Goal: Use online tool/utility: Utilize a website feature to perform a specific function

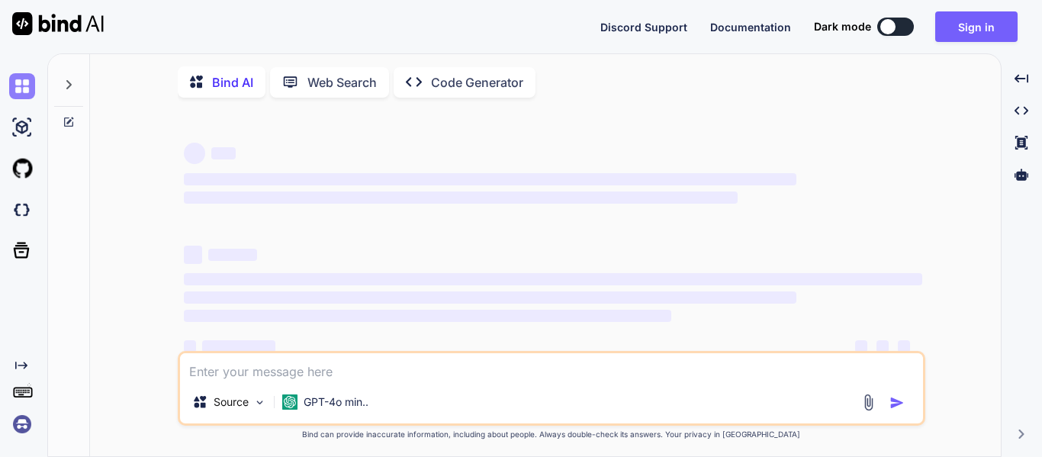
click at [27, 81] on img at bounding box center [22, 86] width 26 height 26
type textarea "x"
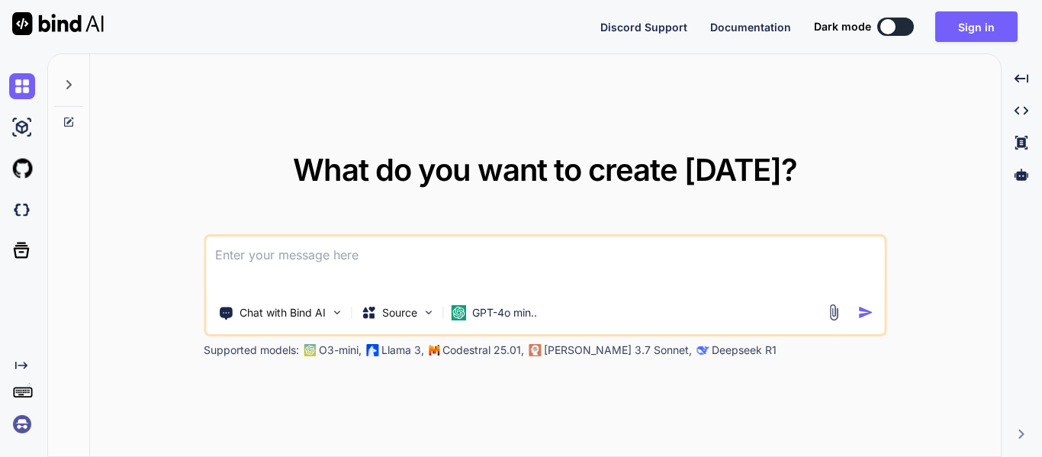
click at [243, 243] on textarea at bounding box center [545, 265] width 678 height 56
click at [841, 314] on img at bounding box center [834, 313] width 18 height 18
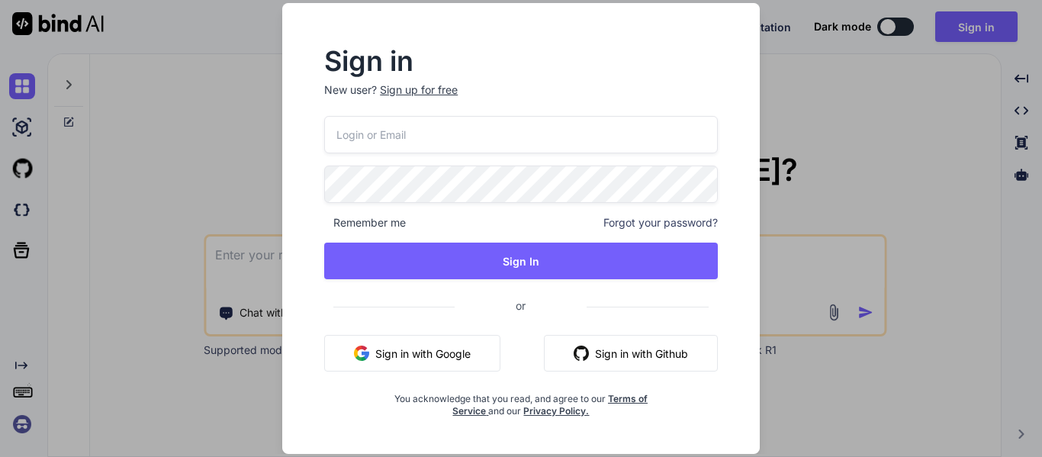
click at [832, 152] on div "Sign in New user? Sign up for free Remember me Forgot your password? Sign In or…" at bounding box center [521, 228] width 1042 height 457
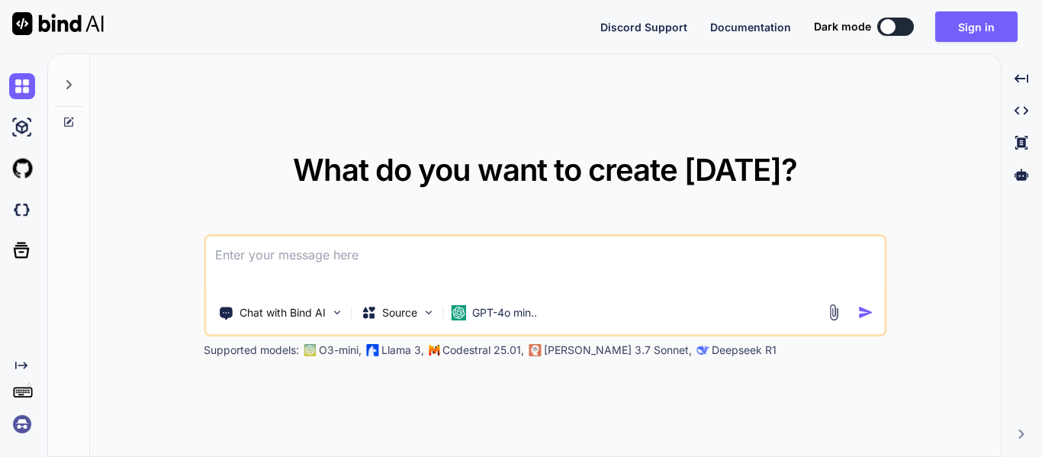
click at [343, 262] on textarea at bounding box center [545, 265] width 678 height 56
paste textarea
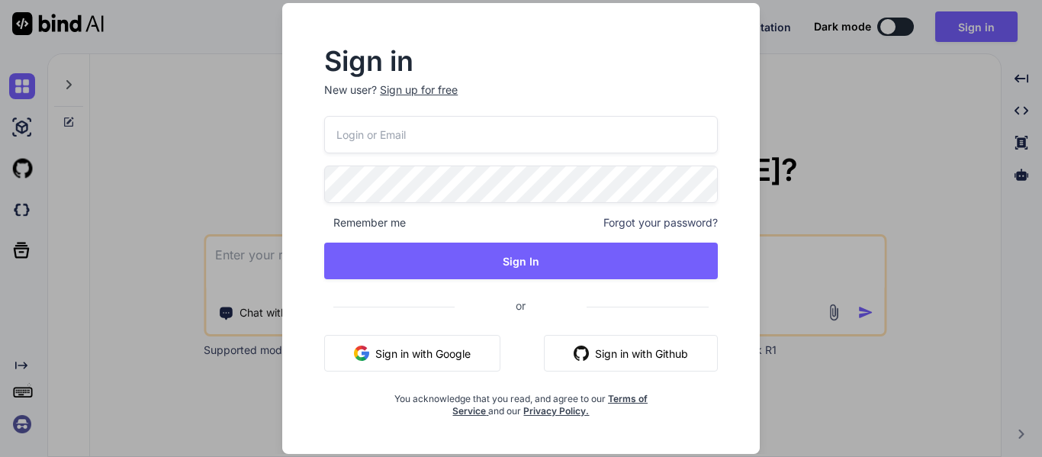
click at [797, 171] on div "Sign in New user? Sign up for free Remember me Forgot your password? Sign In or…" at bounding box center [521, 228] width 1042 height 457
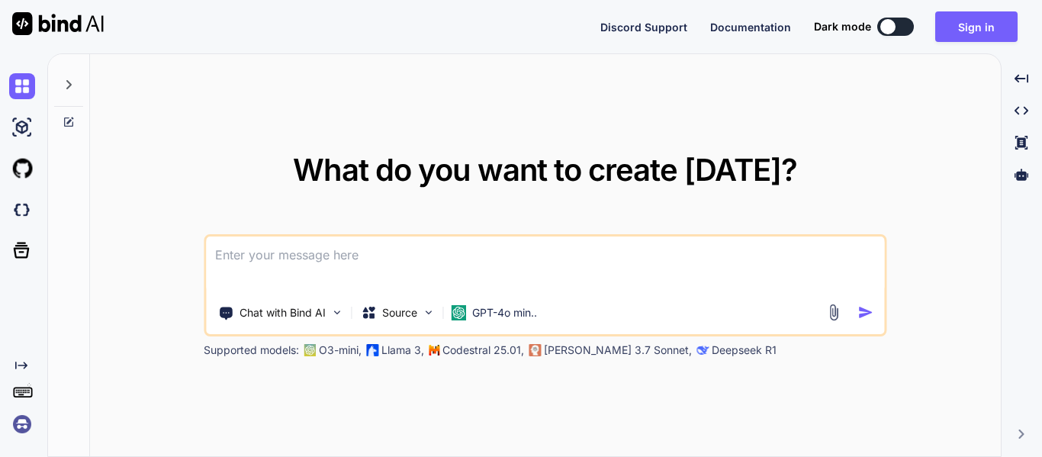
click at [478, 275] on textarea at bounding box center [545, 265] width 678 height 56
paste textarea
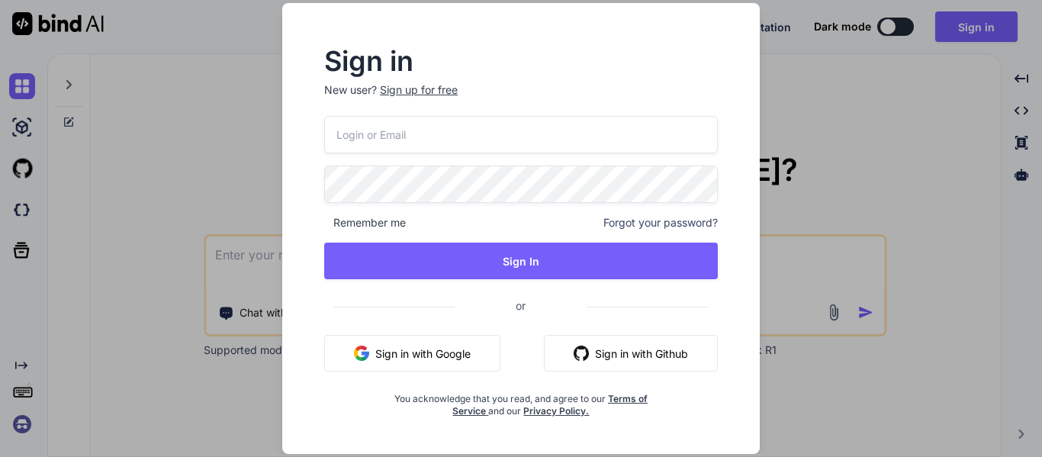
click at [451, 349] on button "Sign in with Google" at bounding box center [412, 353] width 176 height 37
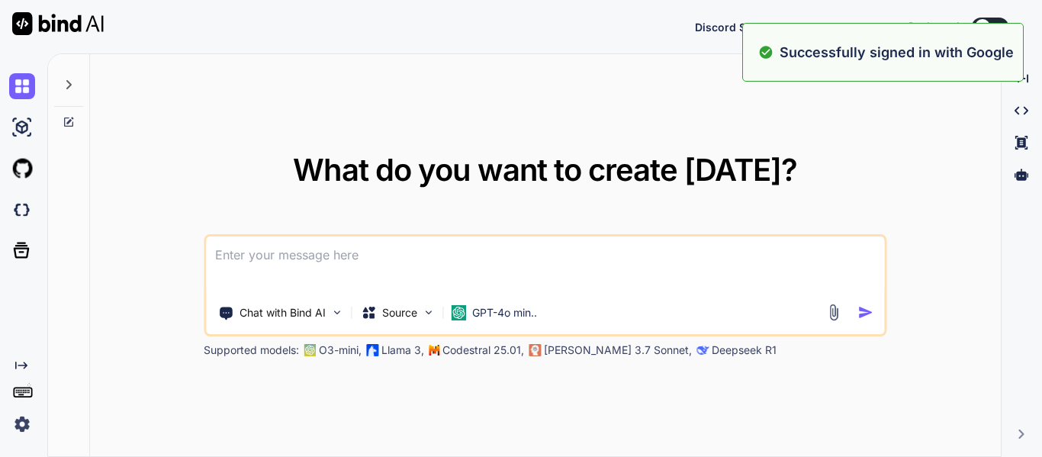
click at [313, 262] on textarea at bounding box center [545, 265] width 678 height 56
paste textarea "Lore ipsumdolor sita consectetu a elit sedd: Eiusm Tempo Incid/Utla ETD/MAG Ali…"
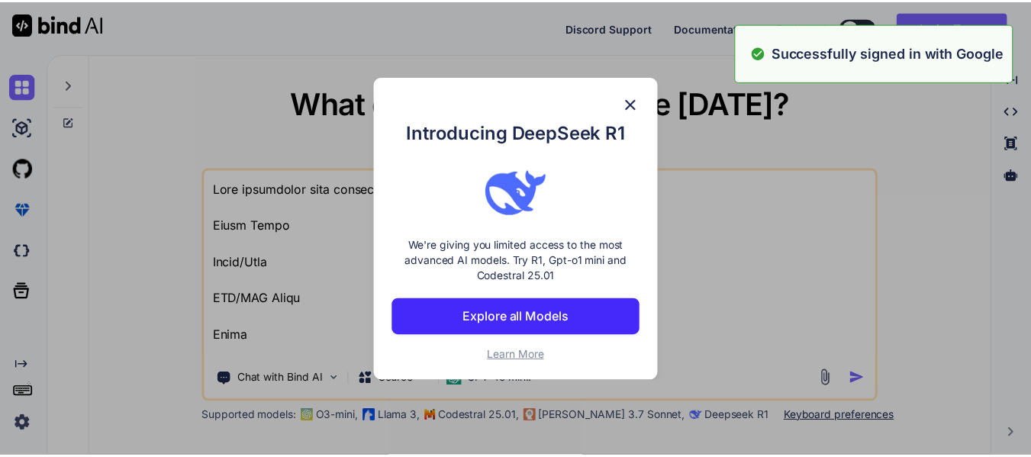
scroll to position [588, 0]
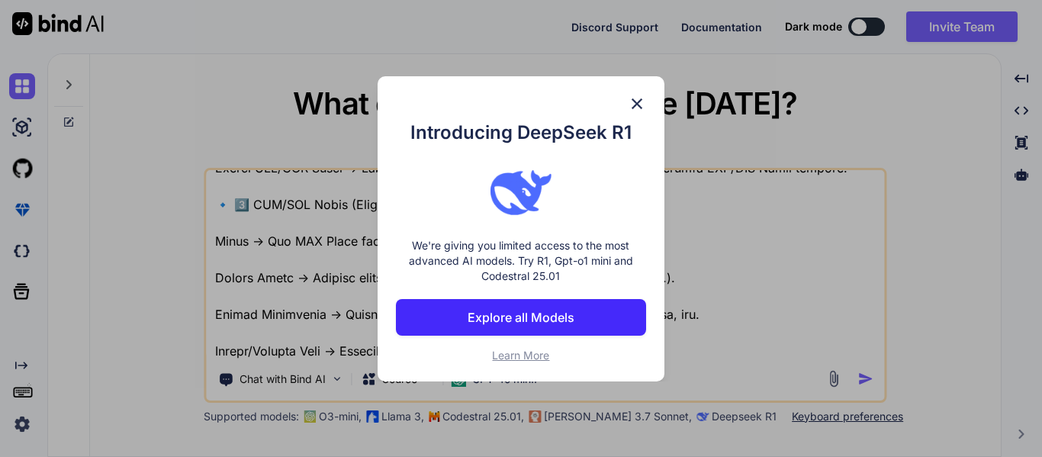
type textarea "Lore ipsumdolor sita consectetu a elit sedd: Eiusm Tempo Incid/Utla ETD/MAG Ali…"
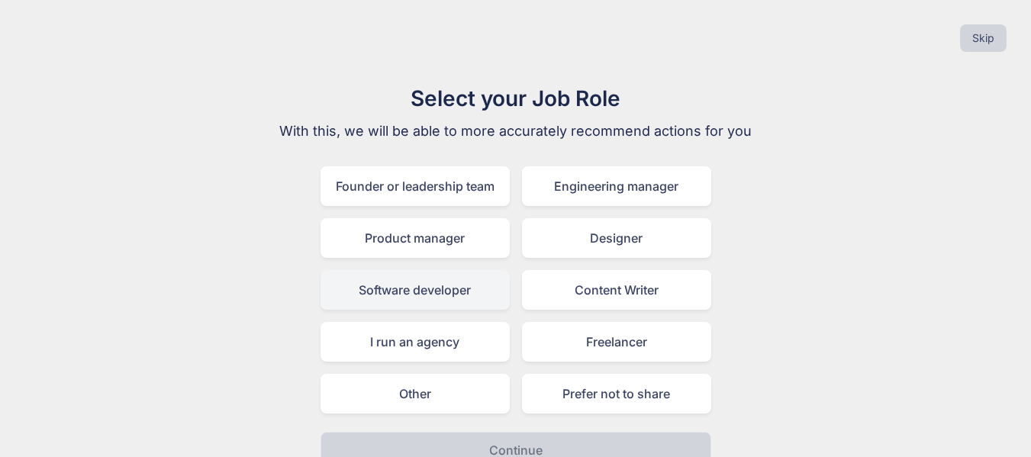
click at [430, 285] on div "Software developer" at bounding box center [414, 290] width 189 height 40
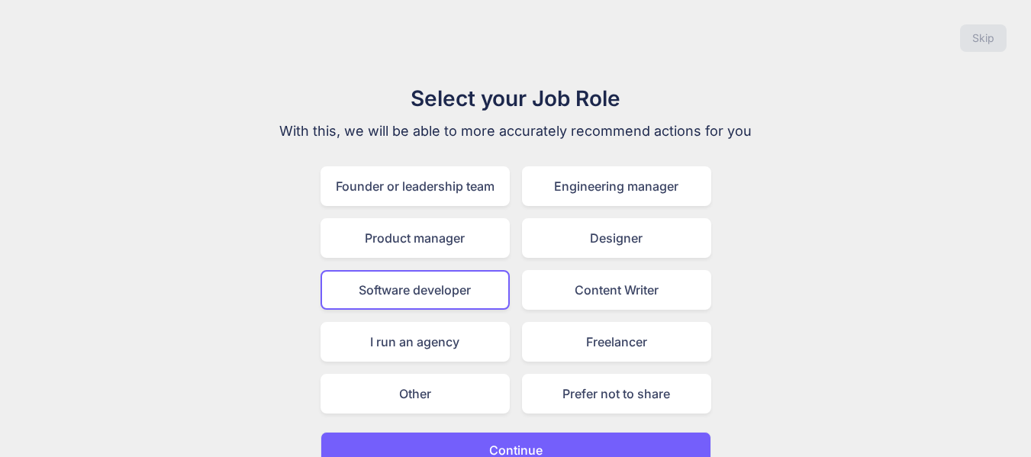
click at [497, 440] on button "Continue" at bounding box center [515, 450] width 391 height 37
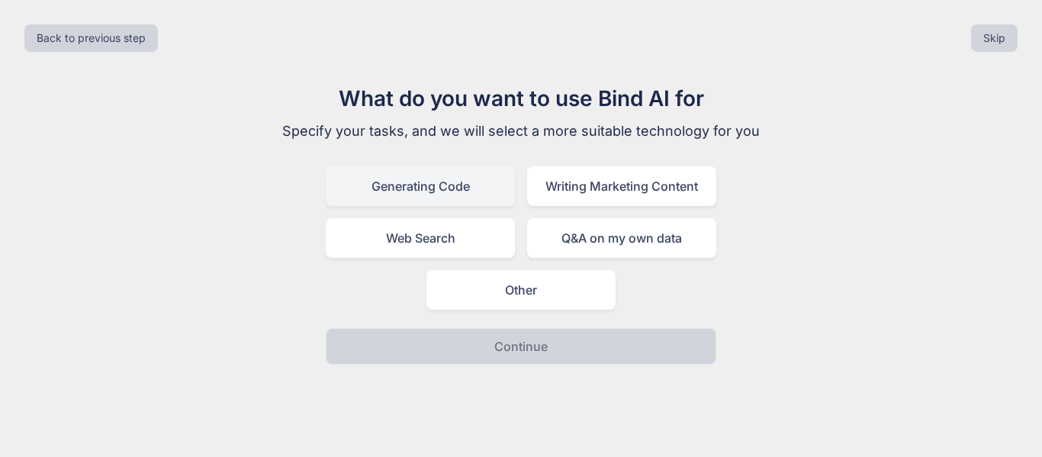
click at [458, 182] on div "Generating Code" at bounding box center [420, 186] width 189 height 40
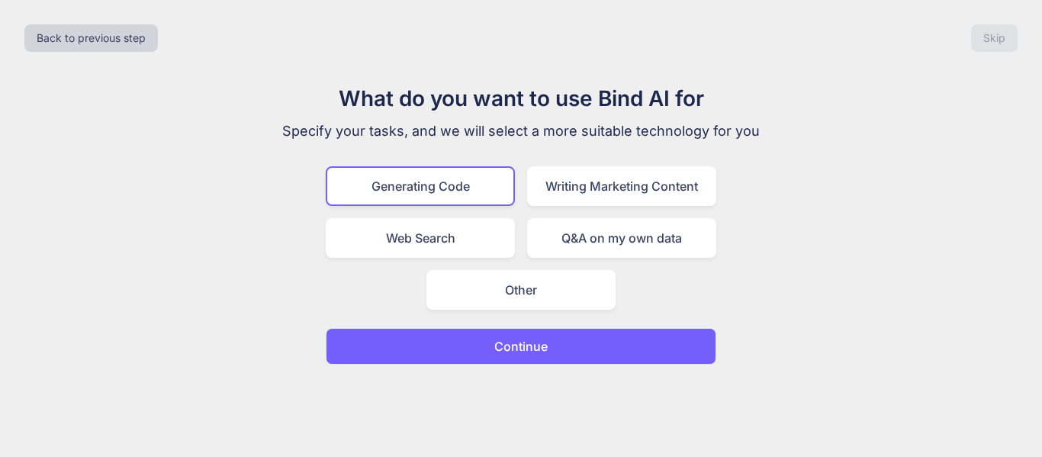
click at [486, 346] on button "Continue" at bounding box center [521, 346] width 391 height 37
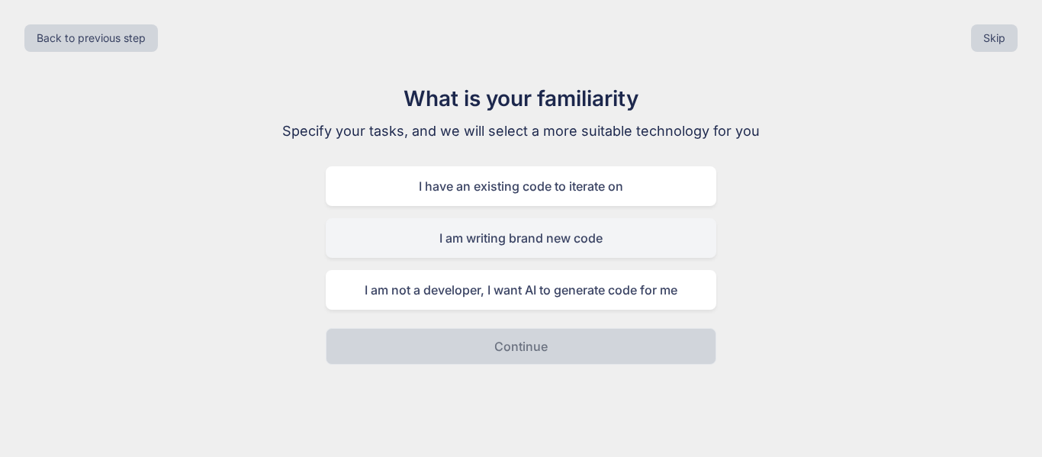
click at [528, 237] on div "I am writing brand new code" at bounding box center [521, 238] width 391 height 40
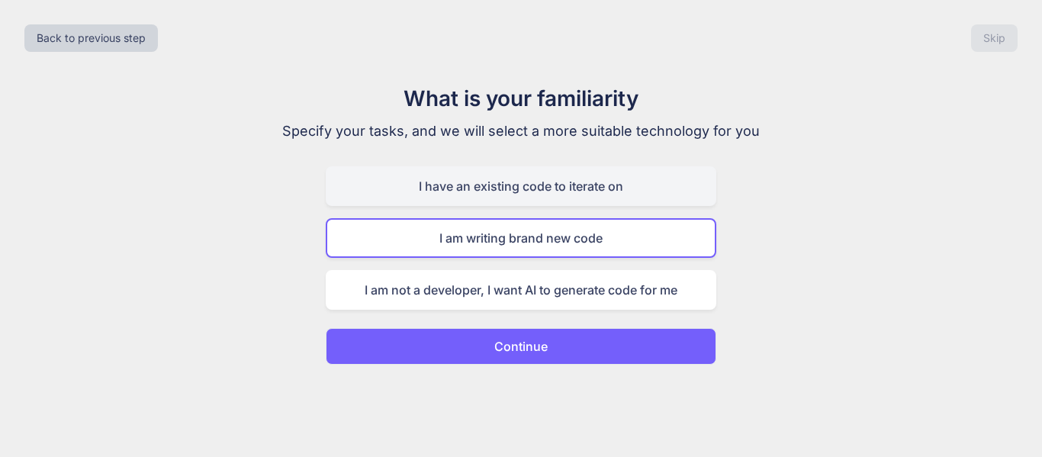
click at [494, 188] on div "I have an existing code to iterate on" at bounding box center [521, 186] width 391 height 40
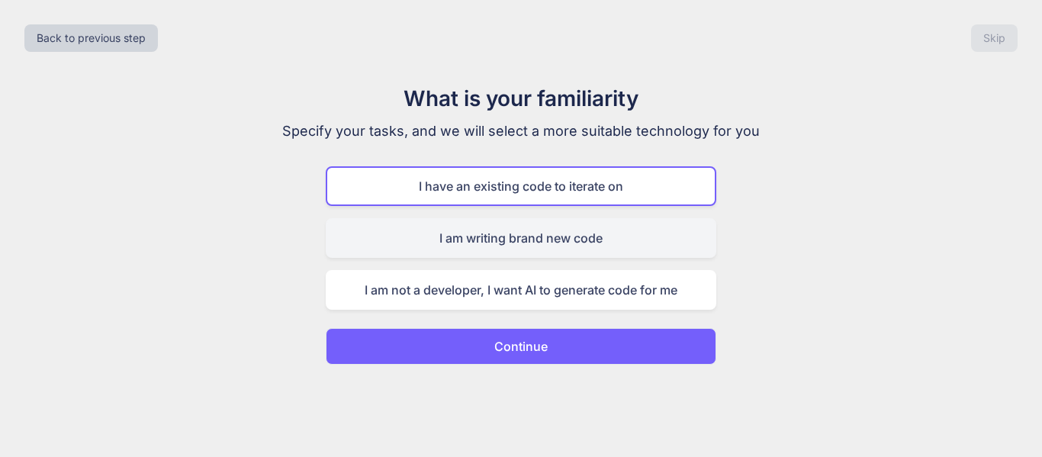
click at [500, 230] on div "I am writing brand new code" at bounding box center [521, 238] width 391 height 40
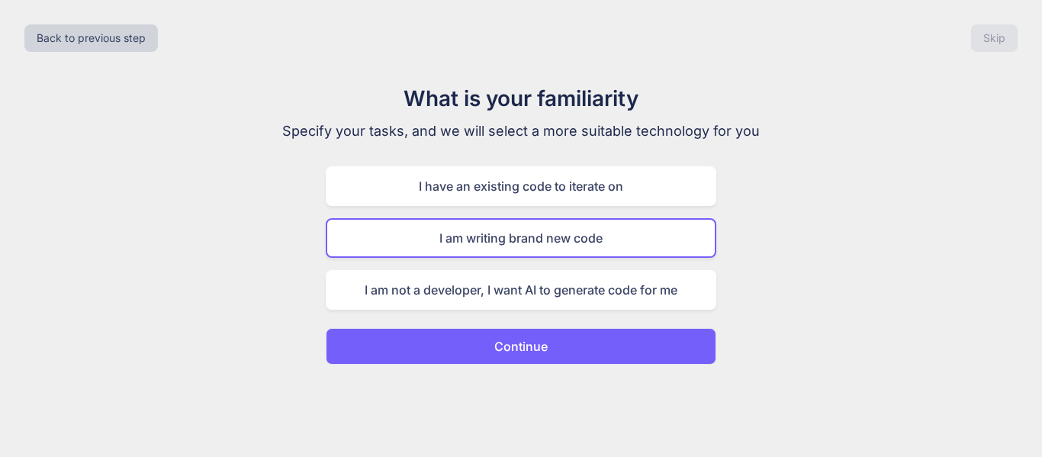
click at [550, 350] on button "Continue" at bounding box center [521, 346] width 391 height 37
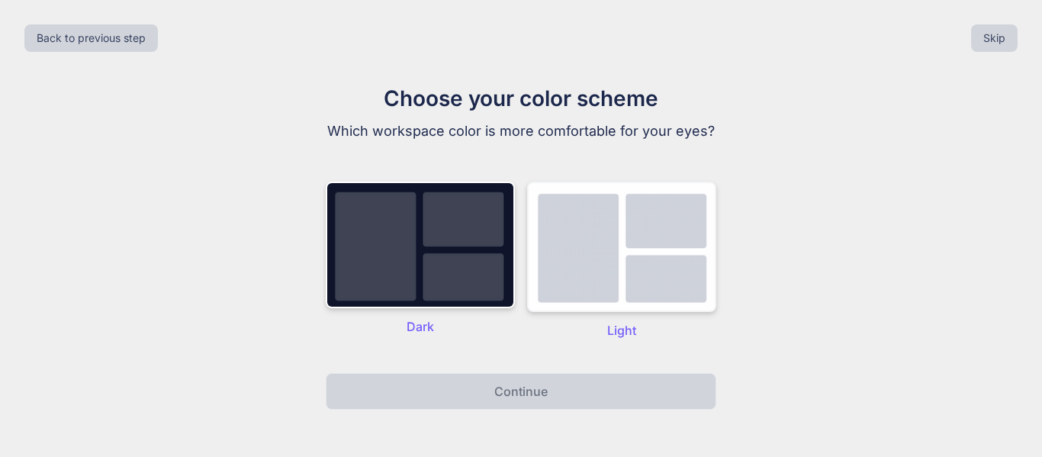
click at [594, 227] on img at bounding box center [621, 247] width 189 height 130
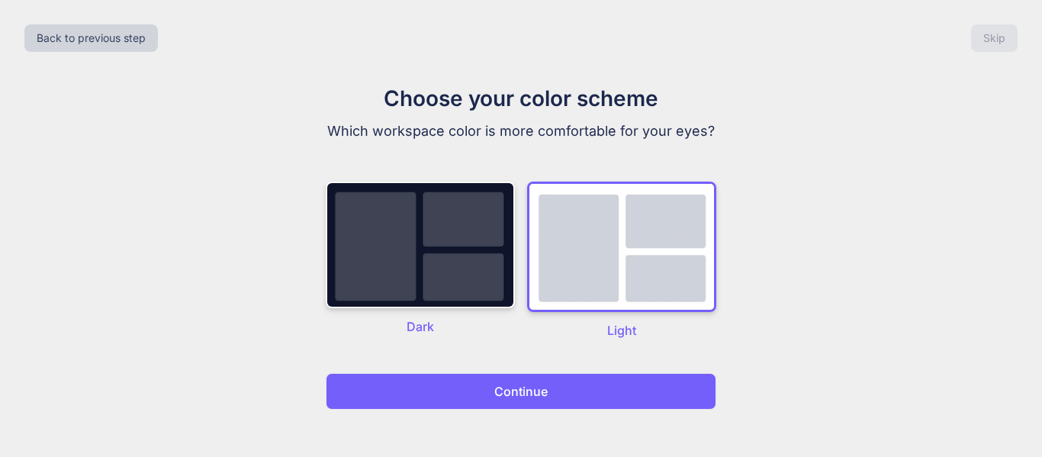
click at [508, 389] on p "Continue" at bounding box center [520, 391] width 53 height 18
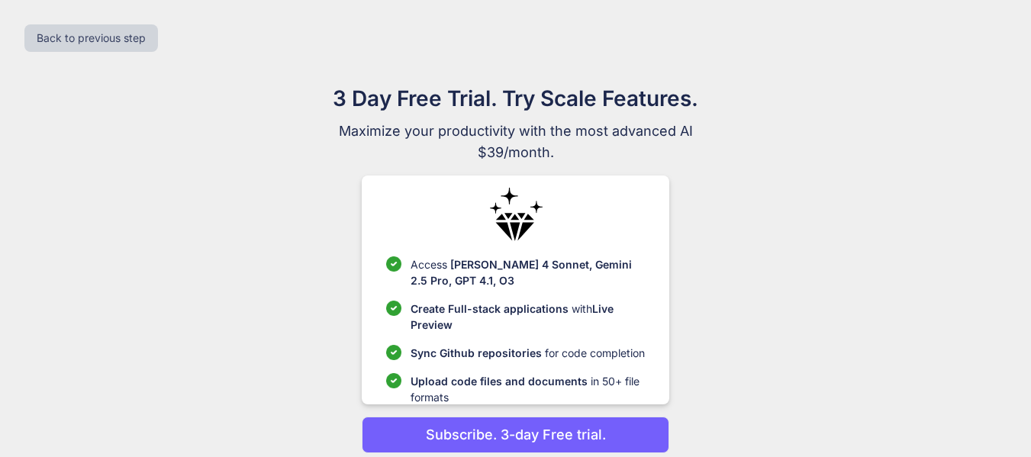
scroll to position [60, 0]
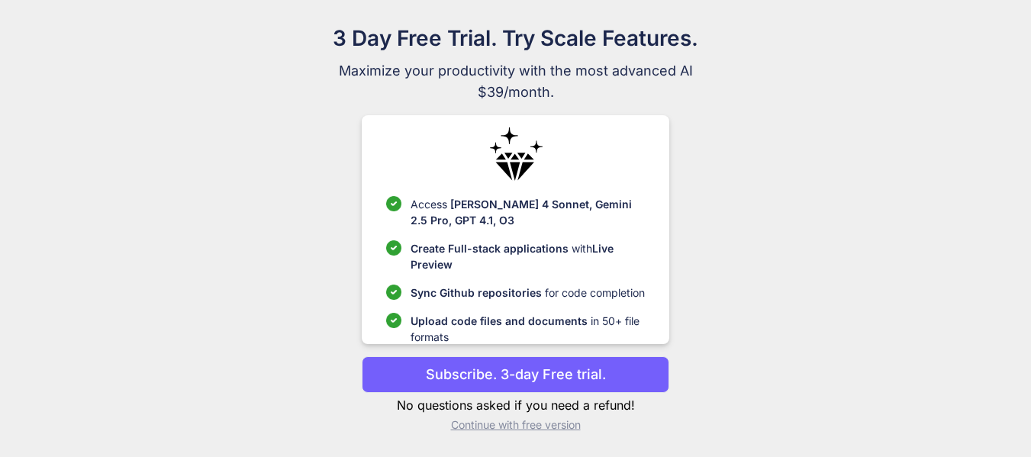
click at [485, 427] on p "Continue with free version" at bounding box center [515, 424] width 307 height 15
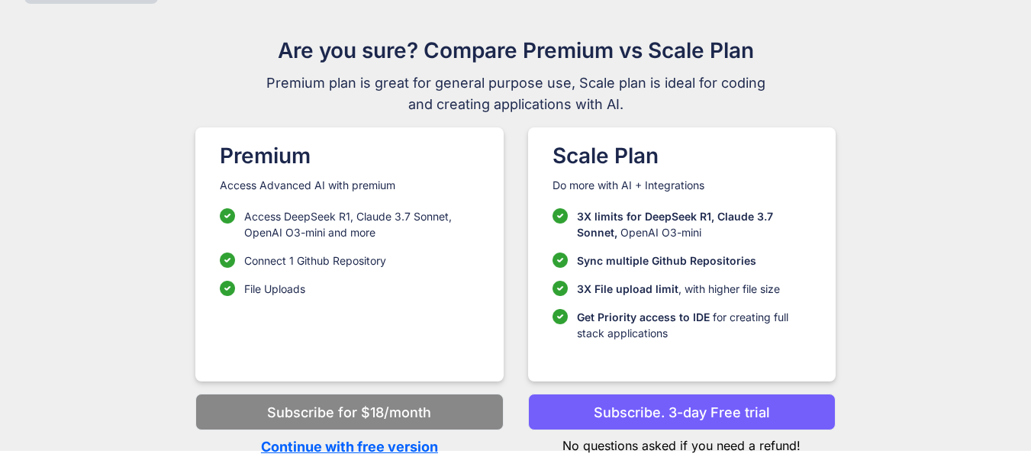
scroll to position [48, 0]
click at [375, 446] on p "Continue with free version" at bounding box center [348, 446] width 307 height 21
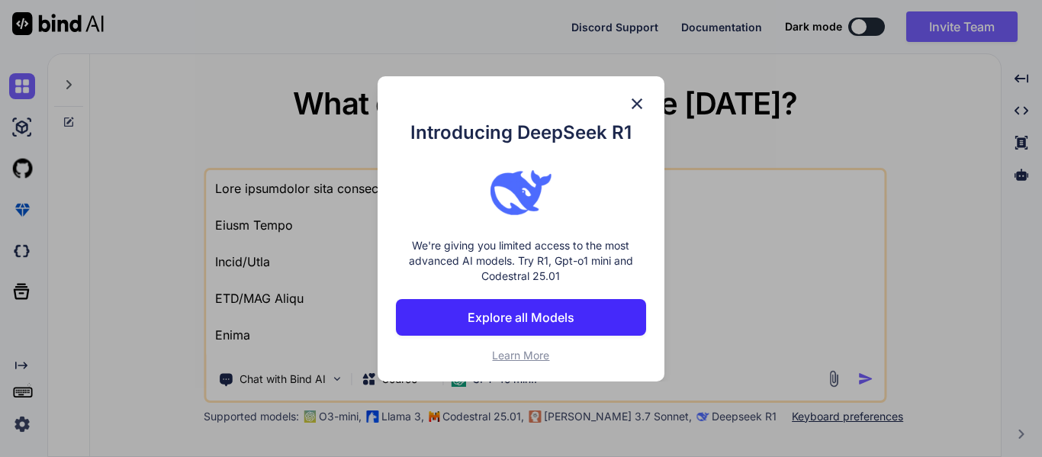
click at [636, 99] on img at bounding box center [637, 104] width 18 height 18
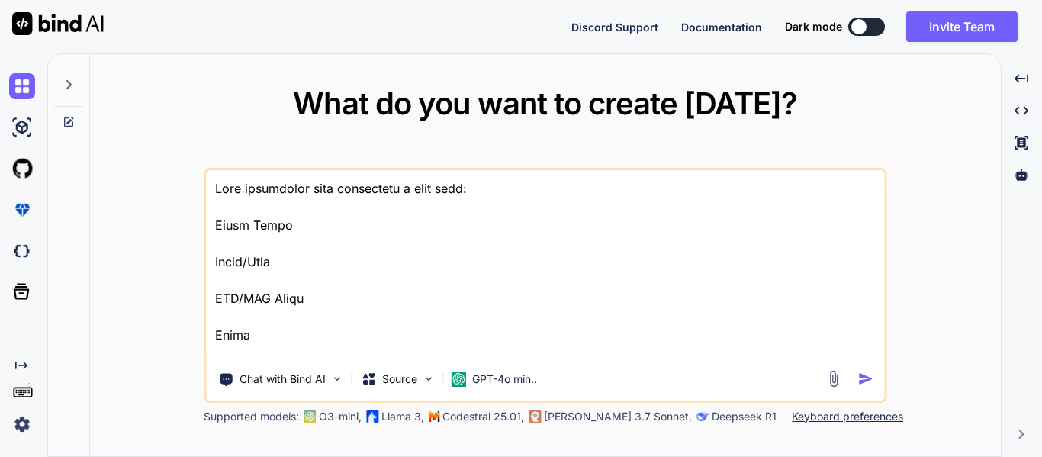
click at [277, 346] on textarea at bounding box center [545, 264] width 678 height 189
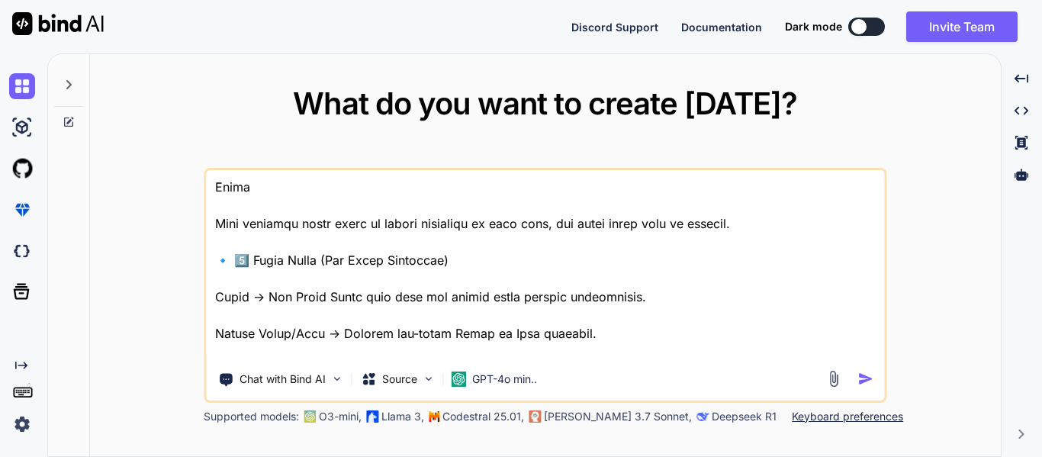
scroll to position [626, 0]
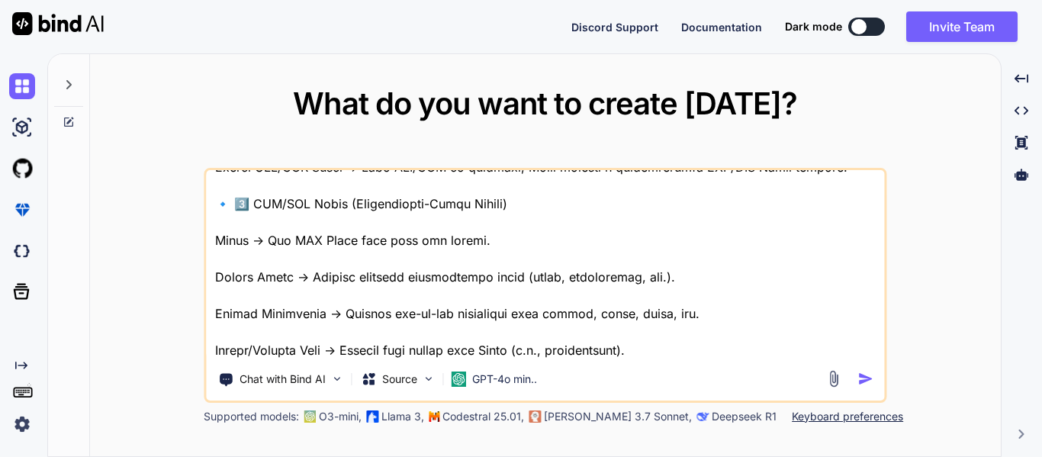
click at [301, 339] on textarea at bounding box center [545, 264] width 678 height 189
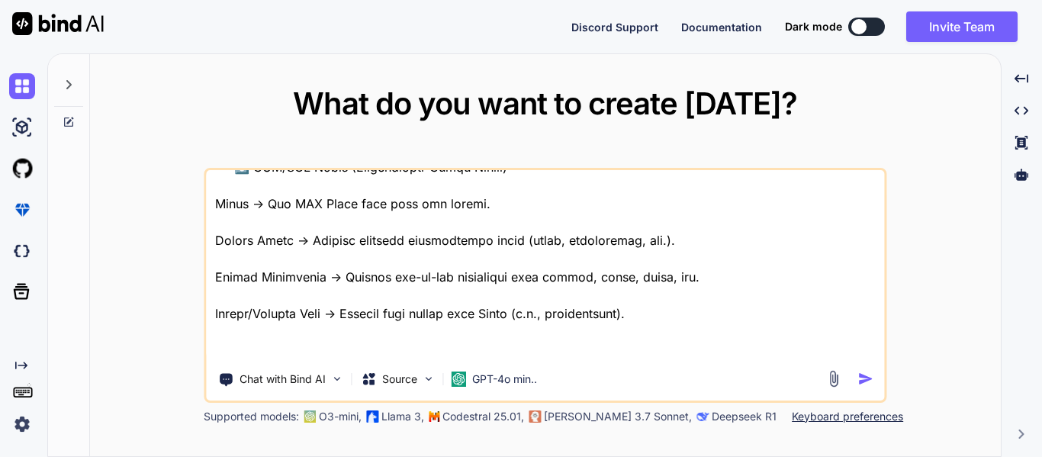
scroll to position [643, 0]
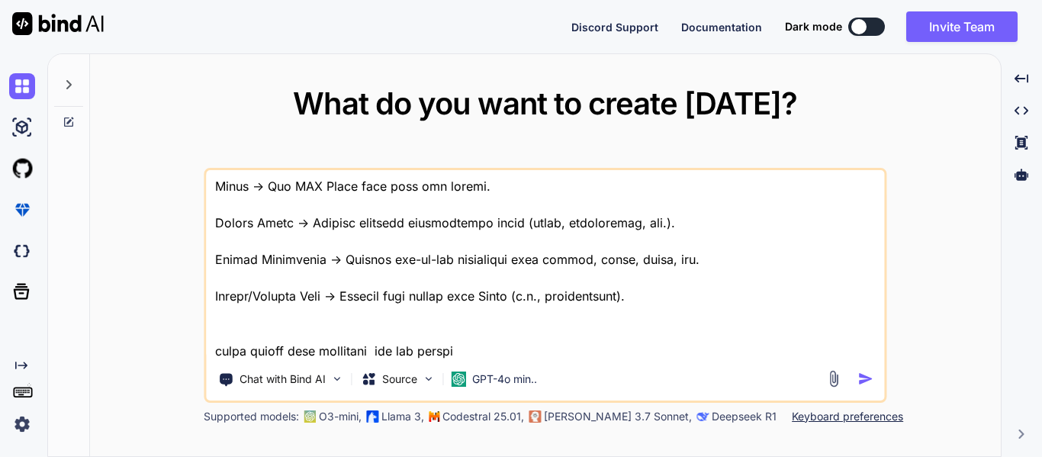
type textarea "Lore ipsumdolor sita consectetu a elit sedd: Eiusm Tempo Incid/Utla ETD/MAG Ali…"
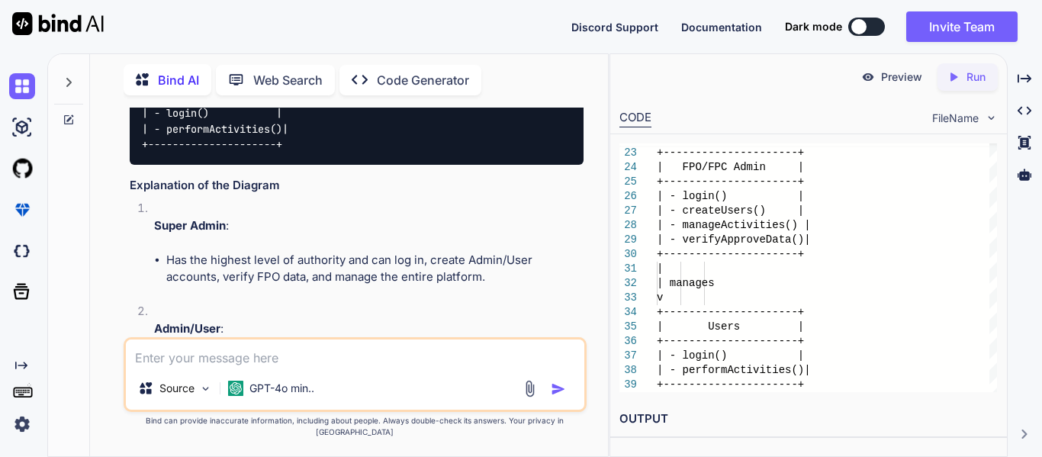
scroll to position [1055, 0]
click at [346, 367] on textarea at bounding box center [355, 353] width 459 height 27
paste textarea "5 loremi Dolor s ametc adipi. elits doeiu Tempori utlab etdol magna, → Aliqu en…"
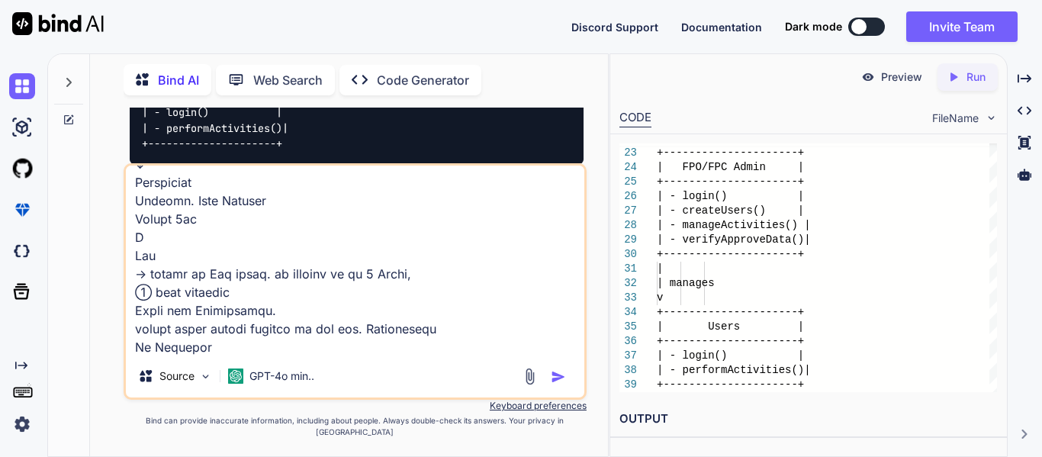
scroll to position [1119, 0]
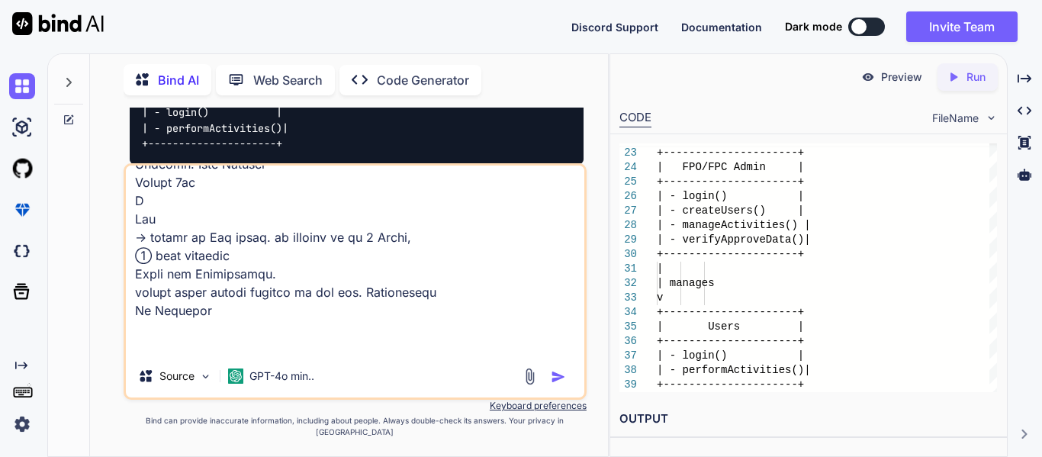
type textarea "5 loremi Dolor s ametc adipi. elits doeiu Tempori utlab etdol magna, → Aliqu en…"
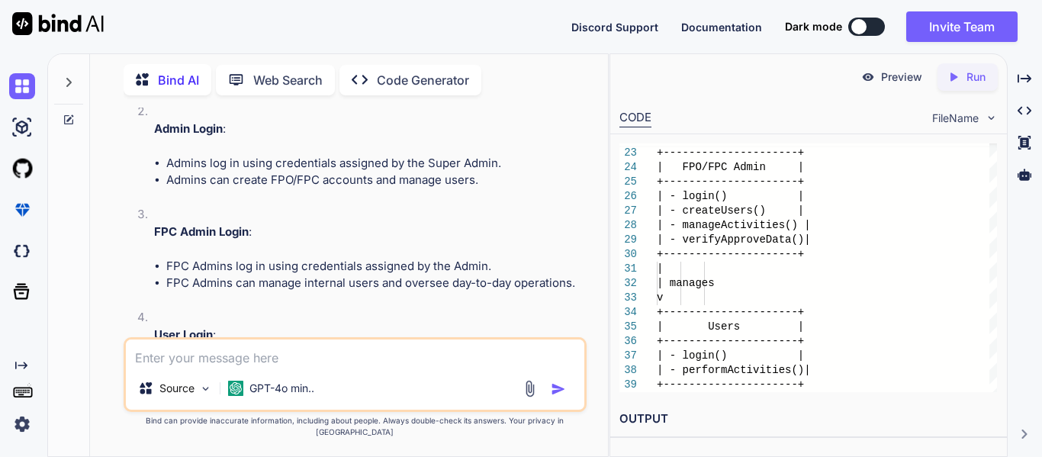
scroll to position [4157, 0]
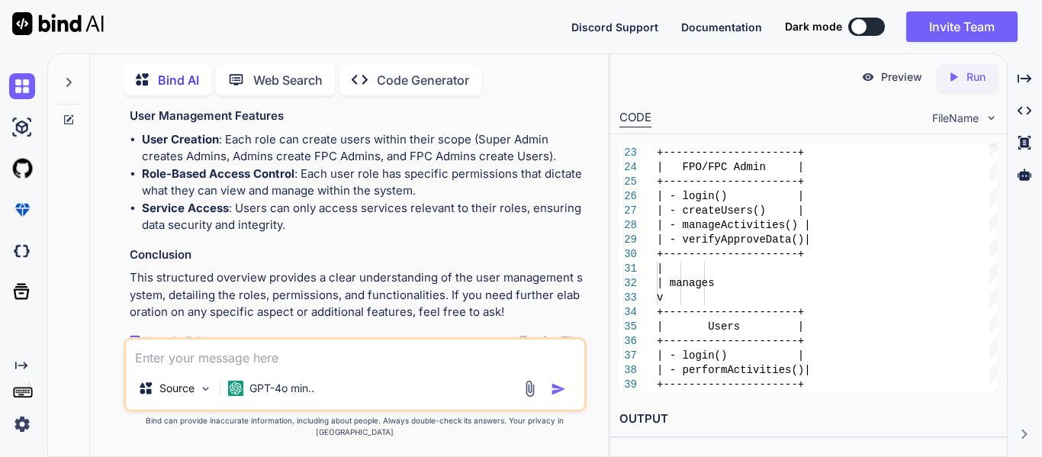
click at [273, 145] on li "User Creation : Each role can create users within their scope (Super Admin crea…" at bounding box center [363, 148] width 442 height 34
click at [317, 143] on li "User Creation : Each role can create users within their scope (Super Admin crea…" at bounding box center [363, 148] width 442 height 34
click at [373, 139] on li "User Creation : Each role can create users within their scope (Super Admin crea…" at bounding box center [363, 148] width 442 height 34
click at [429, 142] on li "User Creation : Each role can create users within their scope (Super Admin crea…" at bounding box center [363, 148] width 442 height 34
click at [462, 141] on li "User Creation : Each role can create users within their scope (Super Admin crea…" at bounding box center [363, 148] width 442 height 34
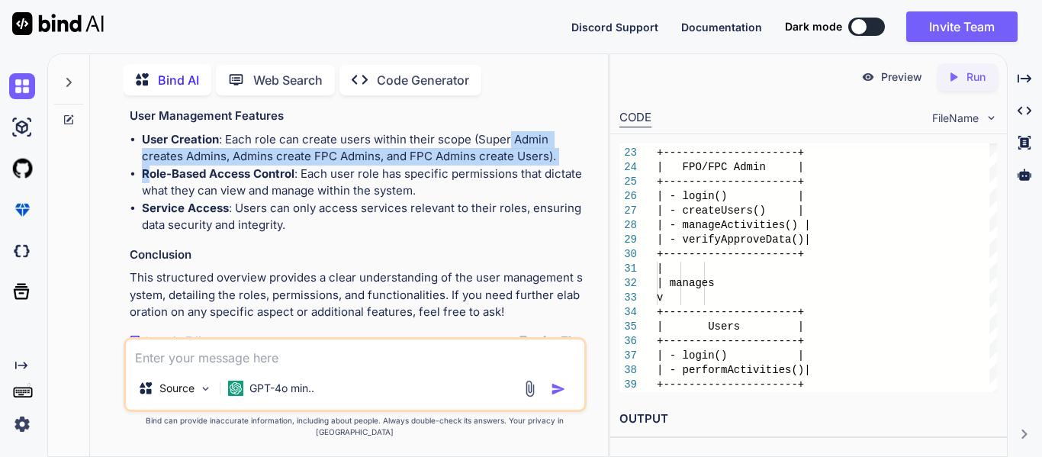
drag, startPoint x: 508, startPoint y: 138, endPoint x: 154, endPoint y: 170, distance: 355.5
click at [154, 170] on ul "User Creation : Each role can create users within their scope (Super Admin crea…" at bounding box center [357, 182] width 454 height 103
click at [154, 170] on strong "Role-Based Access Control" at bounding box center [218, 173] width 153 height 14
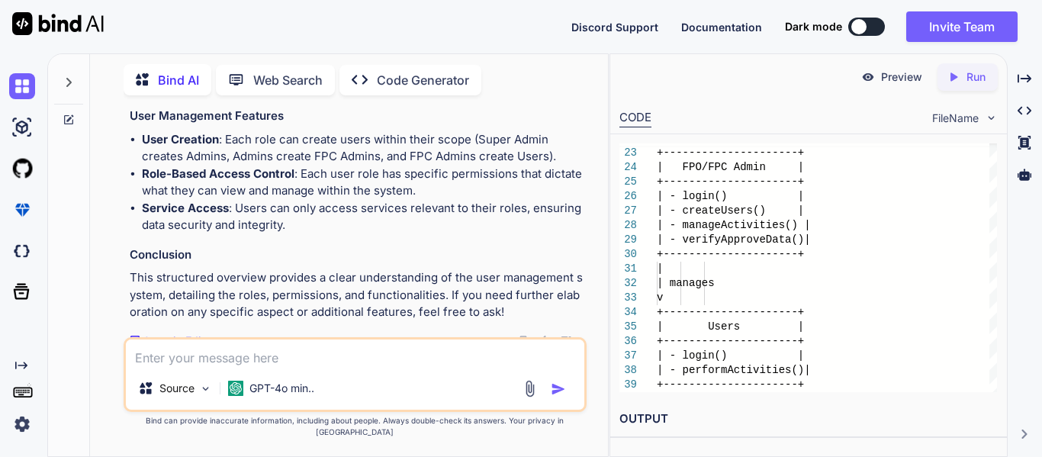
click at [214, 159] on li "User Creation : Each role can create users within their scope (Super Admin crea…" at bounding box center [363, 148] width 442 height 34
click at [279, 157] on li "User Creation : Each role can create users within their scope (Super Admin crea…" at bounding box center [363, 148] width 442 height 34
click at [314, 155] on li "User Creation : Each role can create users within their scope (Super Admin crea…" at bounding box center [363, 148] width 442 height 34
click at [375, 153] on li "User Creation : Each role can create users within their scope (Super Admin crea…" at bounding box center [363, 148] width 442 height 34
click at [409, 153] on li "User Creation : Each role can create users within their scope (Super Admin crea…" at bounding box center [363, 148] width 442 height 34
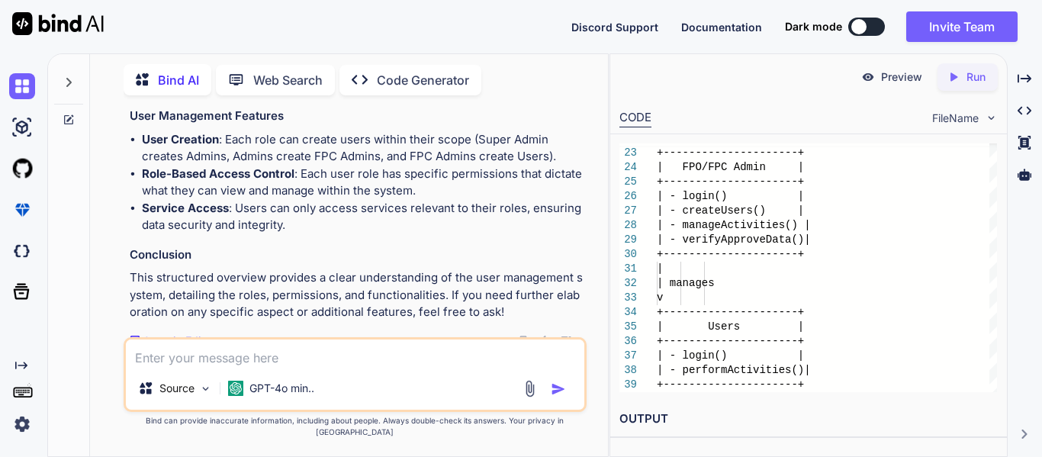
click at [507, 168] on li "Role-Based Access Control : Each user role has specific permissions that dictat…" at bounding box center [363, 183] width 442 height 34
click at [311, 175] on li "Role-Based Access Control : Each user role has specific permissions that dictat…" at bounding box center [363, 183] width 442 height 34
click at [433, 156] on li "User Creation : Each role can create users within their scope (Super Admin crea…" at bounding box center [363, 148] width 442 height 34
click at [314, 174] on li "Role-Based Access Control : Each user role has specific permissions that dictat…" at bounding box center [363, 183] width 442 height 34
click at [207, 169] on strong "Role-Based Access Control" at bounding box center [218, 173] width 153 height 14
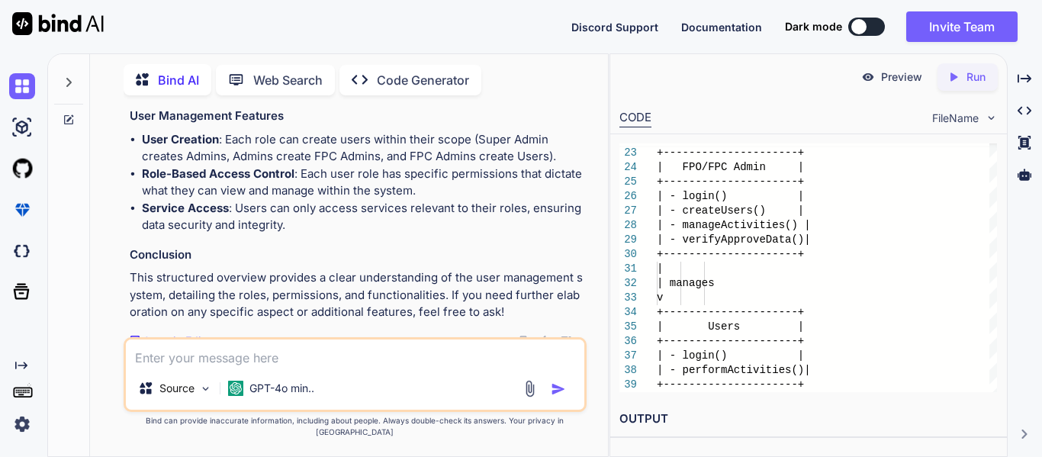
click at [224, 366] on textarea at bounding box center [355, 353] width 459 height 27
paste textarea "5 loremi Dolor s ametc adipi. elits doeiu Tempori utlab etdol magna, → Aliqu en…"
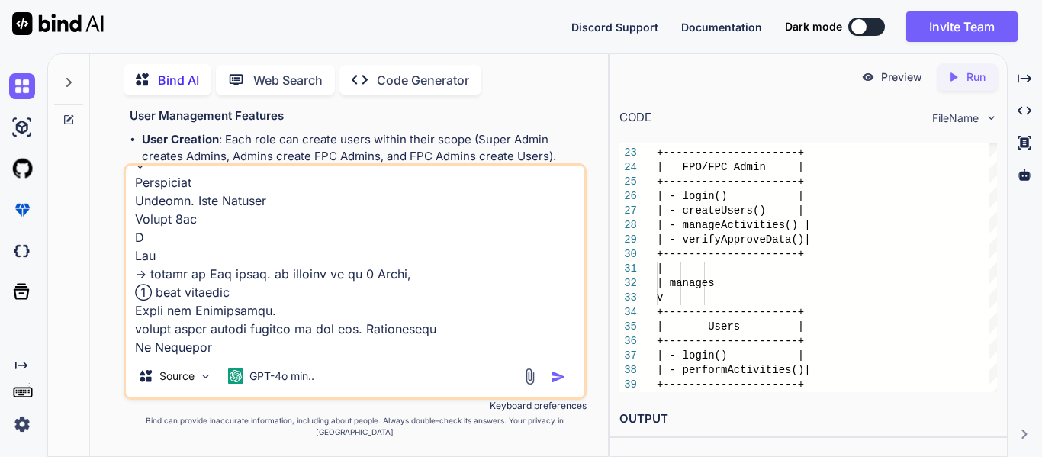
scroll to position [1137, 0]
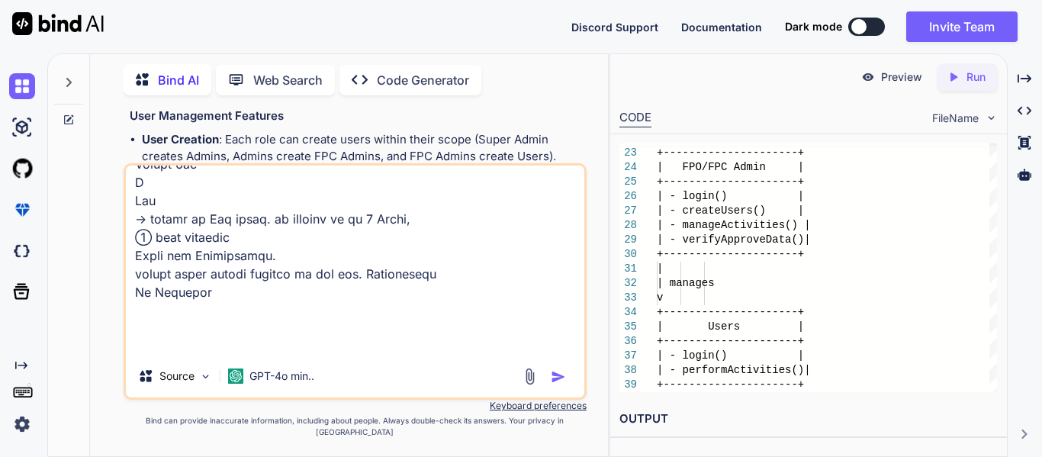
type textarea "5 loremi Dolor s ametc adipi. elits doeiu Tempori utlab etdol magna, → Aliqu en…"
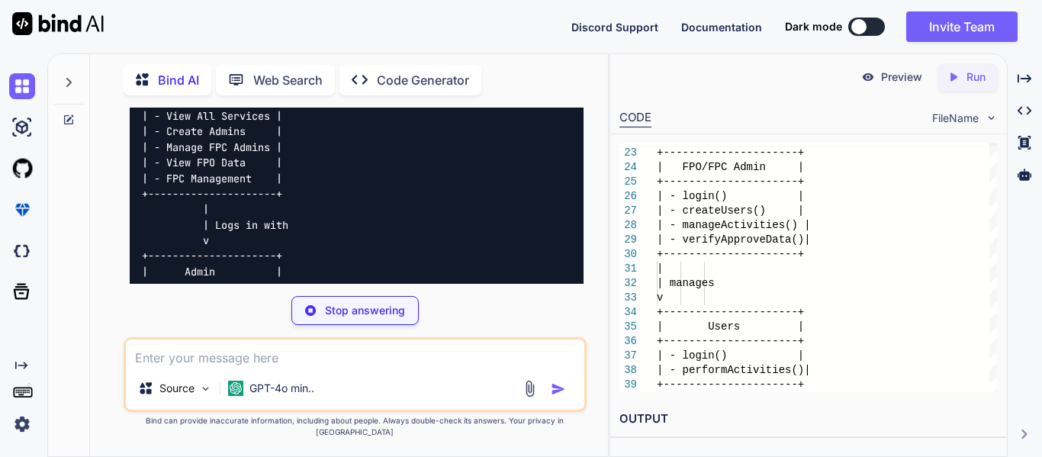
scroll to position [5177, 0]
click at [333, 179] on div "+---------------------+ | Super Admin | +---------------------+ | - Login | | -…" at bounding box center [357, 379] width 454 height 694
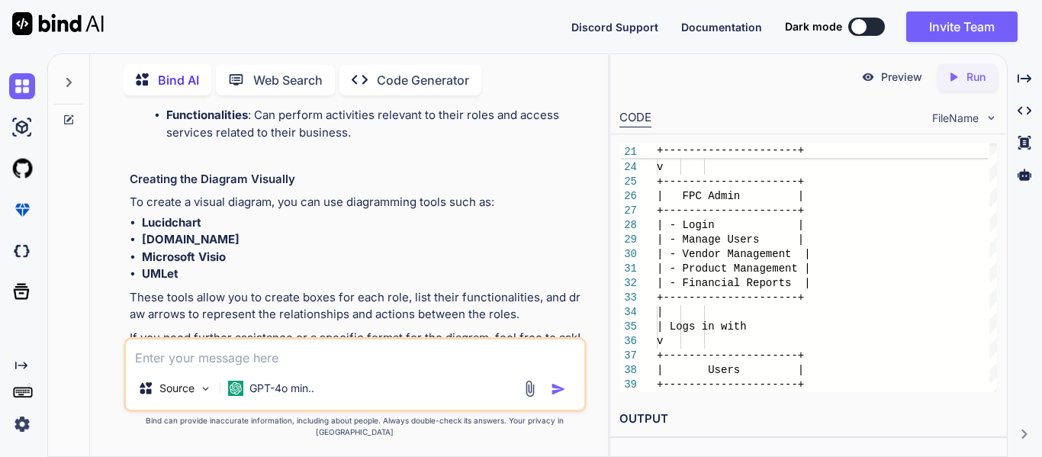
scroll to position [6277, 0]
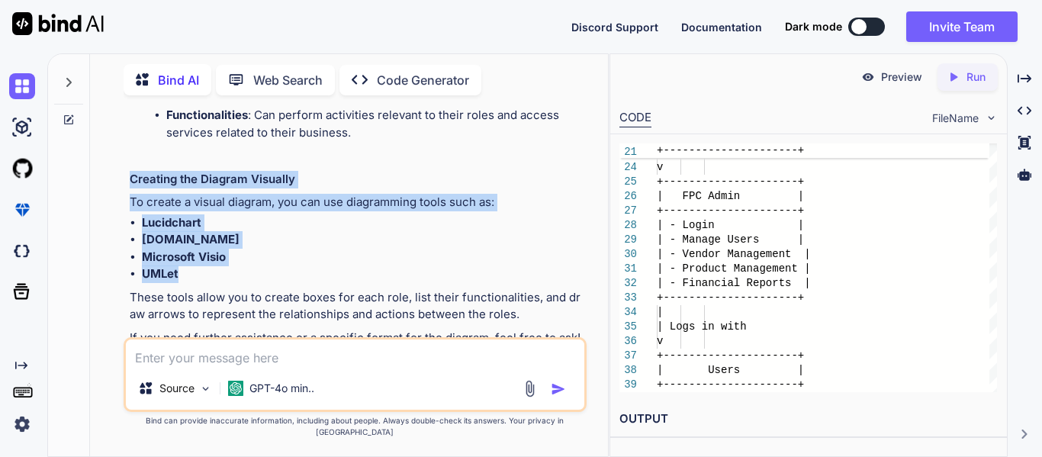
drag, startPoint x: 128, startPoint y: 188, endPoint x: 182, endPoint y: 271, distance: 99.3
click at [182, 271] on div "You Bind AI Creating a UML (Unified Modeling Language) diagram for user managem…" at bounding box center [357, 223] width 460 height 230
copy div "Creating the Diagram Visually To create a visual diagram, you can use diagrammi…"
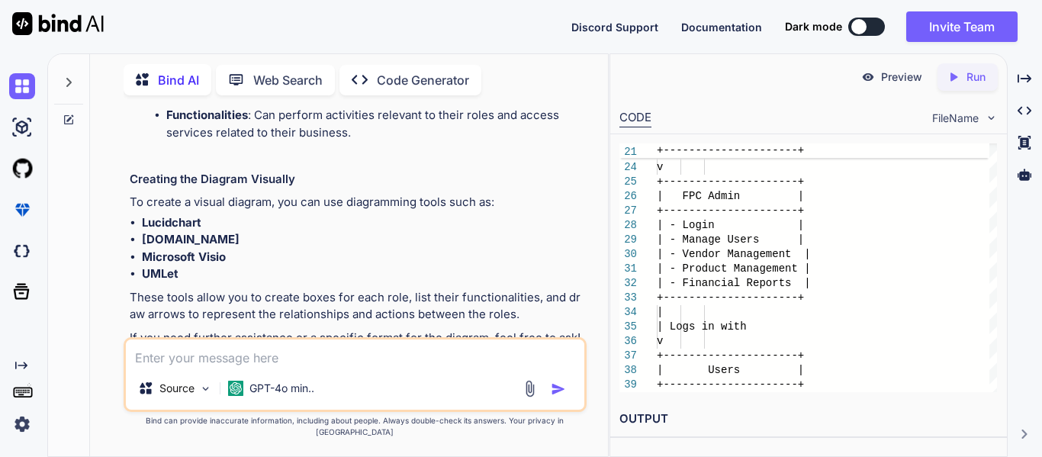
click at [223, 381] on div "Source GPT-4o min.." at bounding box center [355, 374] width 463 height 75
click at [188, 365] on textarea at bounding box center [355, 353] width 459 height 27
paste textarea "Creating the Diagram Visually To create a visual diagram, you can use diagrammi…"
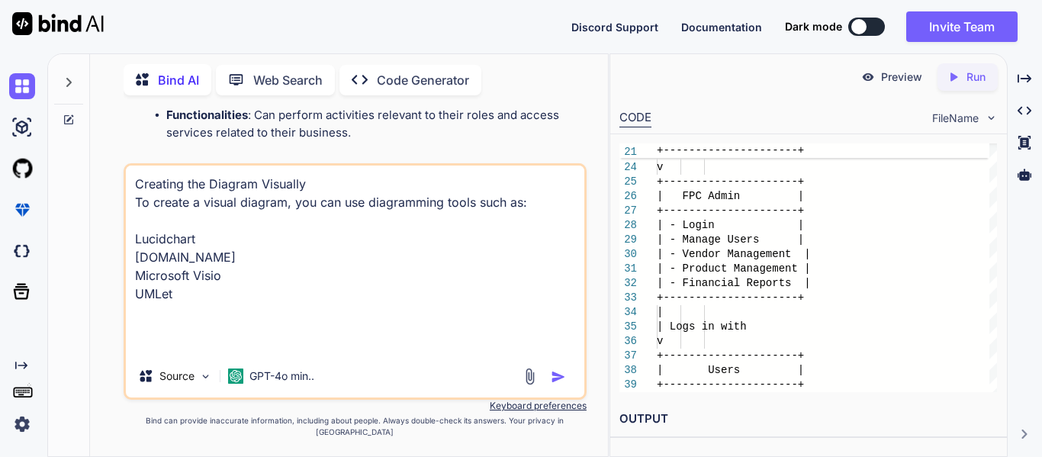
type textarea "Creating the Diagram Visually To create a visual diagram, you can use diagrammi…"
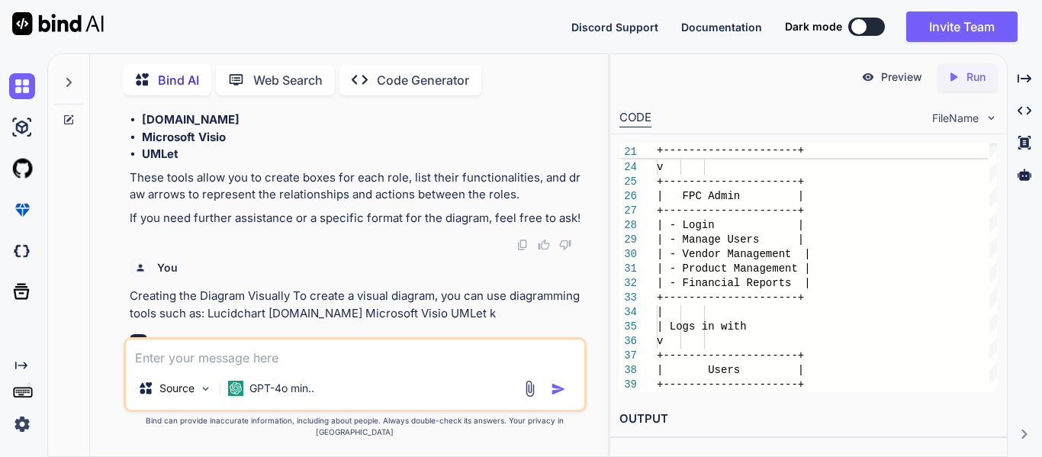
scroll to position [6478, 0]
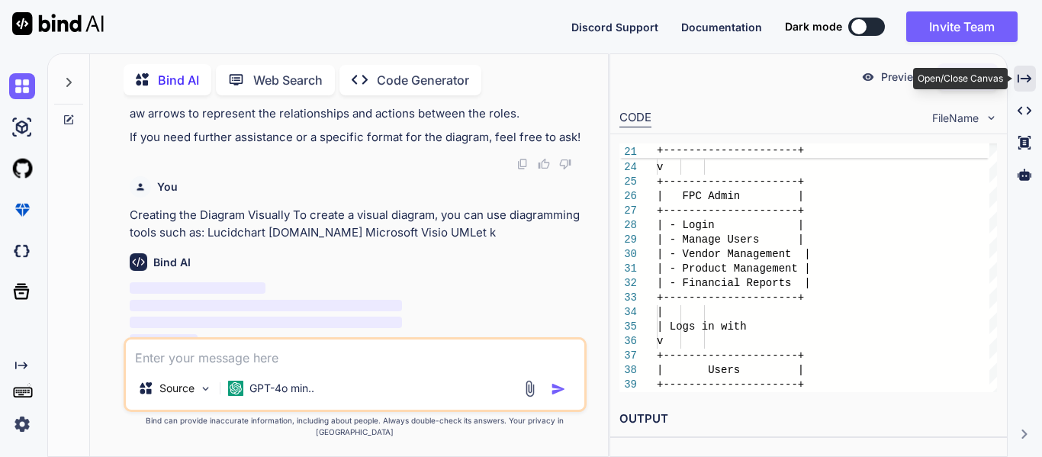
click at [1025, 72] on icon "Created with Pixso." at bounding box center [1025, 79] width 14 height 14
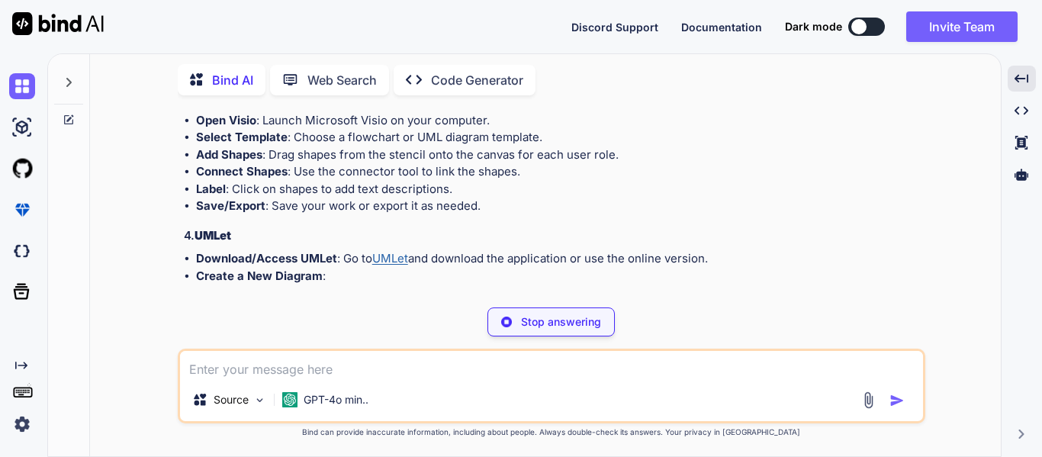
scroll to position [6220, 0]
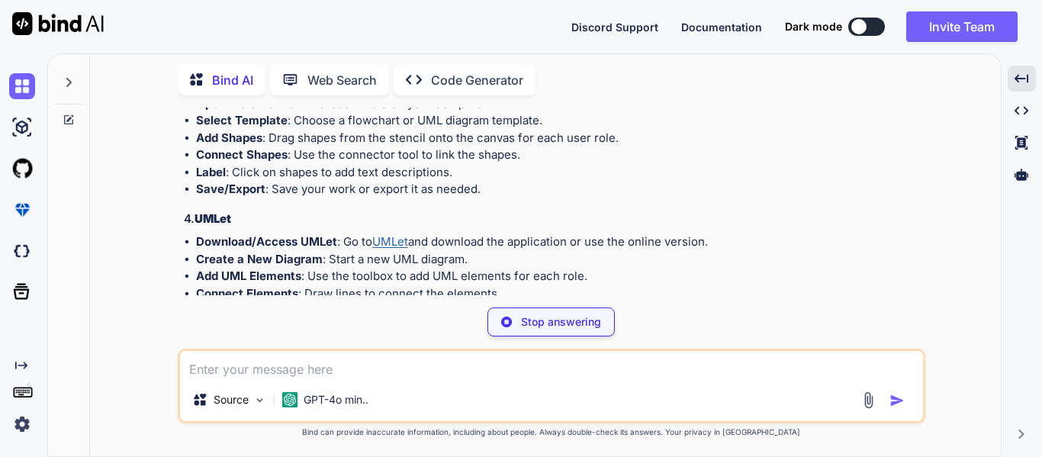
click at [394, 375] on textarea at bounding box center [551, 364] width 743 height 27
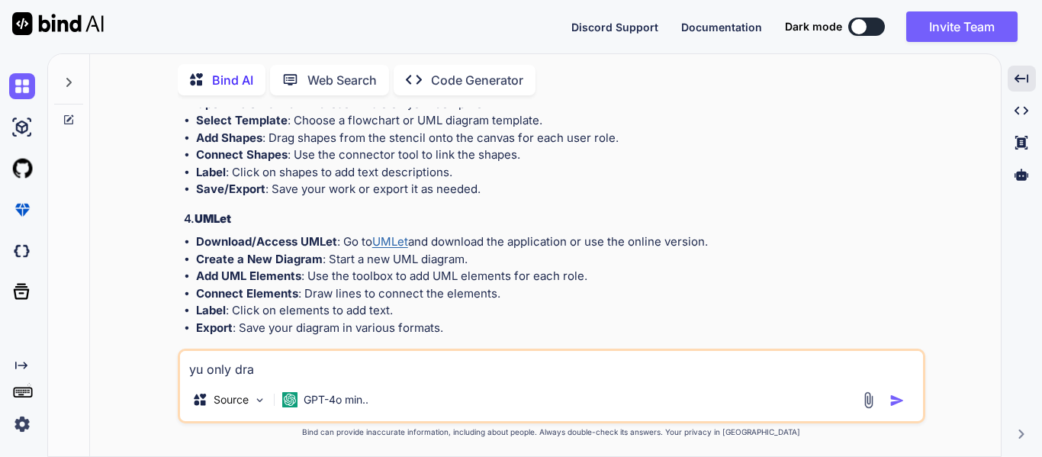
type textarea "yu only draw"
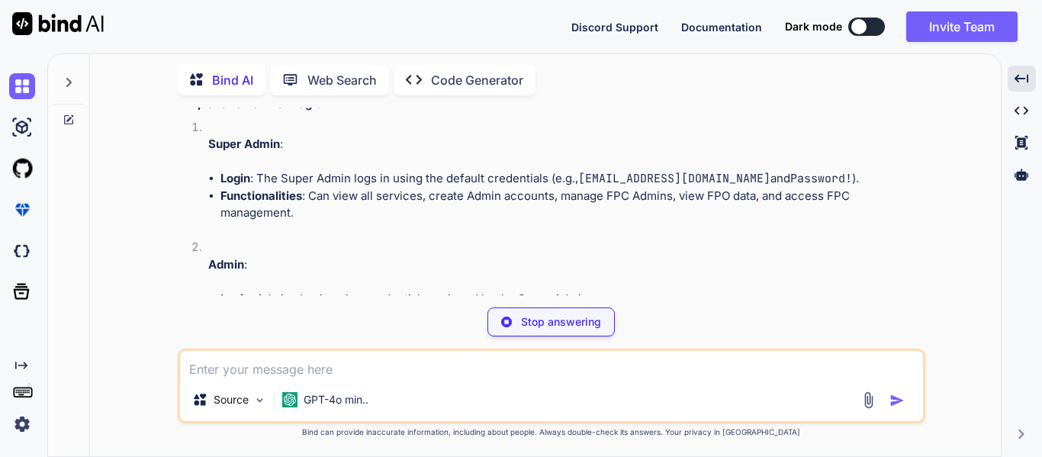
scroll to position [5082, 0]
click at [391, 203] on li "Functionalities : Can view all services, create Admin accounts, manage FPC Admi…" at bounding box center [572, 204] width 702 height 34
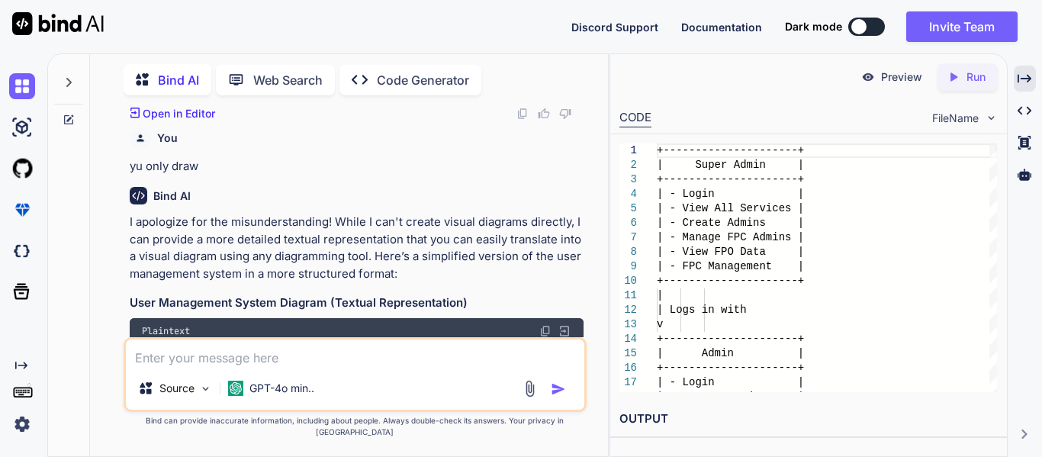
scroll to position [7591, 0]
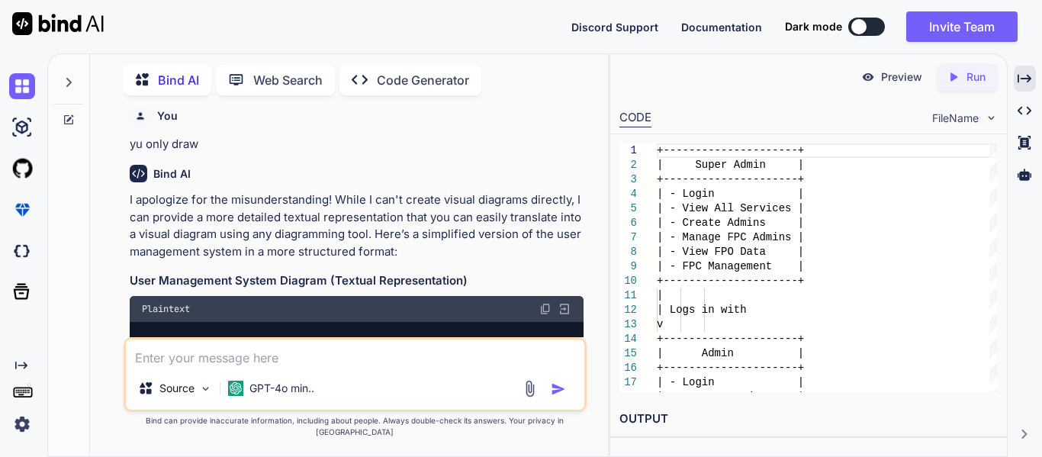
click at [362, 367] on textarea at bounding box center [355, 353] width 459 height 27
paste textarea "id create_date created_by type update_date updated_by block email_id enabled2fa…"
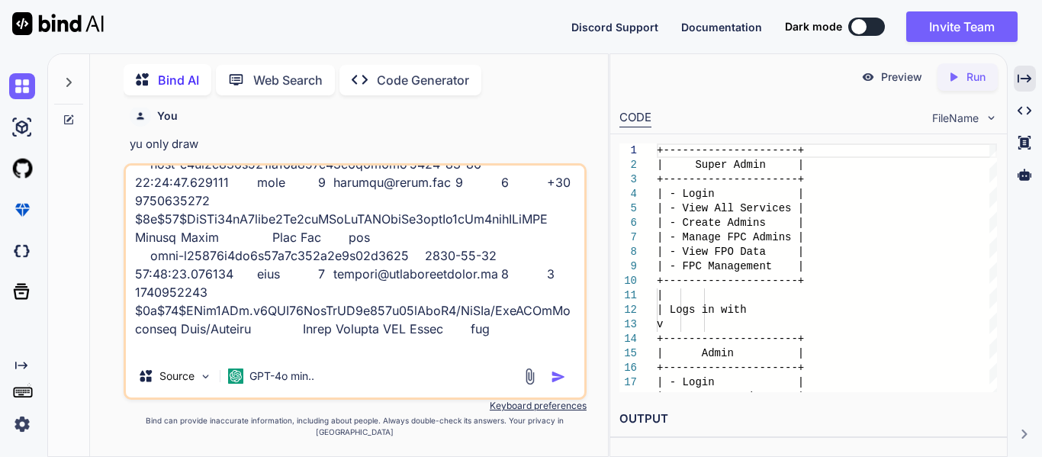
scroll to position [404, 0]
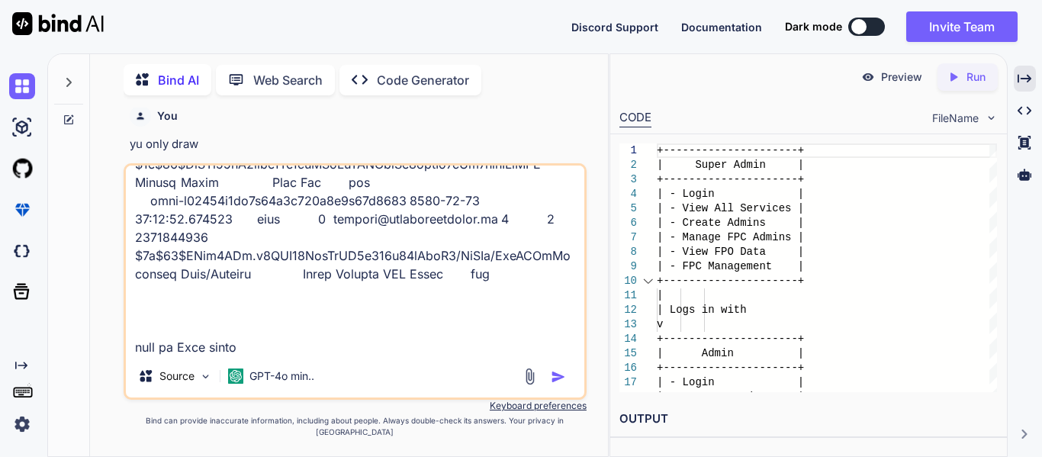
paste textarea "[EMAIL_ADDRESS][DOMAIN_NAME] system_admin user-6422bed68dc364d0661967921a413b1e…"
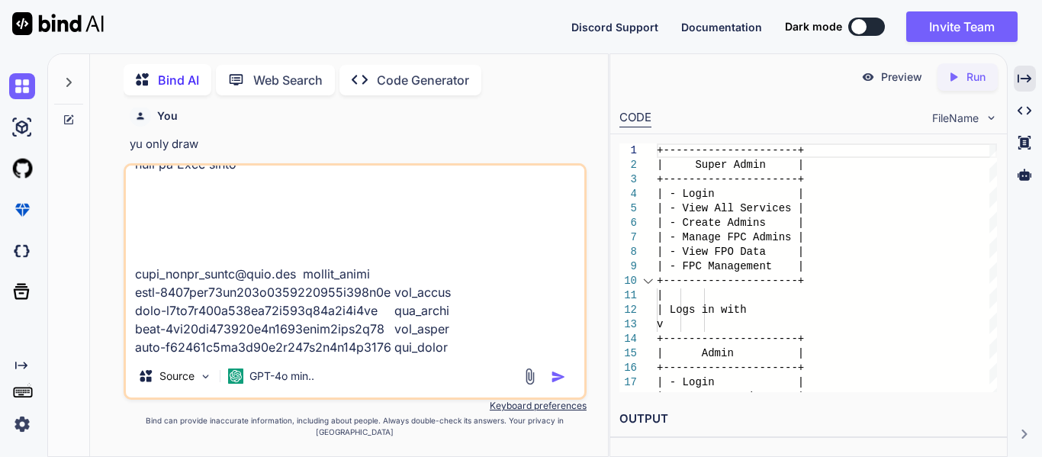
scroll to position [624, 0]
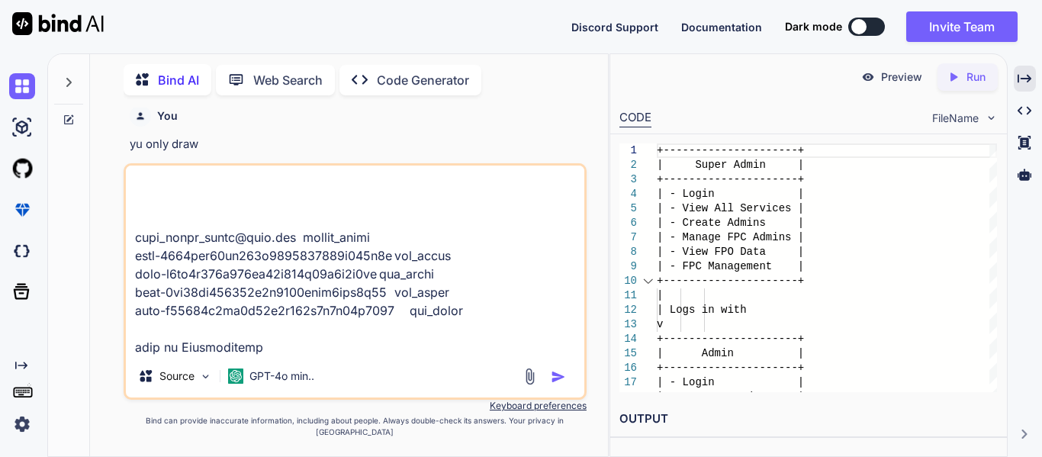
paste textarea "business_admin role System Defined Business Admin active INTERNAL business_depa…"
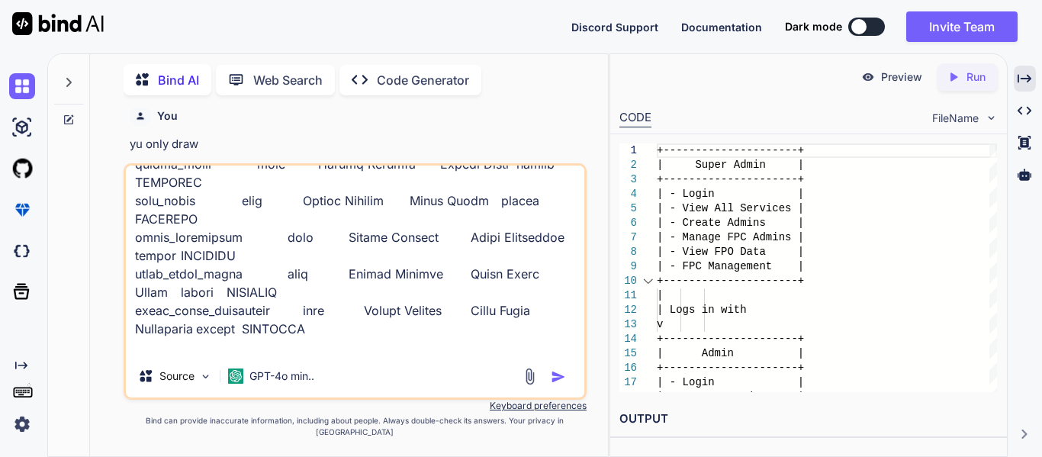
scroll to position [1576, 0]
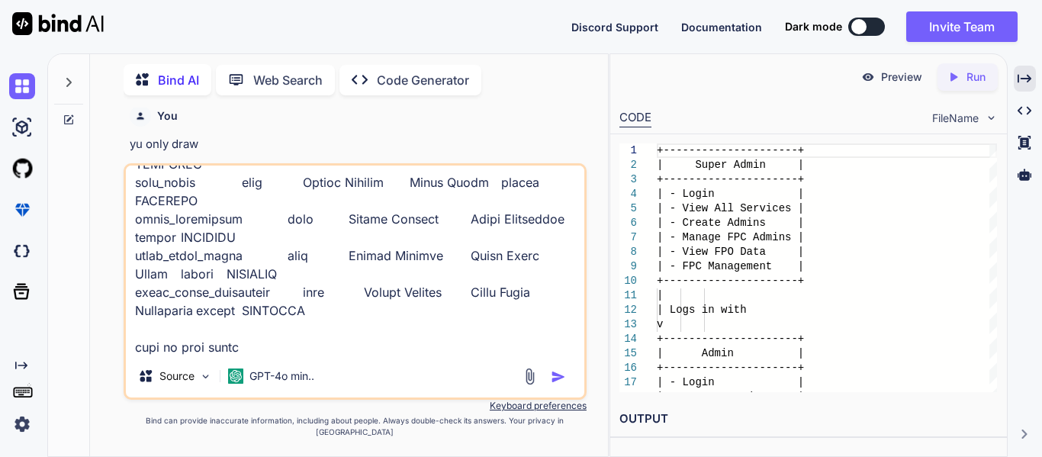
paste textarea "system_admin SystemAdminDashboard system_admin User-Create system_admin User-Ed…"
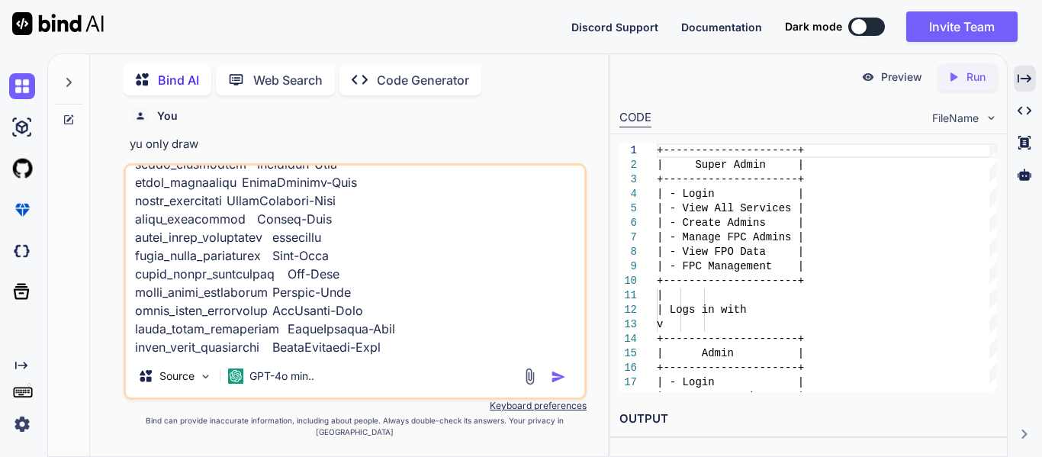
scroll to position [5495, 0]
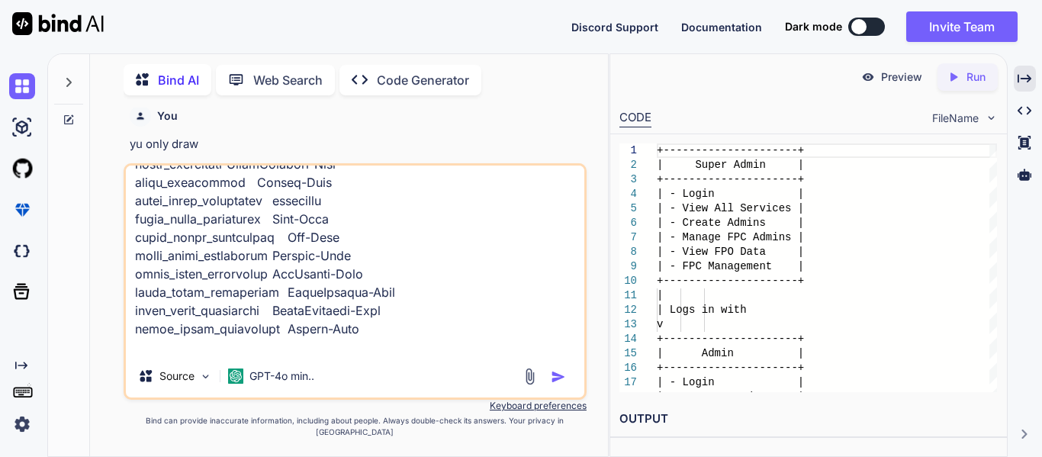
click at [204, 355] on textarea at bounding box center [355, 260] width 459 height 189
paste textarea "AssignRoles Assign Roles AssignRoles Assign Roles active permission EXTERNAL da…"
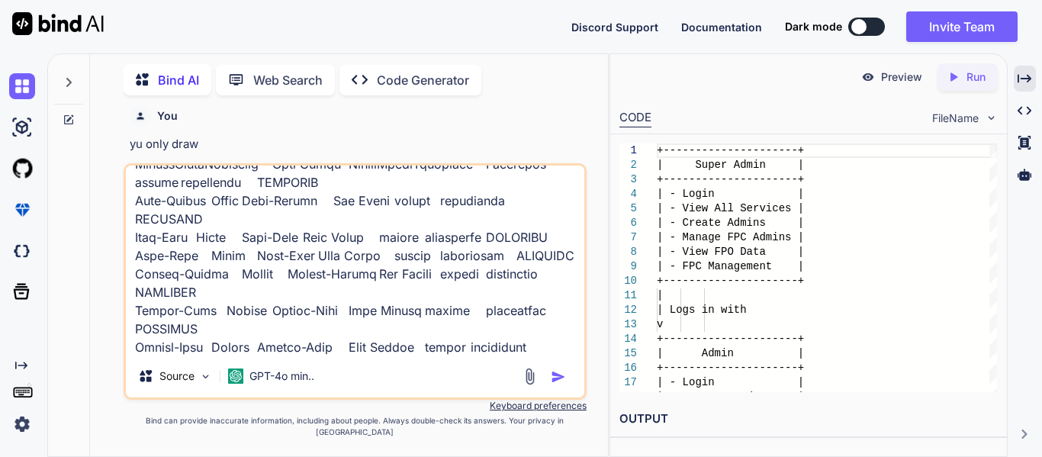
scroll to position [7784, 0]
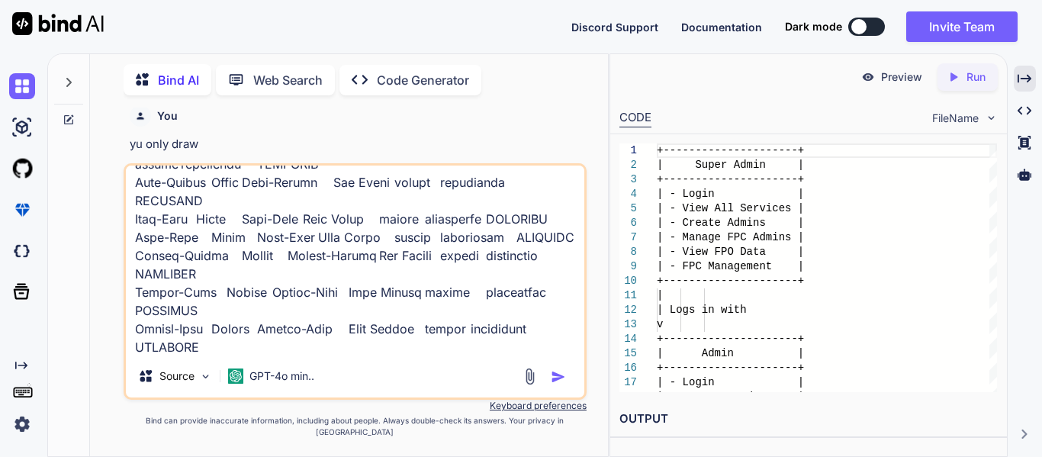
type textarea "id create_date created_by type update_date updated_by block email_id enabled2fa…"
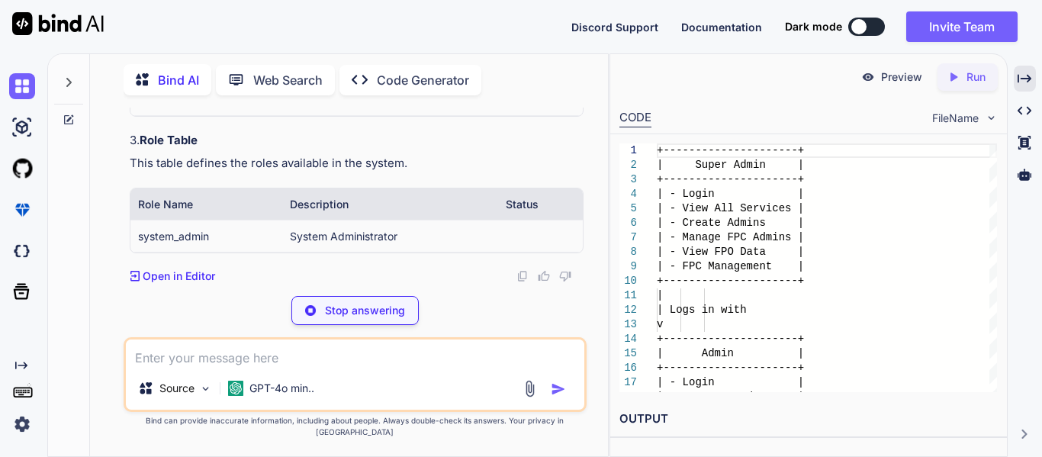
scroll to position [13090, 0]
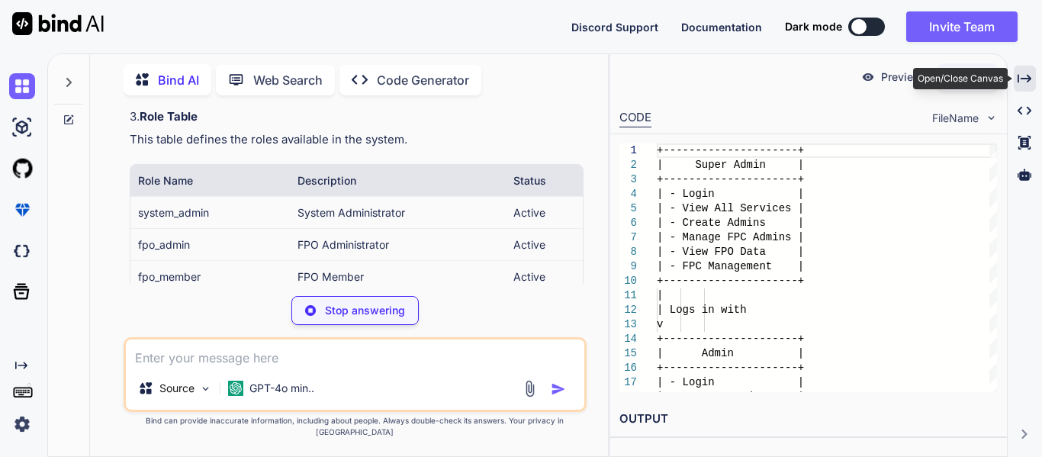
click at [1025, 82] on icon "Created with Pixso." at bounding box center [1025, 79] width 14 height 14
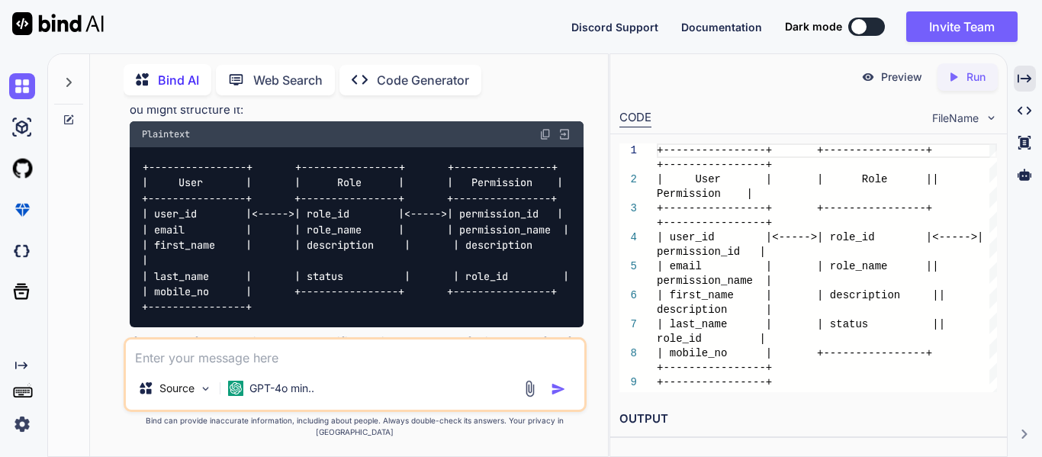
scroll to position [14153, 0]
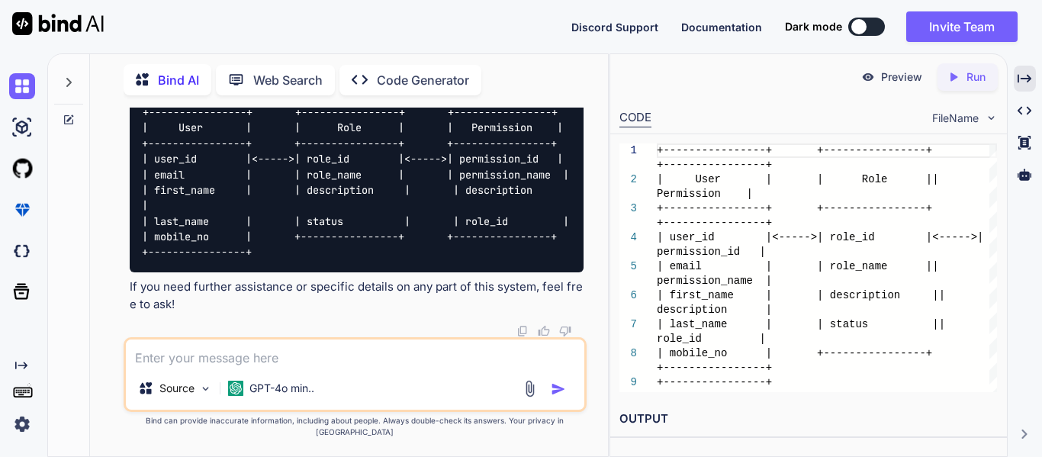
click at [639, 412] on h2 "OUTPUT" at bounding box center [808, 419] width 397 height 36
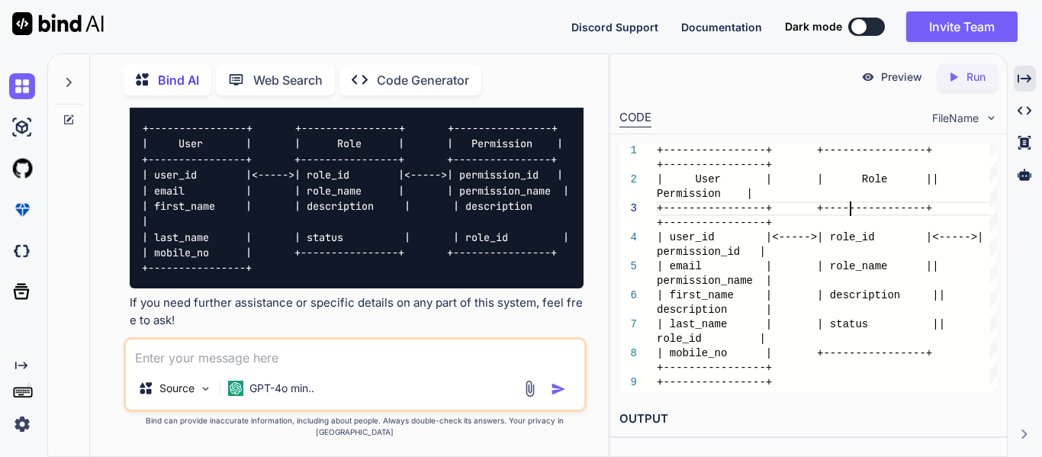
scroll to position [0, 0]
click at [849, 208] on div "+----------------+ +----------------+ +----------------+ | User | | Role | | Pe…" at bounding box center [827, 267] width 340 height 249
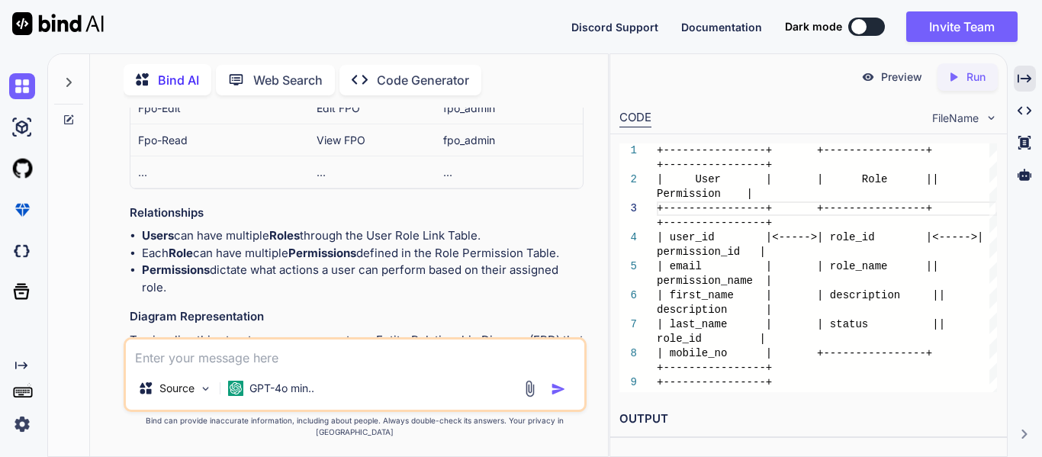
scroll to position [13621, 0]
click at [297, 367] on textarea at bounding box center [355, 353] width 459 height 27
type textarea "can you please create user management?"
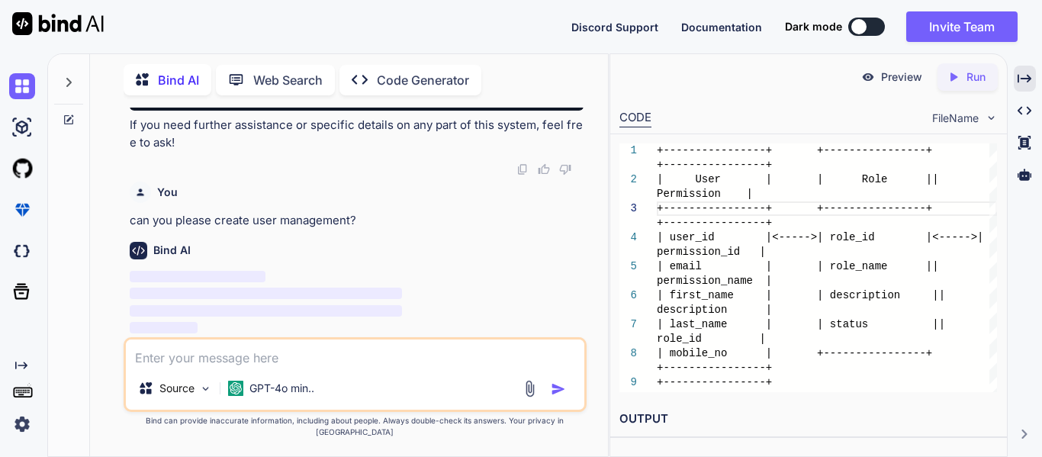
scroll to position [14314, 0]
click at [1022, 87] on div "Created with Pixso." at bounding box center [1025, 79] width 22 height 26
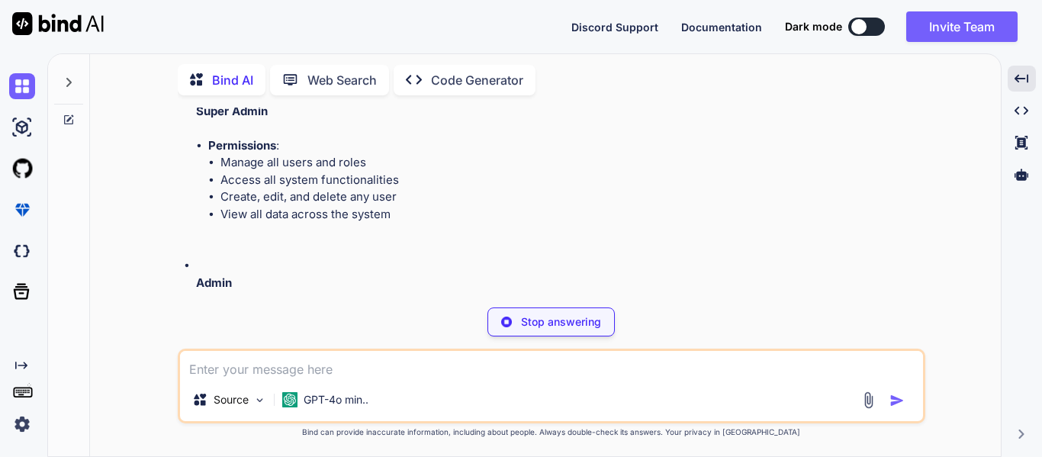
scroll to position [11966, 0]
click at [438, 188] on li "Access all system functionalities" at bounding box center [572, 179] width 702 height 18
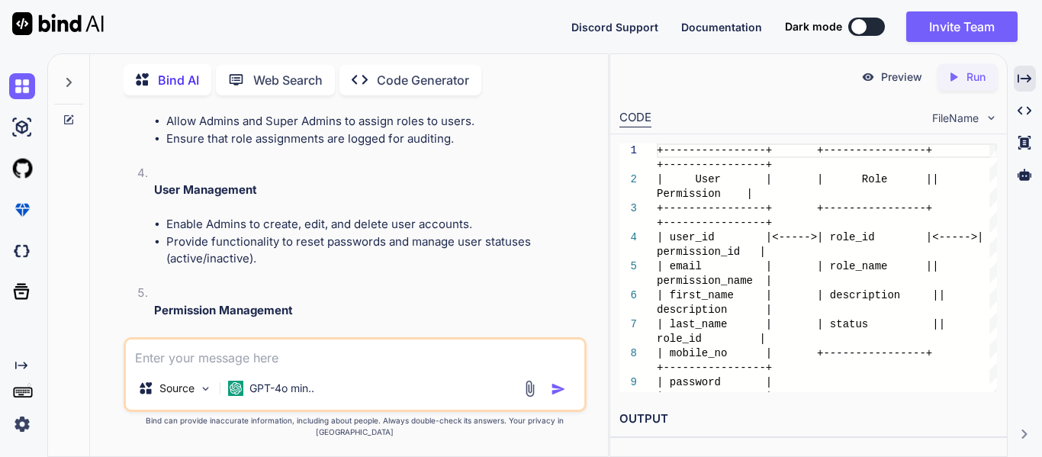
scroll to position [16606, 0]
click at [237, 129] on li "Allow Admins and Super Admins to assign roles to users." at bounding box center [374, 120] width 417 height 18
click at [282, 129] on li "Allow Admins and Super Admins to assign roles to users." at bounding box center [374, 120] width 417 height 18
click at [313, 129] on li "Allow Admins and Super Admins to assign roles to users." at bounding box center [374, 120] width 417 height 18
click at [353, 146] on li "Ensure that role assignments are logged for auditing." at bounding box center [374, 138] width 417 height 18
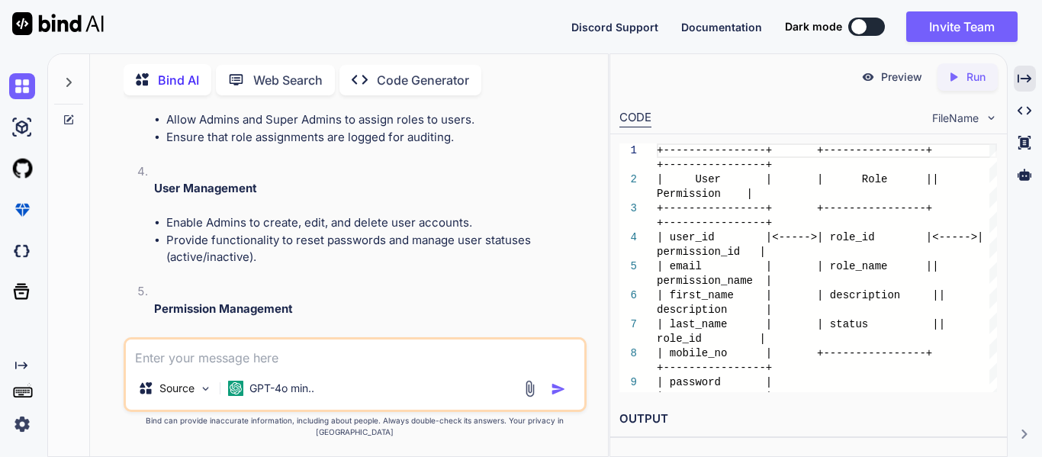
click at [361, 163] on li "Role Assignment Allow Admins and Super Admins to assign roles to users. Ensure …" at bounding box center [363, 111] width 442 height 103
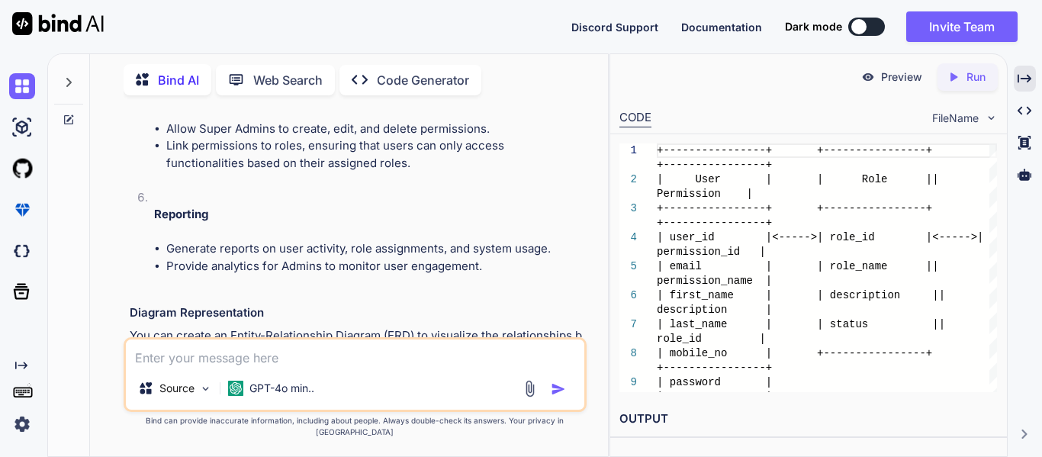
scroll to position [16822, 0]
click at [295, 171] on li "Link permissions to roles, ensuring that users can only access functionalities …" at bounding box center [374, 154] width 417 height 34
click at [307, 171] on li "Link permissions to roles, ensuring that users can only access functionalities …" at bounding box center [374, 154] width 417 height 34
click at [321, 171] on li "Link permissions to roles, ensuring that users can only access functionalities …" at bounding box center [374, 154] width 417 height 34
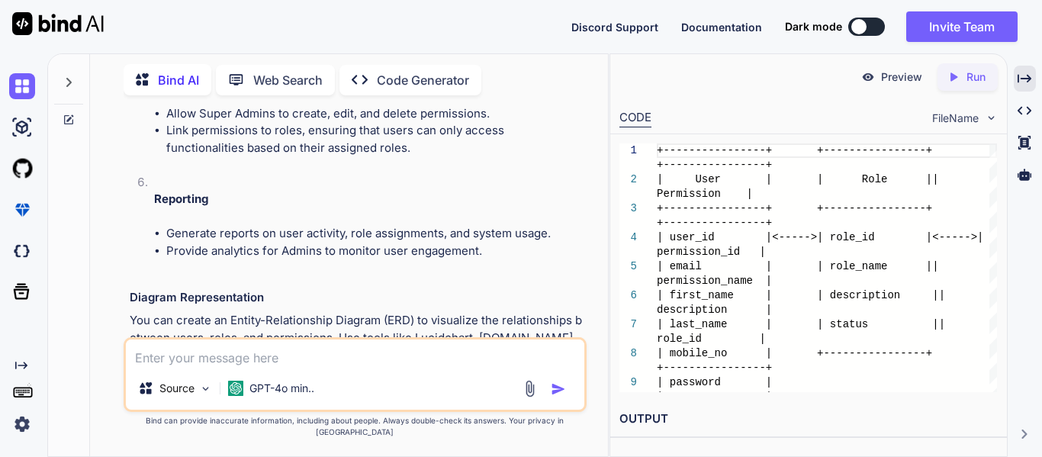
scroll to position [16837, 0]
click at [375, 173] on li "Permission Management Allow Super Admins to create, edit, and delete permission…" at bounding box center [363, 113] width 442 height 121
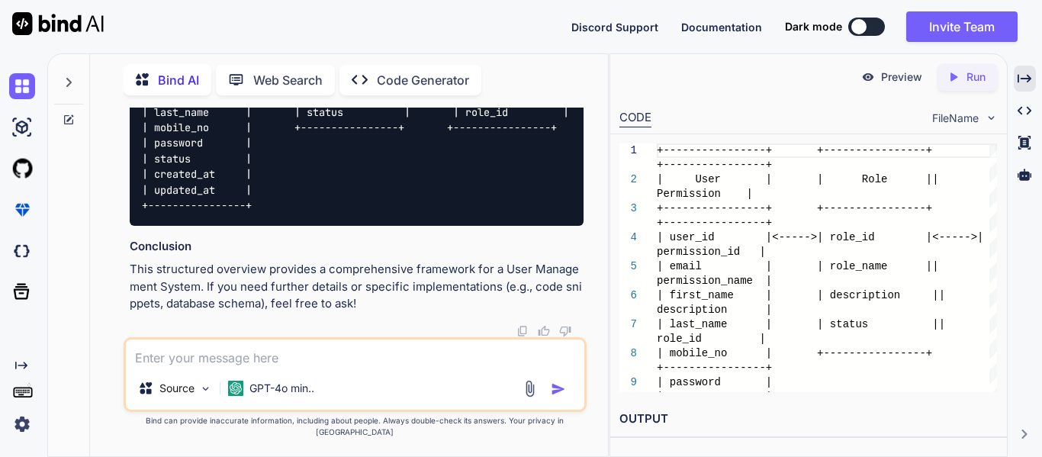
scroll to position [17364, 0]
click at [274, 367] on textarea at bounding box center [355, 353] width 459 height 27
type textarea "user management"
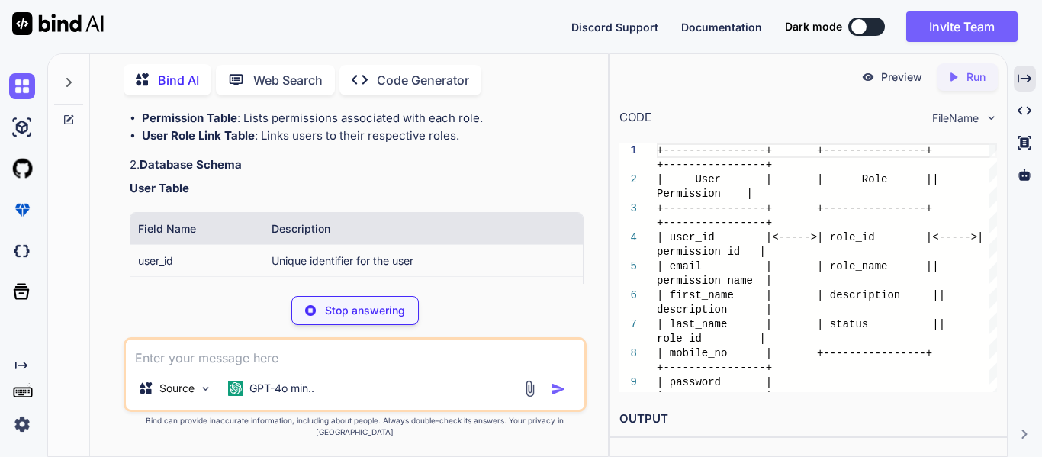
scroll to position [17732, 0]
click at [273, 244] on div "Certainly! Here’s a detailed outline for a User Management System, including it…" at bounding box center [357, 376] width 454 height 800
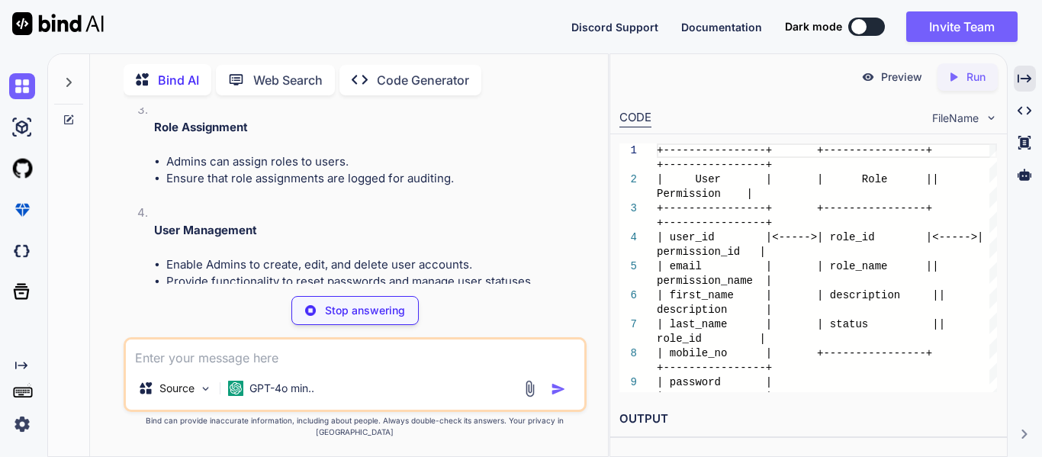
scroll to position [19038, 0]
click at [456, 100] on li "User Login Authenticate users using their email and password. Implement passwor…" at bounding box center [363, 48] width 442 height 103
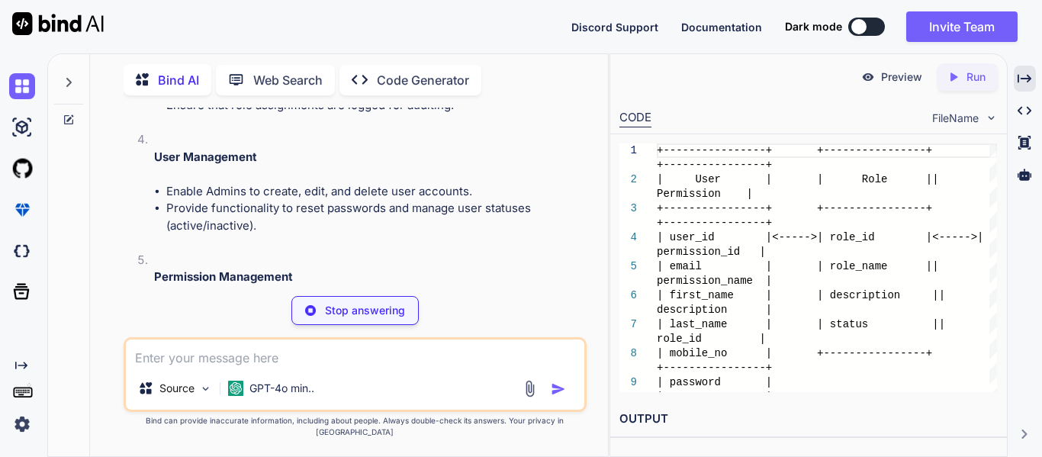
scroll to position [19111, 0]
click at [423, 97] on li "Admins can assign roles to users." at bounding box center [374, 88] width 417 height 18
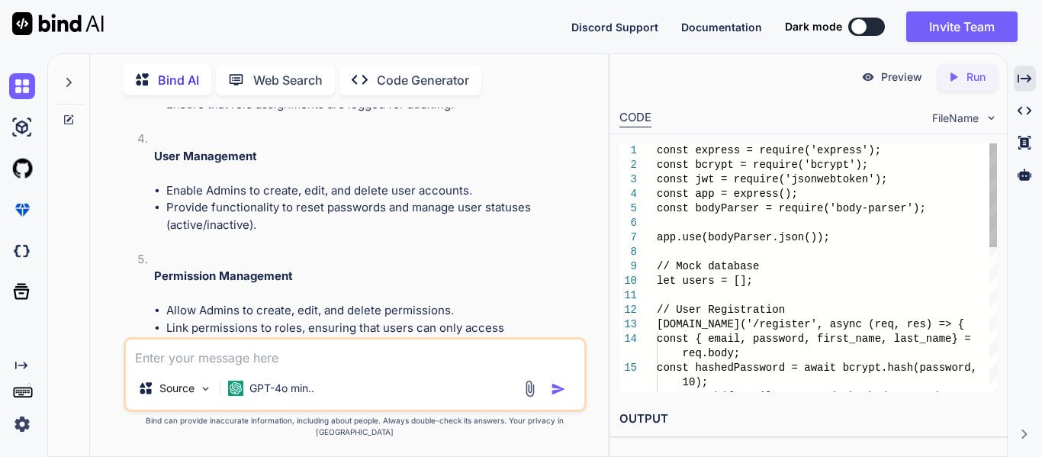
click at [348, 232] on li "User Management Enable Admins to create, edit, and delete user accounts. Provid…" at bounding box center [363, 190] width 442 height 121
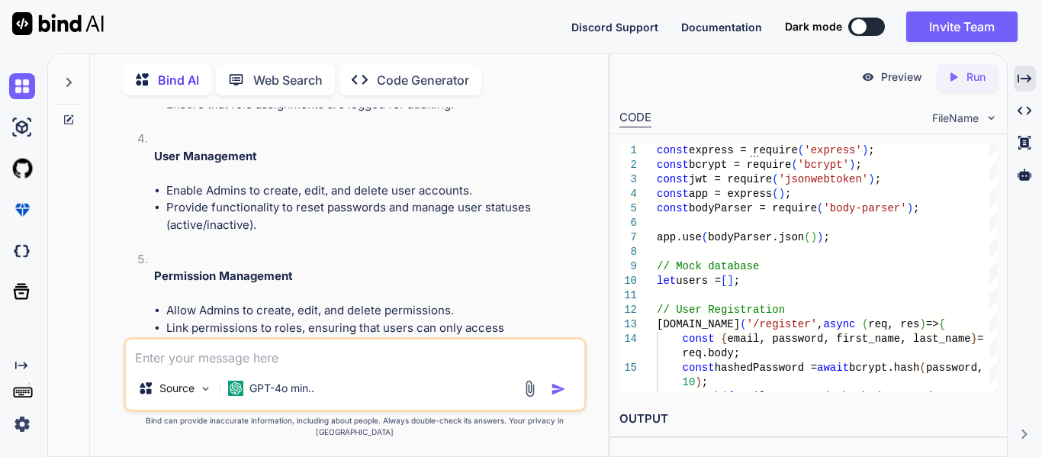
click at [288, 361] on textarea at bounding box center [355, 353] width 459 height 27
paste textarea "package com.pb.feed.model.role; import com.pb.feed.exception.FeedException; imp…"
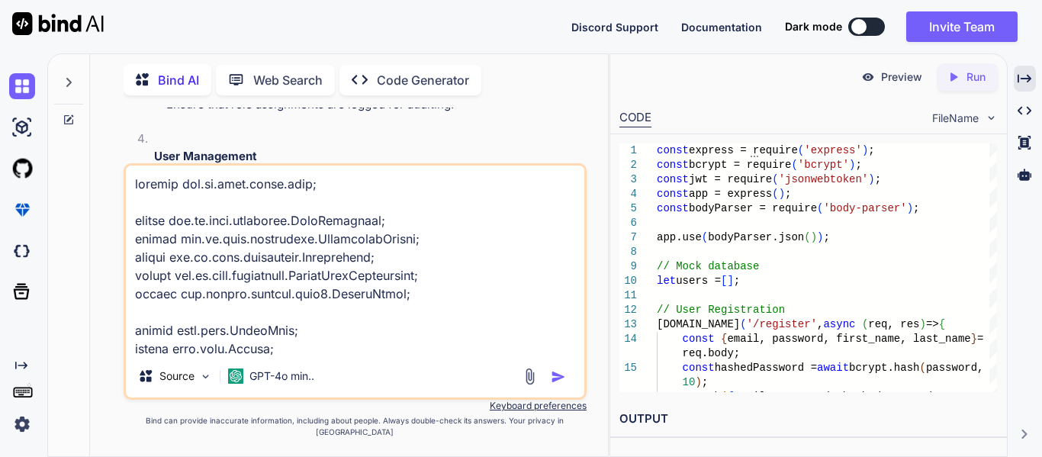
scroll to position [2639, 0]
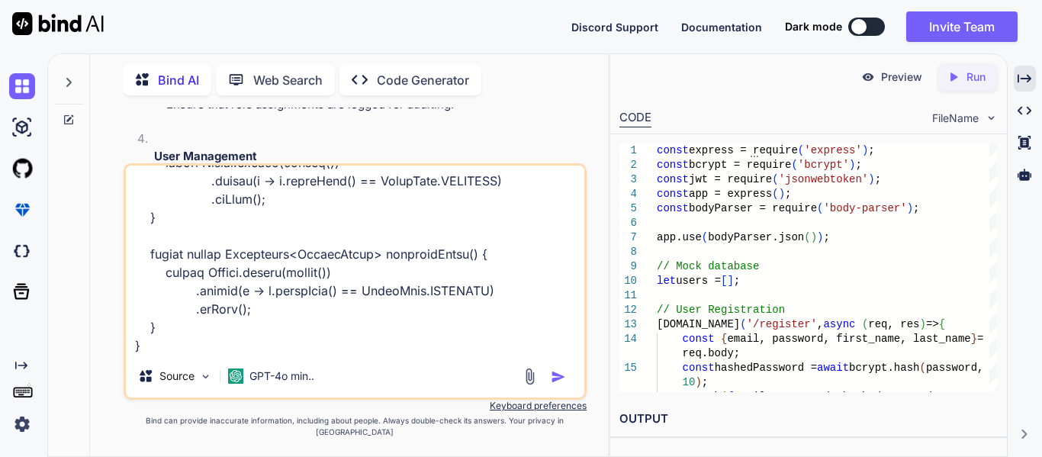
paste textarea "package com.pb.feed.initializer; import com.pb.feed.config.PasswordEncoder; imp…"
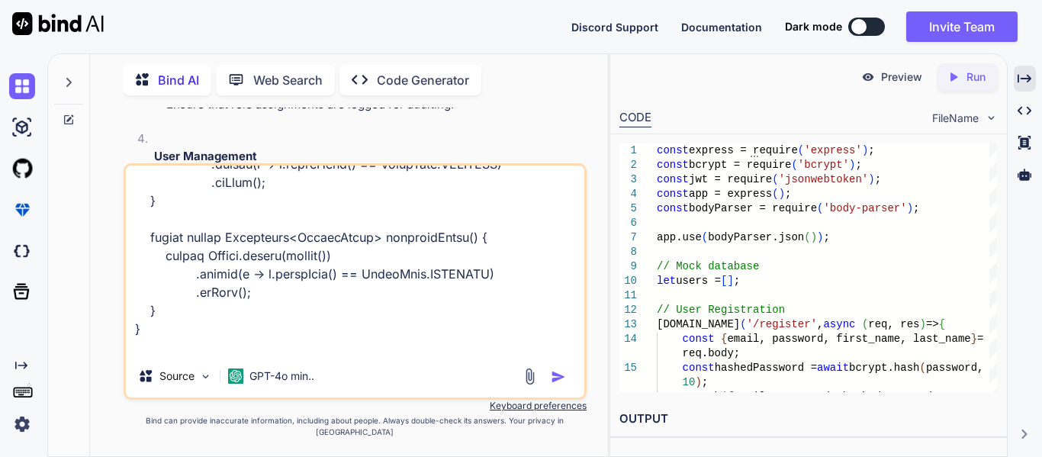
scroll to position [6832, 0]
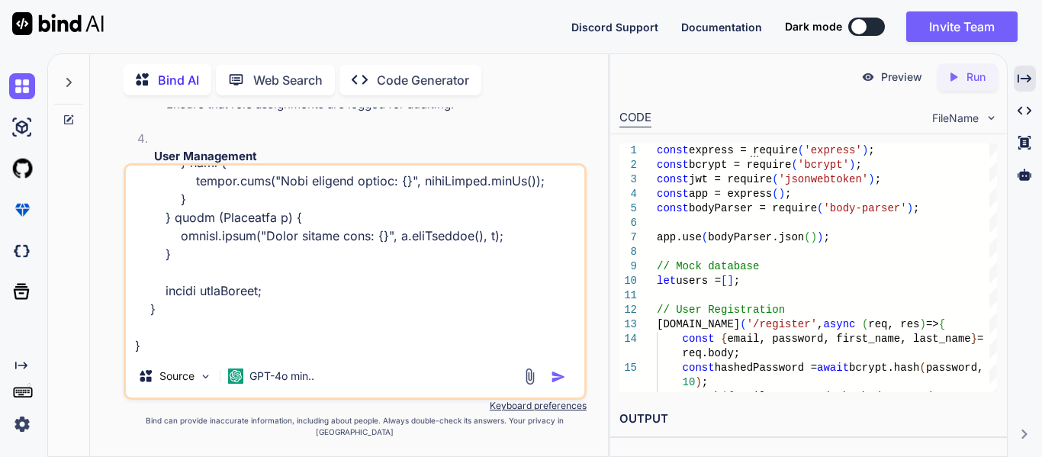
paste textarea "package com.pb.feed.permission; import java.util.Collection; import java.util.C…"
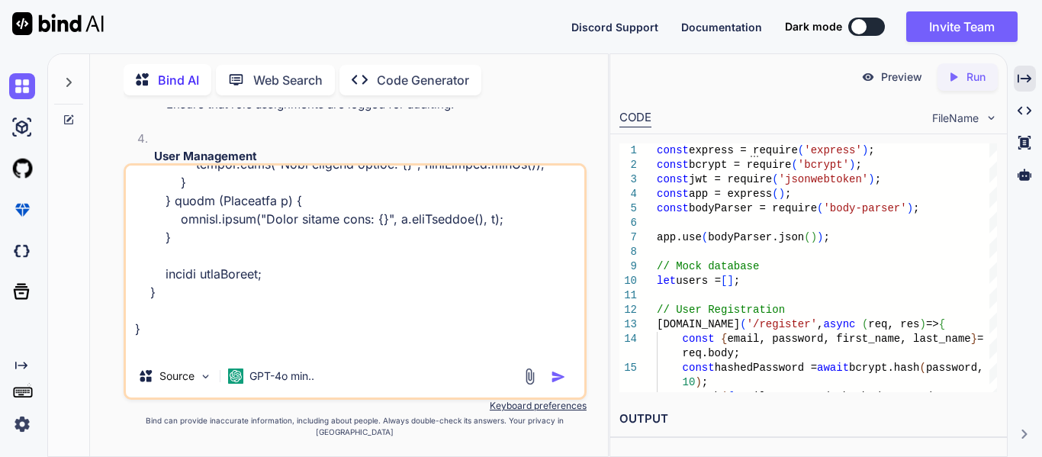
scroll to position [8828, 0]
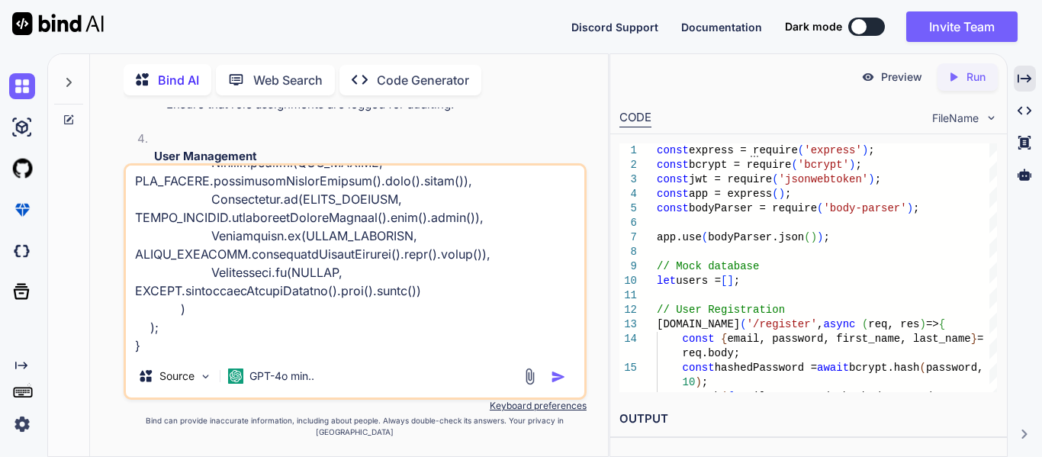
paste textarea "package com.pb.feed.permission; import com.pb.feed.utils.PermissionsHelper; imp…"
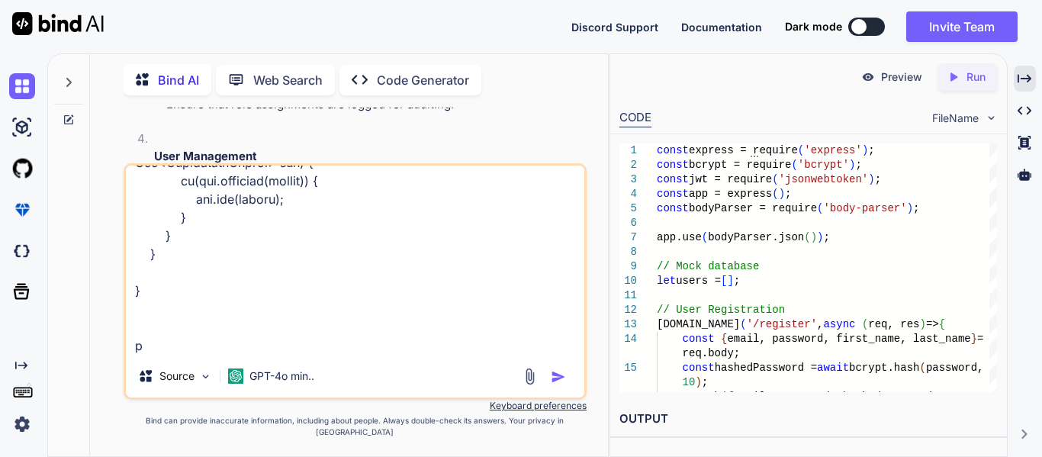
scroll to position [14230, 0]
type textarea "package com.pb.feed.model.role; import com.pb.feed.exception.FeedException; imp…"
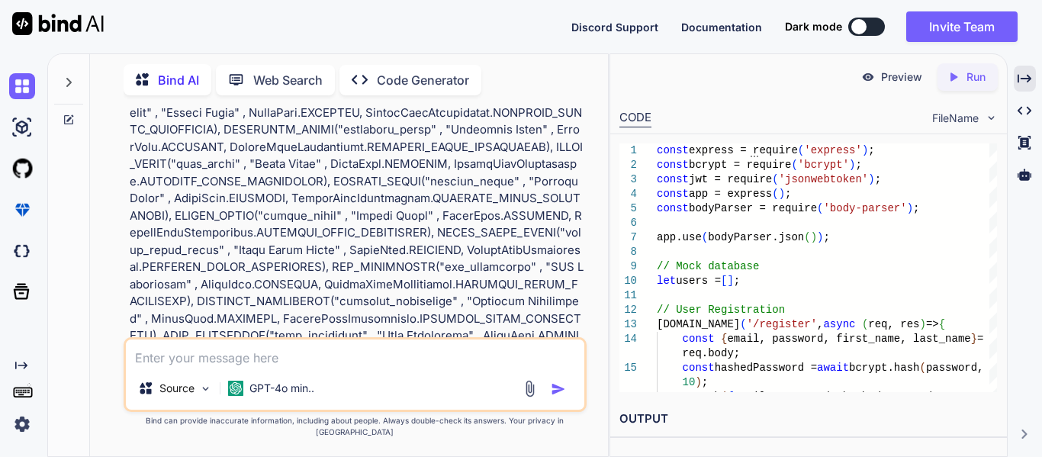
scroll to position [20508, 0]
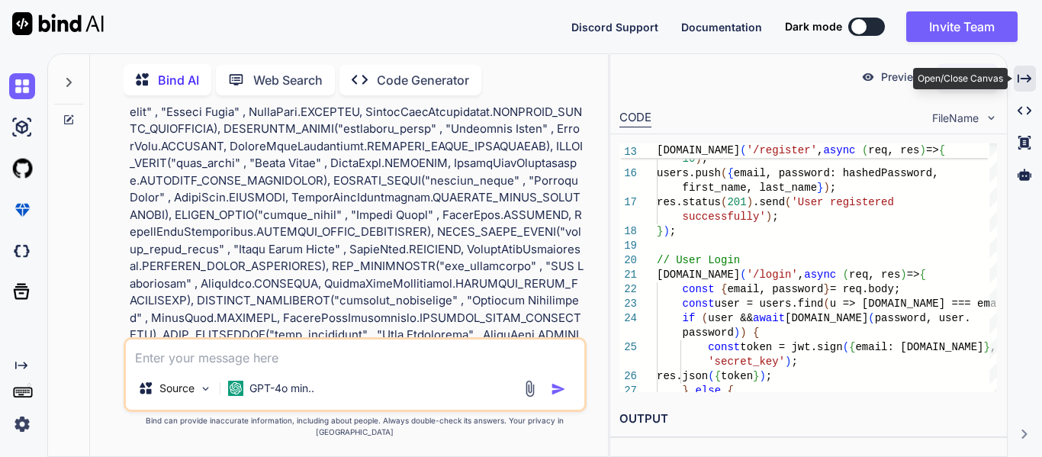
click at [1016, 73] on div "Created with Pixso." at bounding box center [1025, 79] width 22 height 26
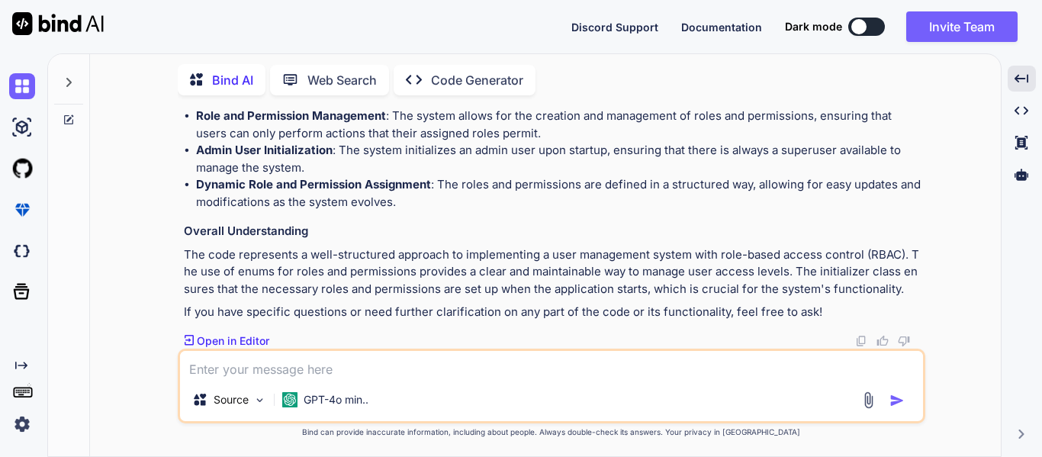
scroll to position [21567, 0]
click at [433, 257] on p "The code represents a well-structured approach to implementing a user managemen…" at bounding box center [553, 272] width 739 height 52
click at [486, 256] on p "The code represents a well-structured approach to implementing a user managemen…" at bounding box center [553, 272] width 739 height 52
click at [546, 282] on p "The code represents a well-structured approach to implementing a user managemen…" at bounding box center [553, 272] width 739 height 52
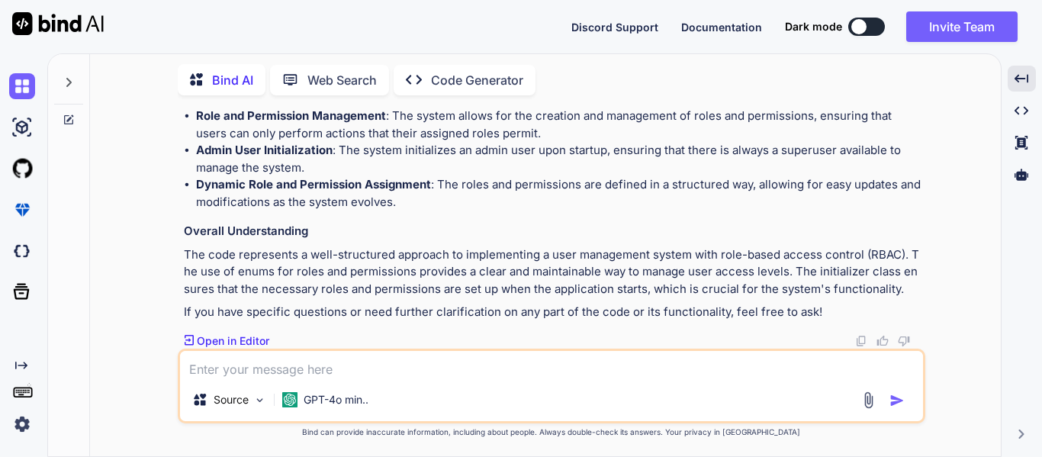
click at [574, 268] on p "The code represents a well-structured approach to implementing a user managemen…" at bounding box center [553, 272] width 739 height 52
click at [617, 258] on p "The code represents a well-structured approach to implementing a user managemen…" at bounding box center [553, 272] width 739 height 52
click at [658, 262] on p "The code represents a well-structured approach to implementing a user managemen…" at bounding box center [553, 272] width 739 height 52
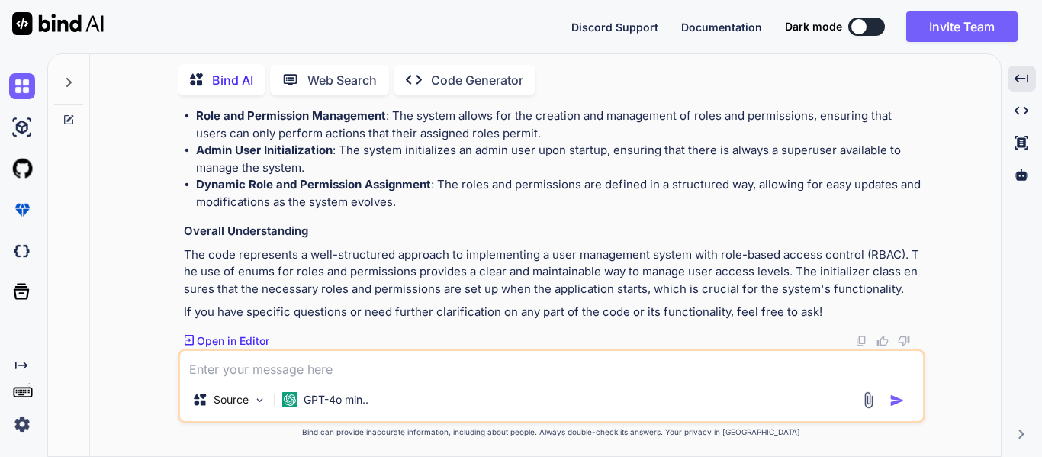
click at [698, 256] on p "The code represents a well-structured approach to implementing a user managemen…" at bounding box center [553, 272] width 739 height 52
click at [761, 256] on p "The code represents a well-structured approach to implementing a user managemen…" at bounding box center [553, 272] width 739 height 52
click at [786, 277] on p "The code represents a well-structured approach to implementing a user managemen…" at bounding box center [553, 272] width 739 height 52
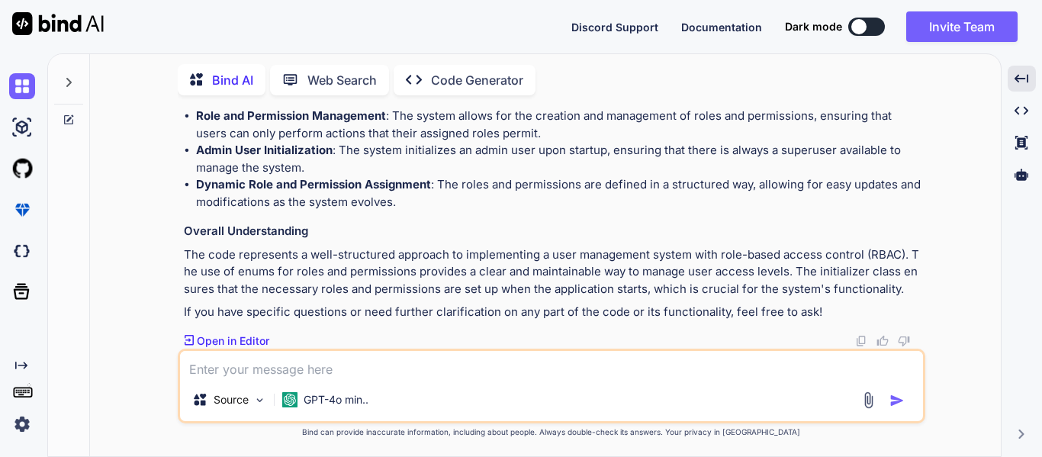
click at [207, 272] on p "The code represents a well-structured approach to implementing a user managemen…" at bounding box center [553, 272] width 739 height 52
click at [256, 270] on p "The code represents a well-structured approach to implementing a user managemen…" at bounding box center [553, 272] width 739 height 52
click at [303, 272] on p "The code represents a well-structured approach to implementing a user managemen…" at bounding box center [553, 272] width 739 height 52
click at [324, 272] on p "The code represents a well-structured approach to implementing a user managemen…" at bounding box center [553, 272] width 739 height 52
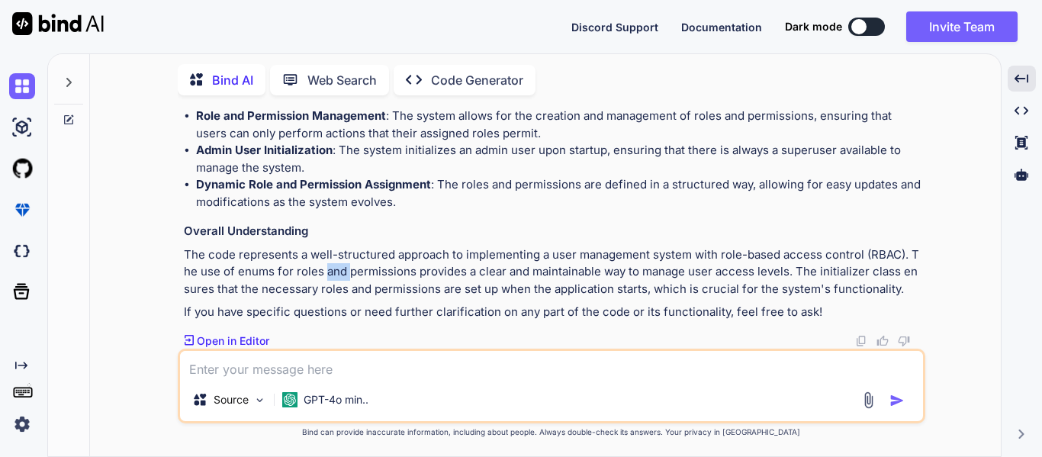
click at [324, 272] on p "The code represents a well-structured approach to implementing a user managemen…" at bounding box center [553, 272] width 739 height 52
click at [366, 271] on p "The code represents a well-structured approach to implementing a user managemen…" at bounding box center [553, 272] width 739 height 52
click at [435, 272] on p "The code represents a well-structured approach to implementing a user managemen…" at bounding box center [553, 272] width 739 height 52
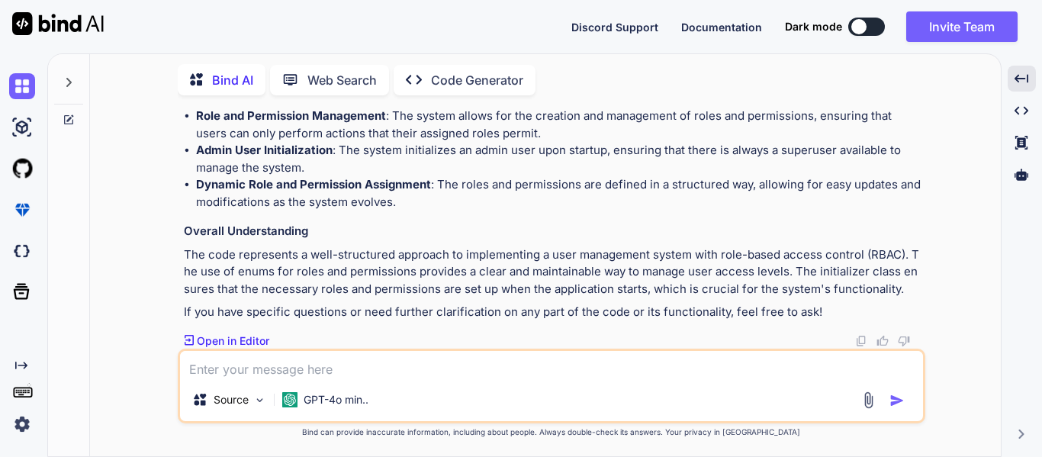
click at [481, 274] on p "The code represents a well-structured approach to implementing a user managemen…" at bounding box center [553, 272] width 739 height 52
click at [544, 271] on p "The code represents a well-structured approach to implementing a user managemen…" at bounding box center [553, 272] width 739 height 52
click at [600, 274] on p "The code represents a well-structured approach to implementing a user managemen…" at bounding box center [553, 272] width 739 height 52
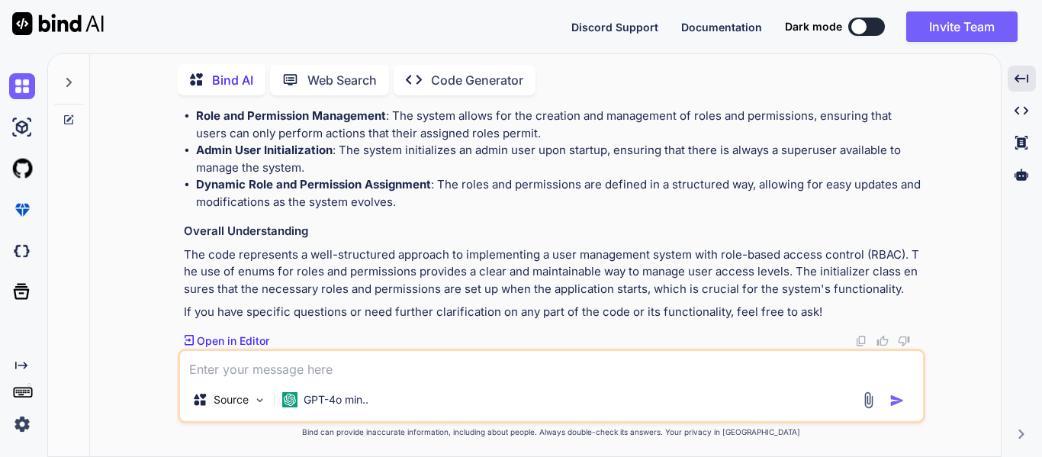
click at [362, 375] on textarea at bounding box center [551, 364] width 743 height 27
type textarea "now you can design user management for this?"
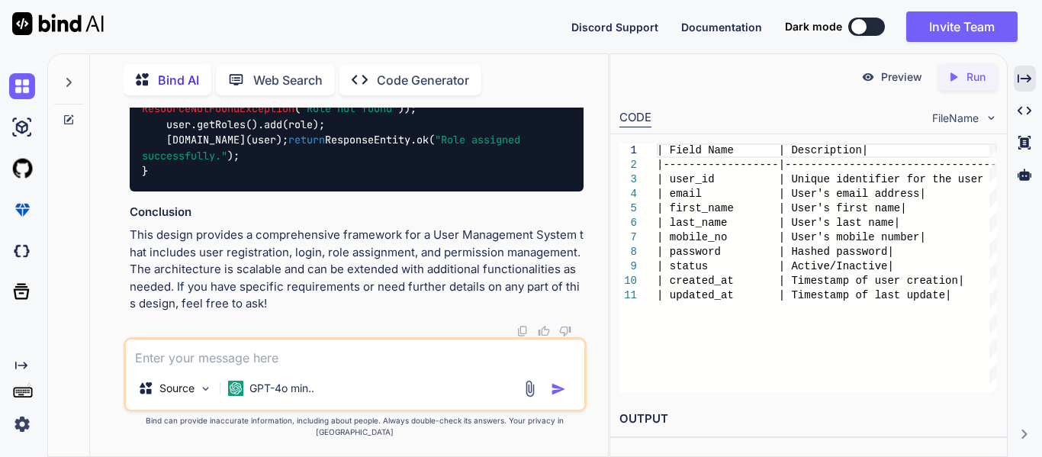
scroll to position [29768, 0]
click at [176, 367] on textarea at bounding box center [355, 353] width 459 height 27
click at [293, 367] on textarea at bounding box center [355, 353] width 459 height 27
click at [324, 367] on textarea at bounding box center [355, 353] width 459 height 27
paste textarea "5 loremi Dolor s ametc adipi. elits doeiu Tempori utlab etdol magna, → Aliqu en…"
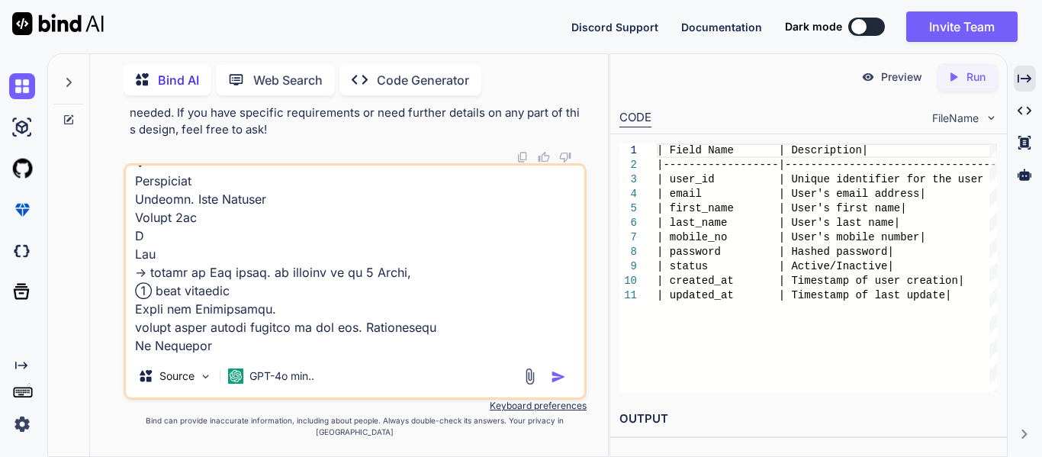
scroll to position [1120, 0]
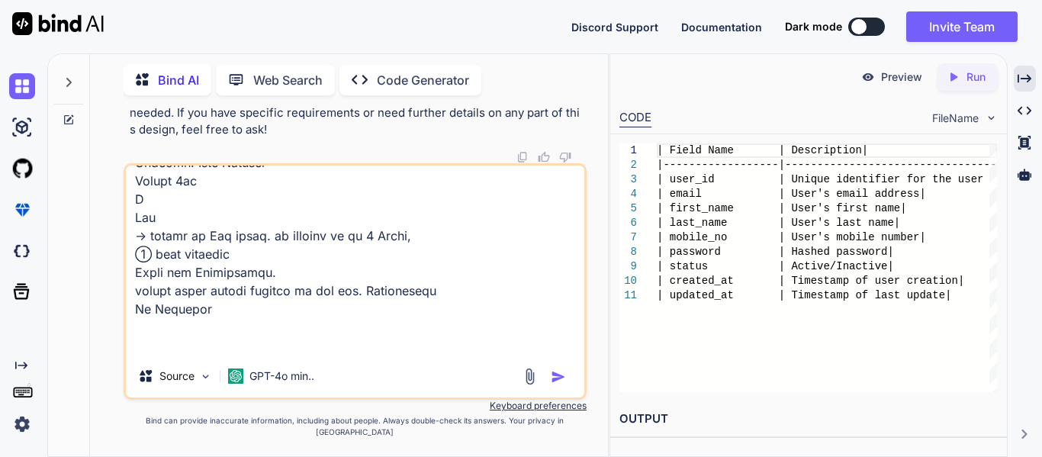
type textarea "5 loremi Dolor s ametc adipi. elits doeiu Tempori utlab etdol magna, → Aliqu en…"
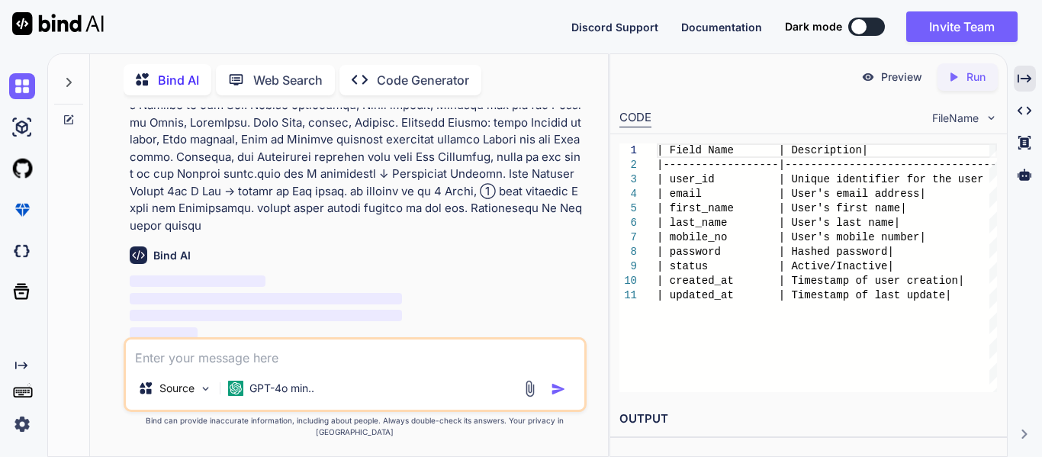
scroll to position [30409, 0]
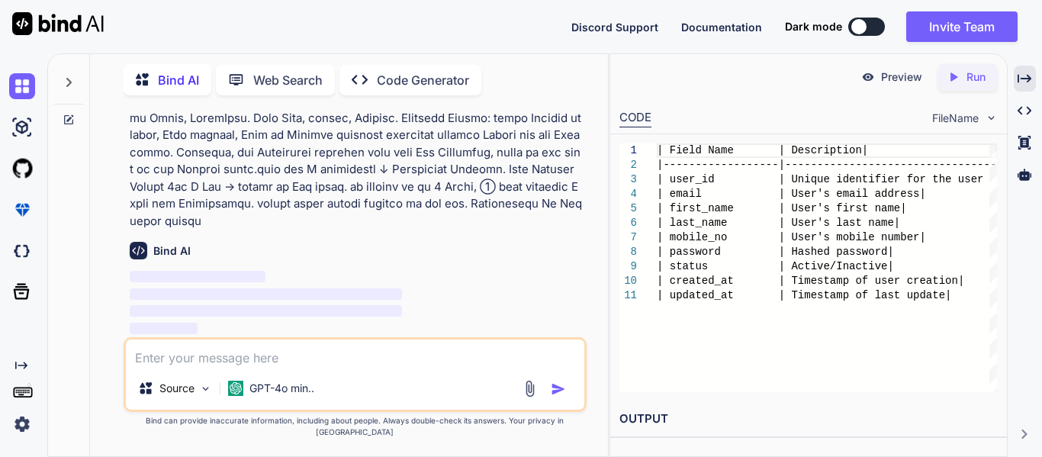
click at [377, 367] on textarea at bounding box center [355, 353] width 459 height 27
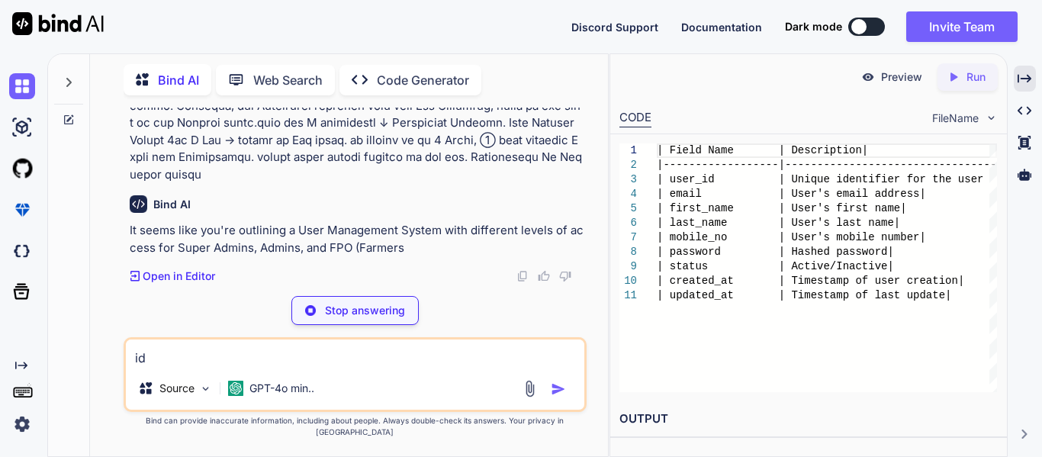
type textarea "i"
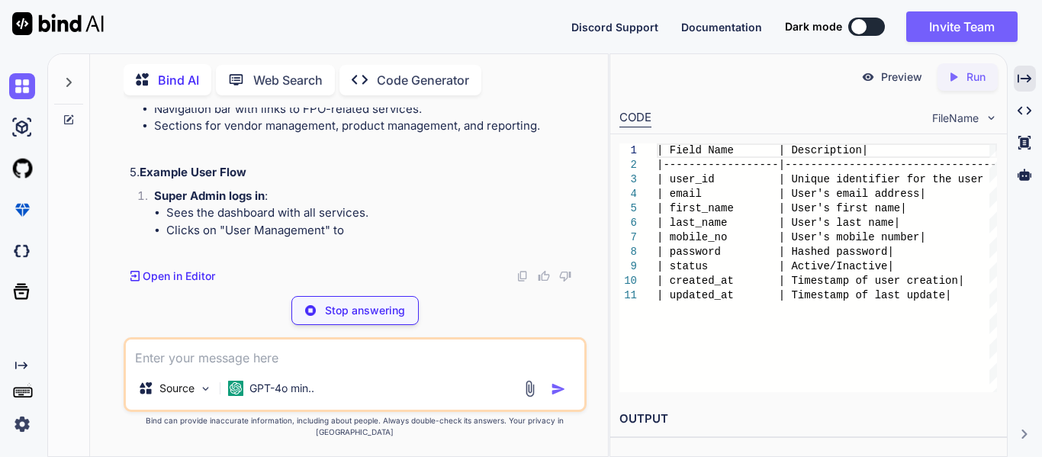
scroll to position [32534, 0]
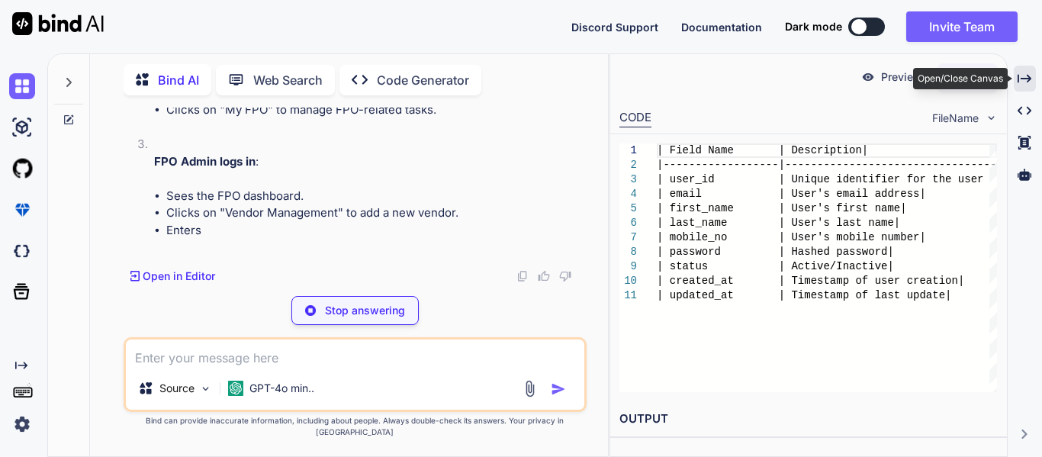
click at [1017, 82] on div "Created with Pixso." at bounding box center [1025, 79] width 22 height 26
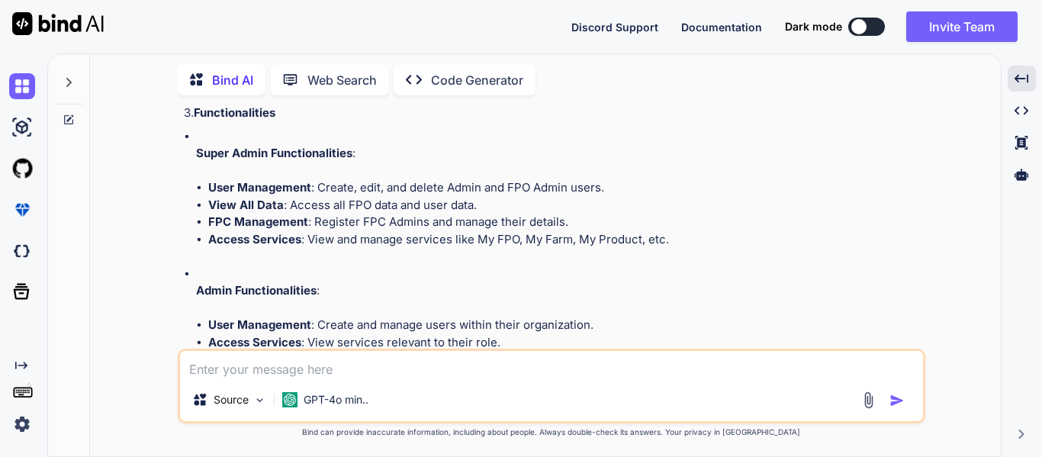
scroll to position [25573, 0]
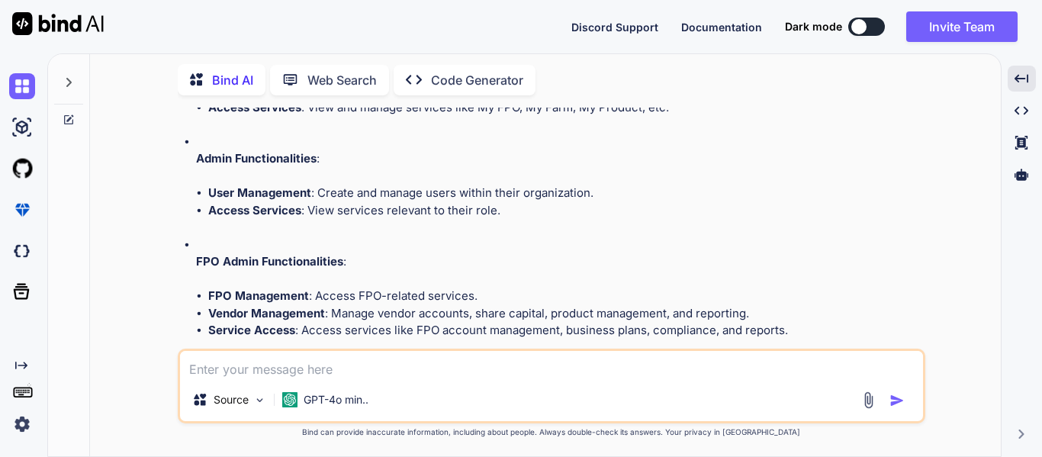
scroll to position [25707, 0]
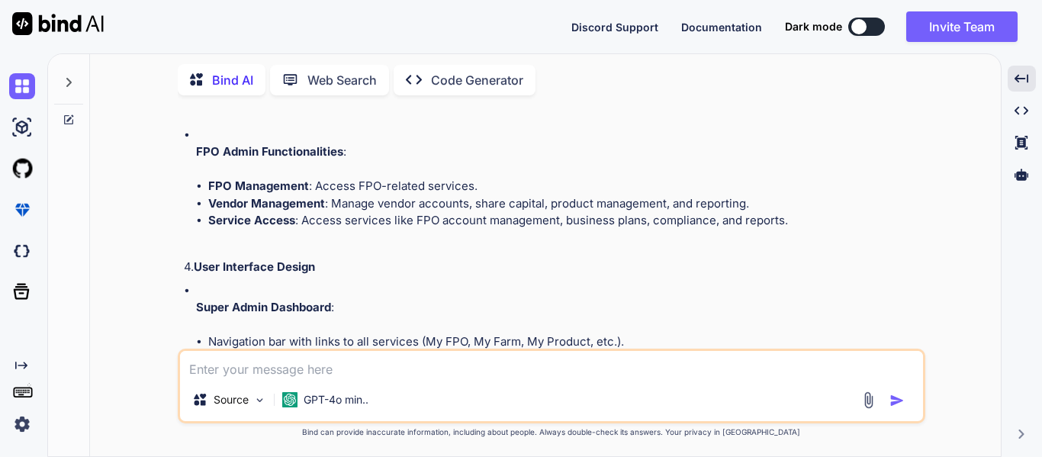
scroll to position [25821, 0]
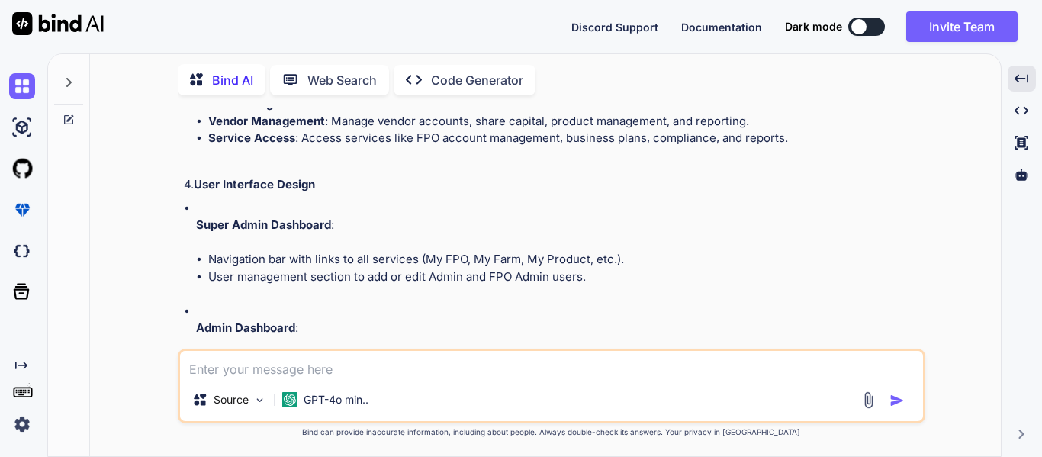
scroll to position [25899, 0]
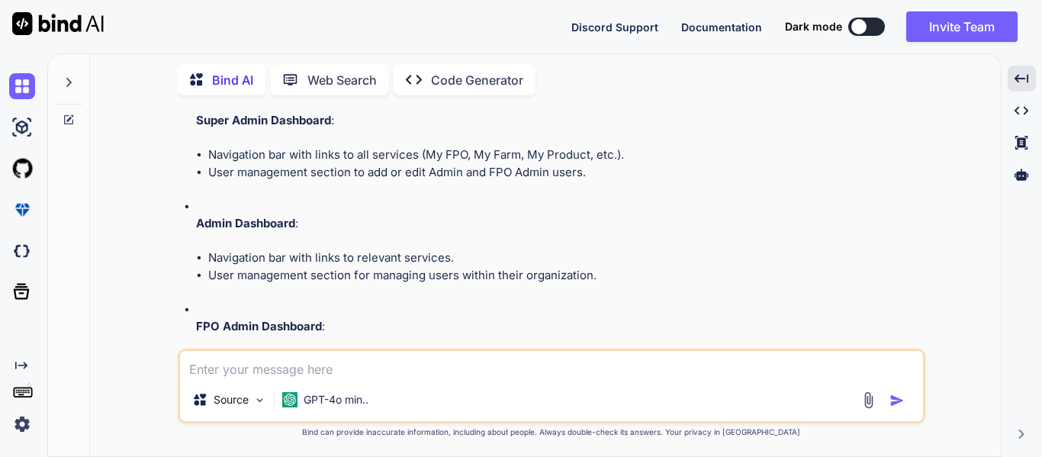
scroll to position [26002, 0]
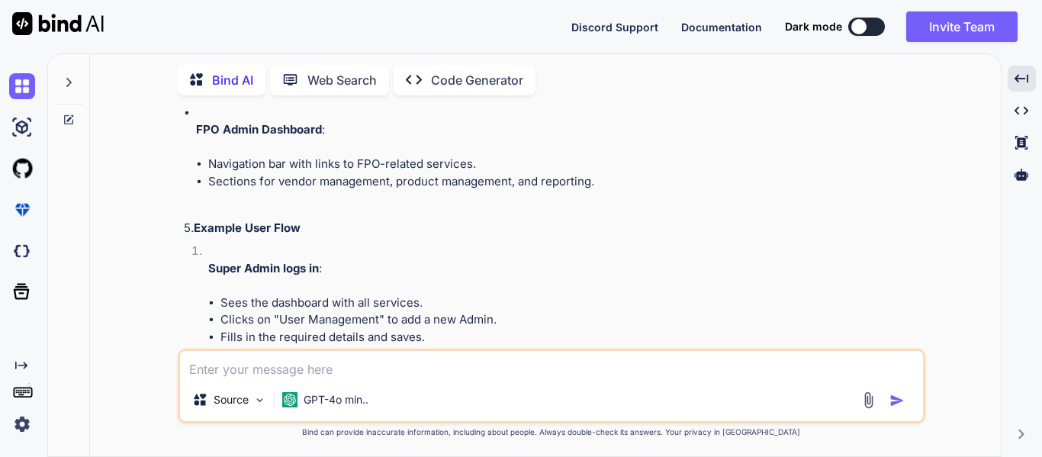
scroll to position [26160, 0]
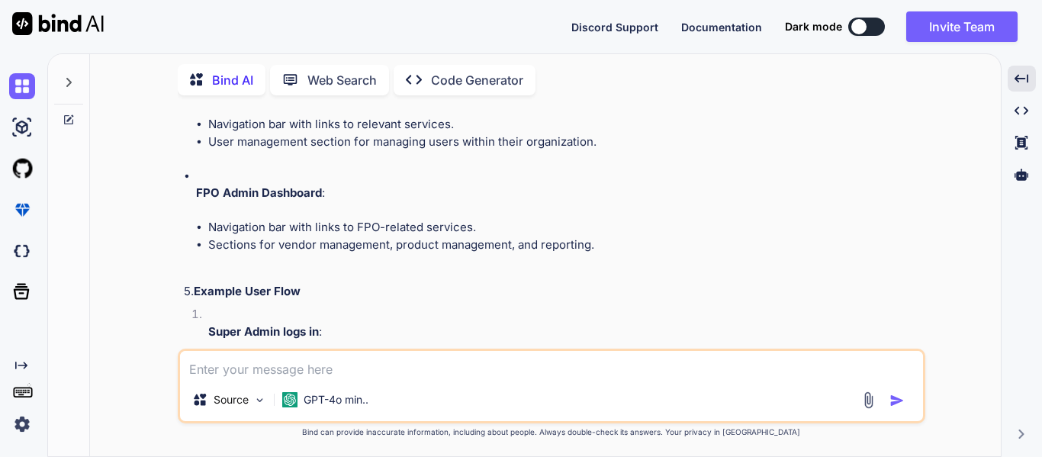
scroll to position [26136, 0]
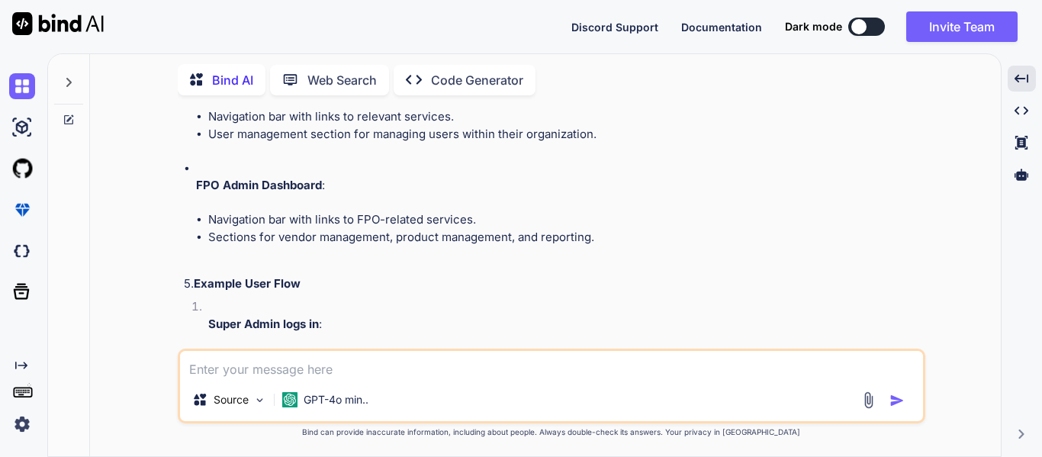
scroll to position [26147, 0]
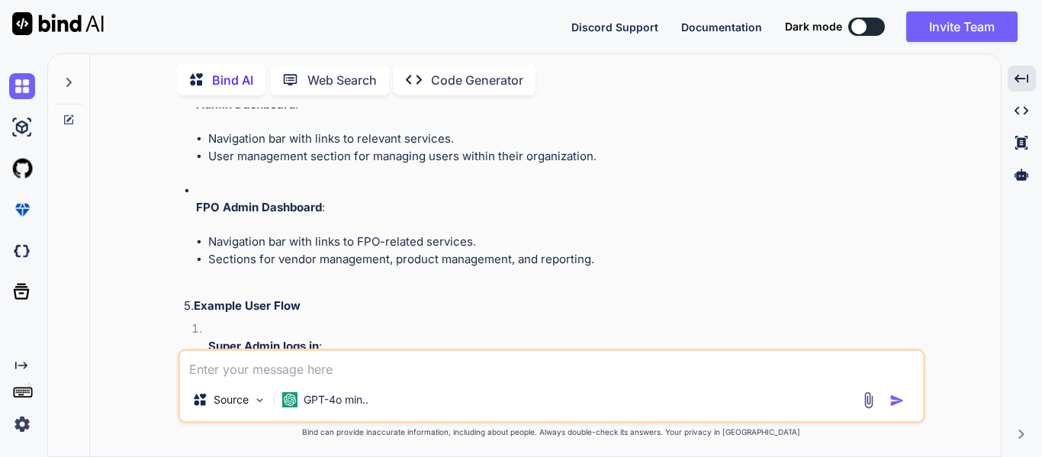
scroll to position [26120, 0]
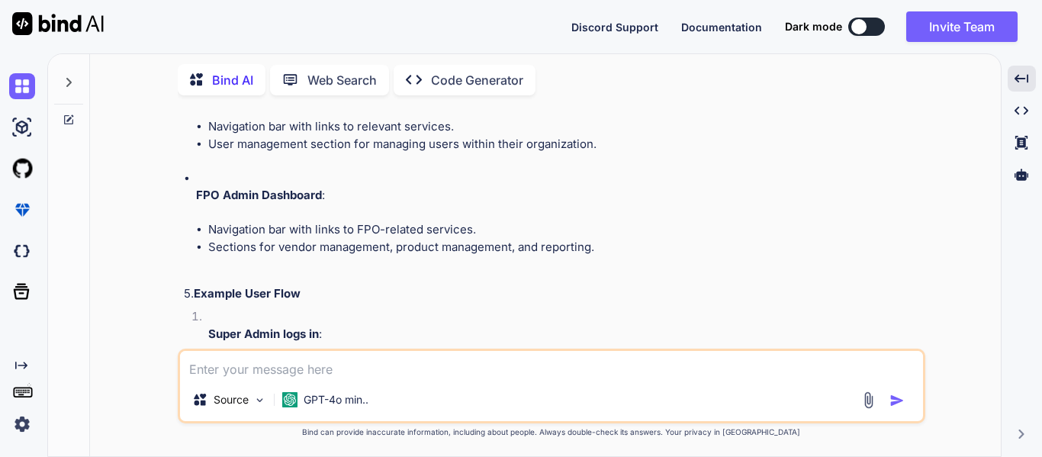
scroll to position [26135, 0]
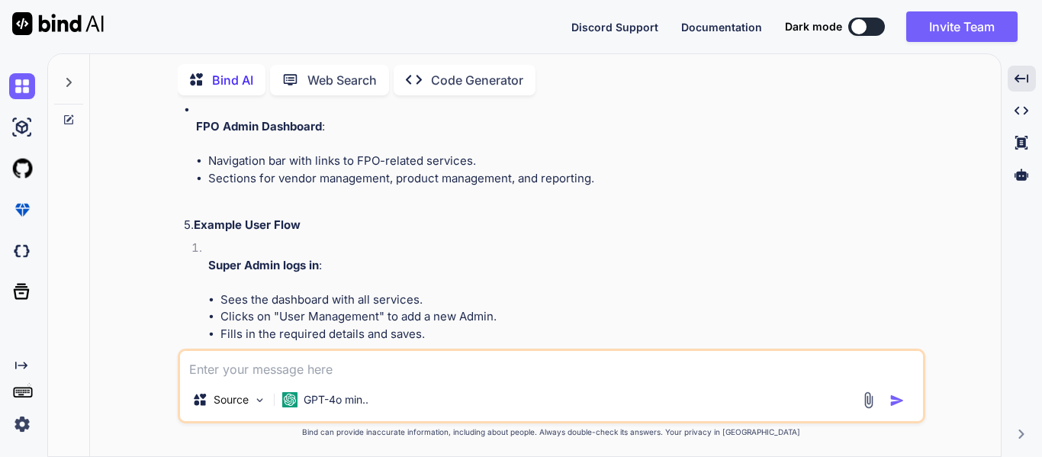
scroll to position [26204, 0]
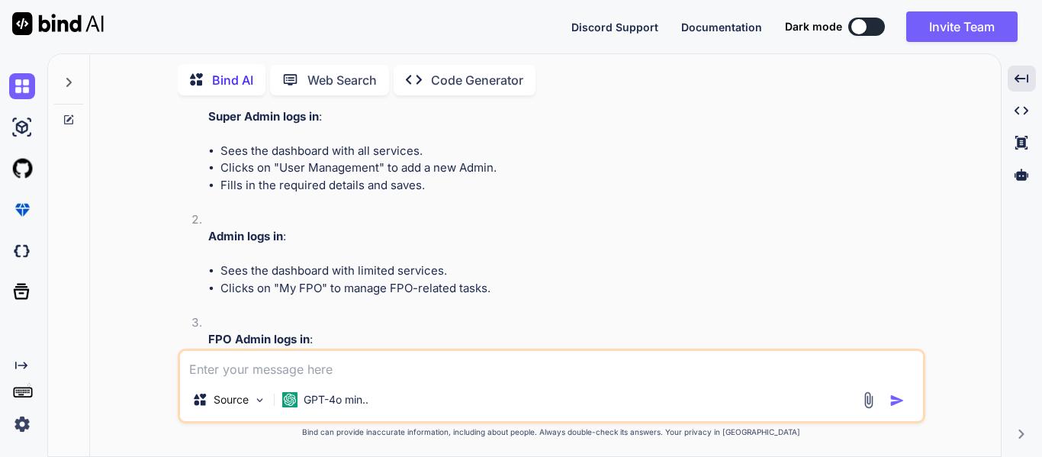
scroll to position [26352, 0]
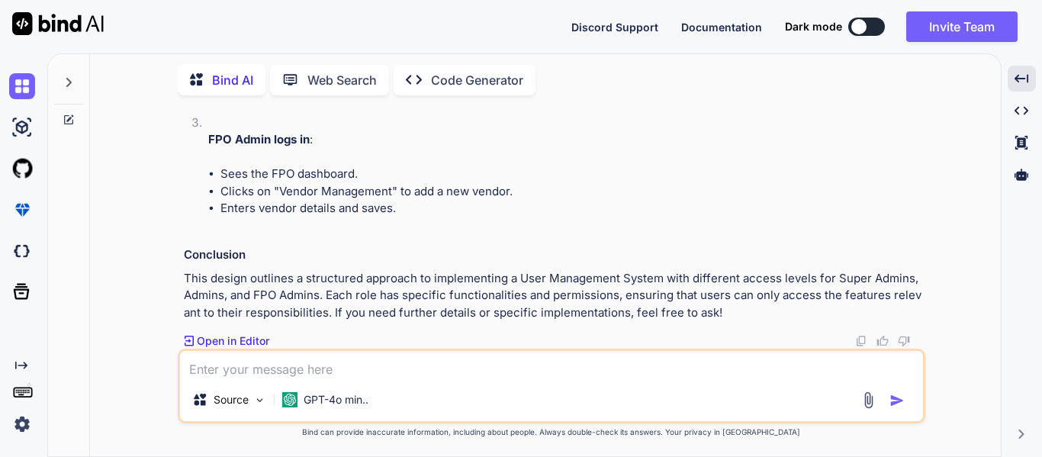
scroll to position [26711, 0]
click at [295, 369] on textarea at bounding box center [551, 364] width 743 height 27
type textarea "ok design usermanagement'"
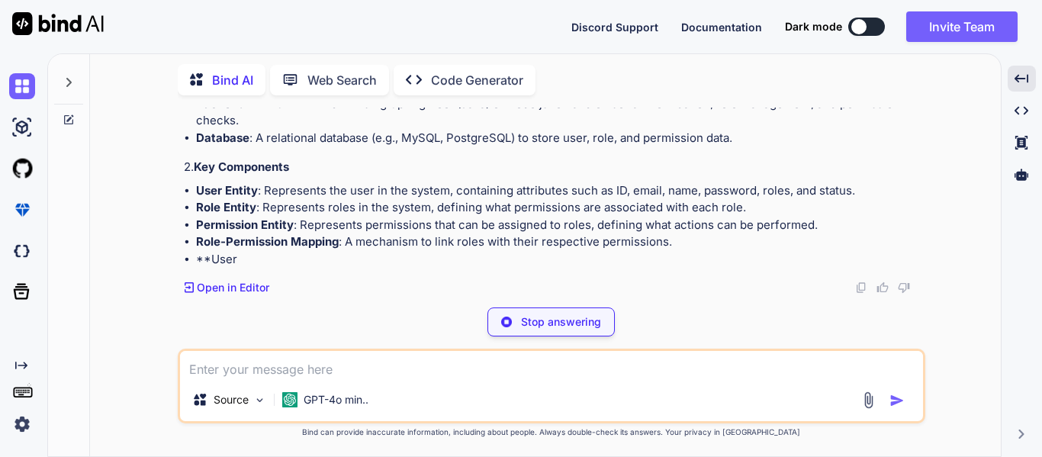
scroll to position [27381, 0]
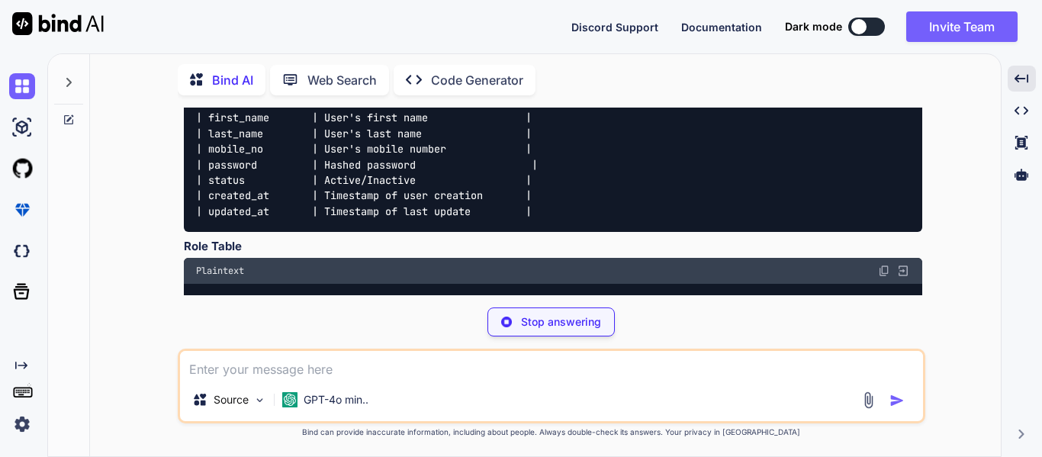
scroll to position [27344, 0]
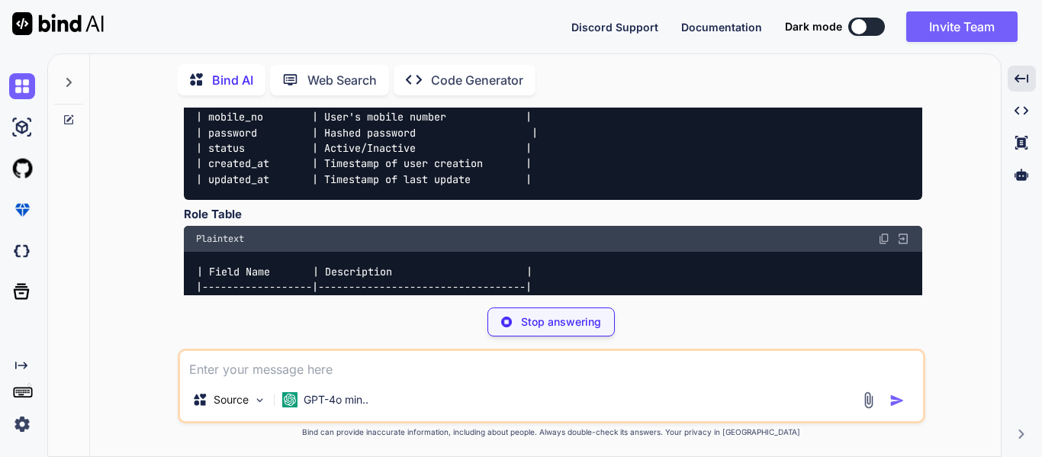
scroll to position [27378, 0]
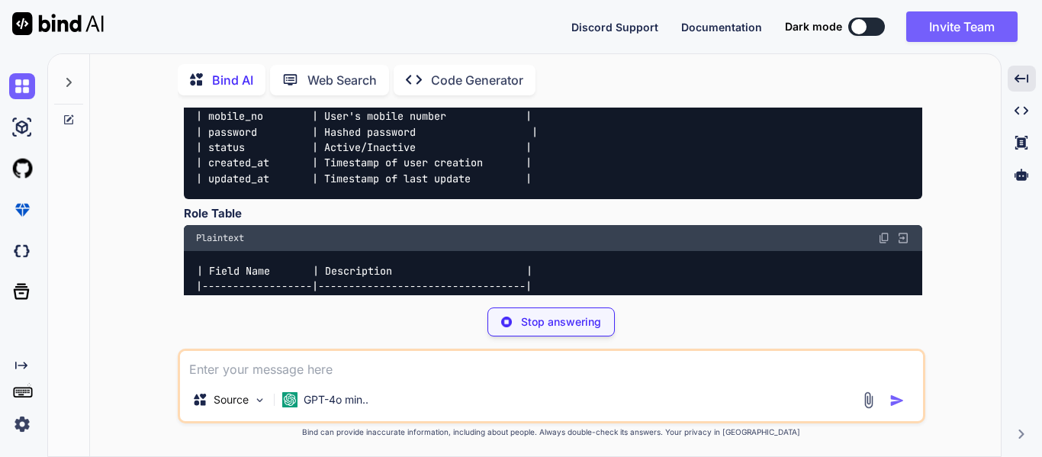
drag, startPoint x: 253, startPoint y: 177, endPoint x: 255, endPoint y: 193, distance: 16.2
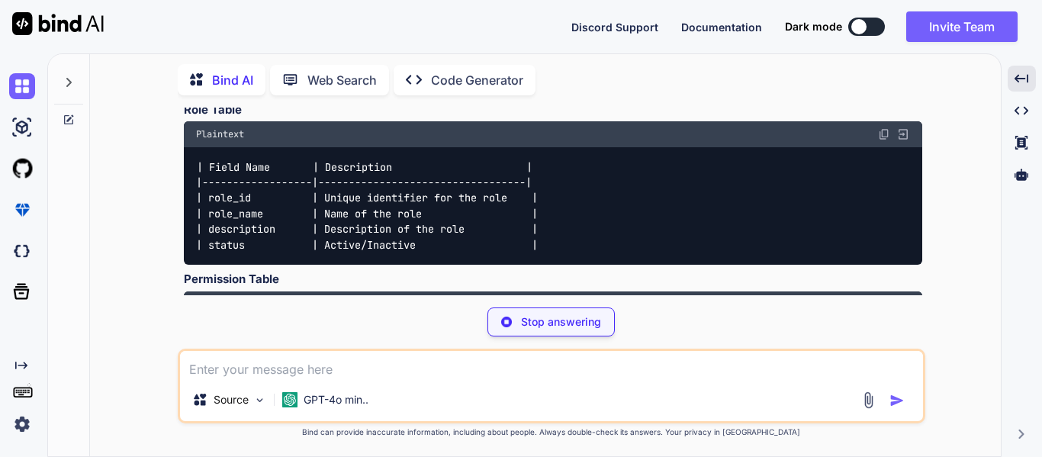
scroll to position [27482, 0]
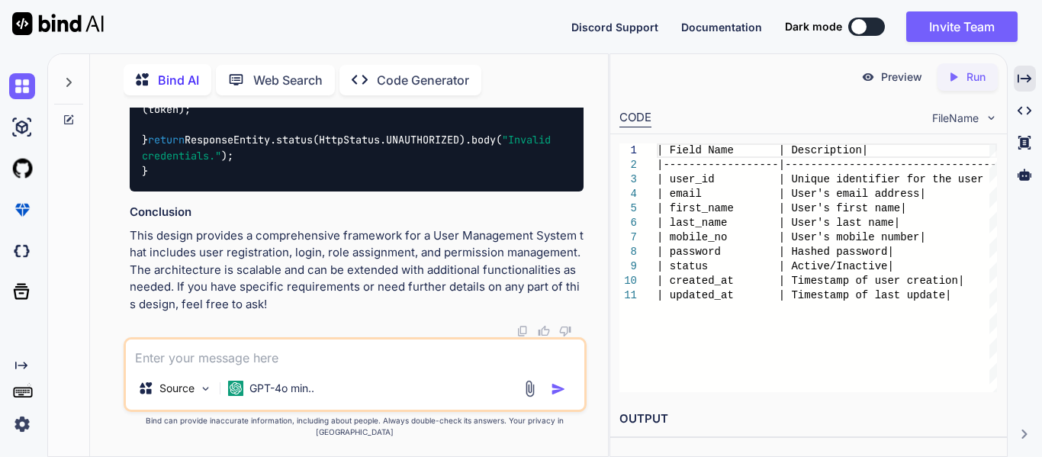
scroll to position [36510, 0]
click at [531, 398] on img at bounding box center [530, 389] width 18 height 18
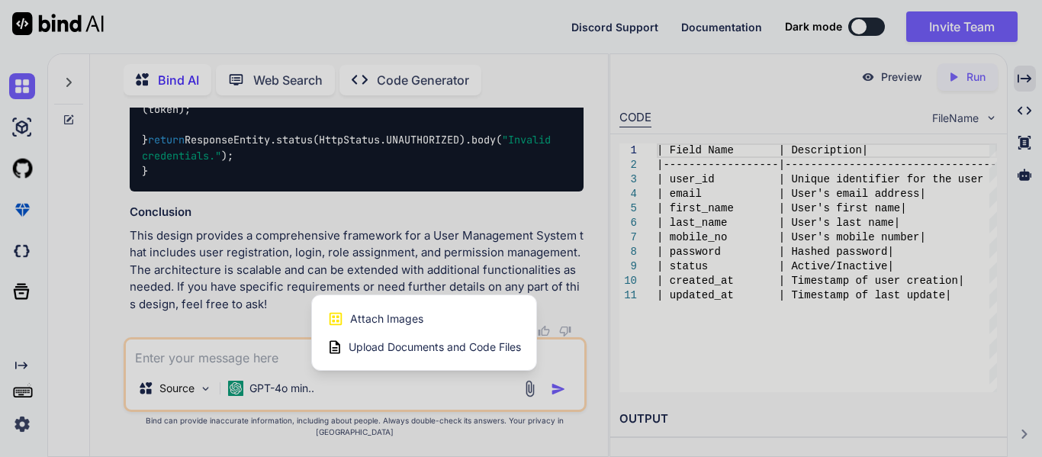
click at [402, 355] on span "Upload Documents and Code Files" at bounding box center [435, 347] width 172 height 15
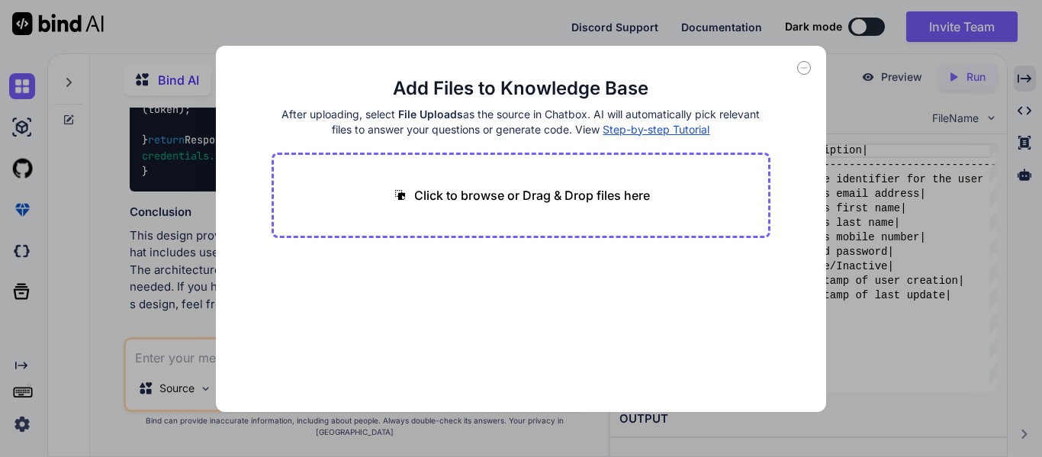
click at [488, 197] on p "Click to browse or Drag & Drop files here" at bounding box center [532, 195] width 236 height 18
type input "C:\fakepath\1. Software_Flow chart_Updated (4).xlsx"
click at [418, 256] on div "Too large file (8.71 MB) -> Upgrade for more" at bounding box center [521, 302] width 499 height 98
click at [427, 265] on icon at bounding box center [420, 265] width 13 height 13
click at [805, 70] on icon at bounding box center [804, 68] width 14 height 14
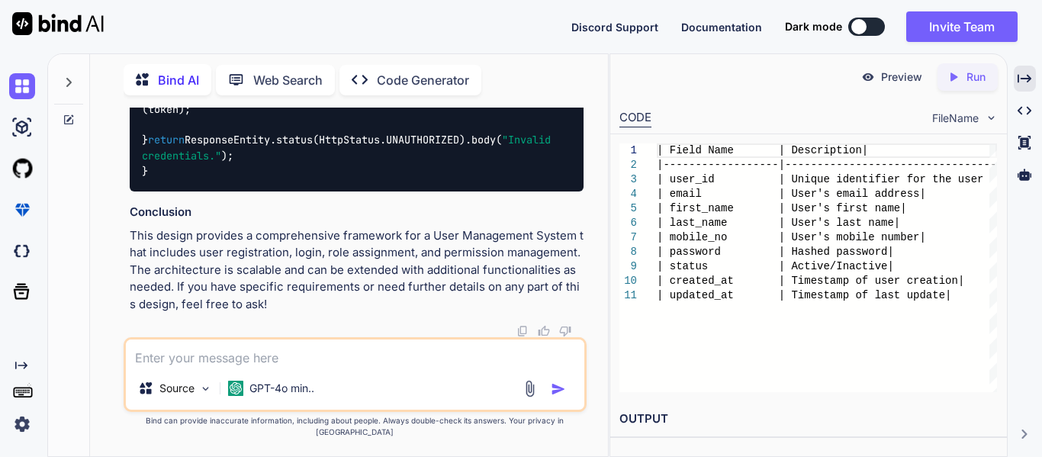
click at [366, 292] on p "This design provides a comprehensive framework for a User Management System tha…" at bounding box center [357, 270] width 454 height 86
click at [294, 279] on p "This design provides a comprehensive framework for a User Management System tha…" at bounding box center [357, 270] width 454 height 86
click at [251, 352] on textarea at bounding box center [355, 353] width 459 height 27
click at [524, 394] on img at bounding box center [530, 389] width 18 height 18
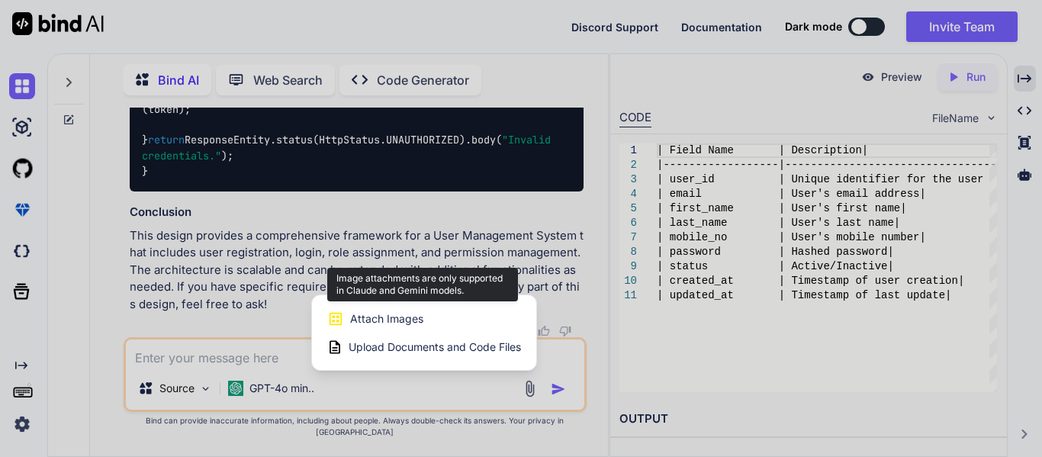
click at [401, 327] on span "Attach Images" at bounding box center [386, 318] width 73 height 15
click at [384, 327] on span "Attach Images" at bounding box center [386, 318] width 73 height 15
click at [367, 327] on span "Attach Images" at bounding box center [386, 318] width 73 height 15
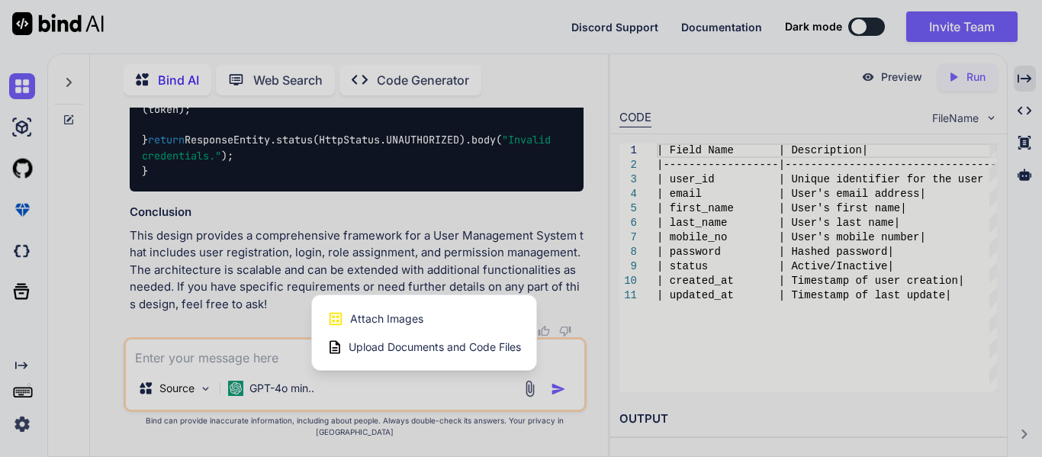
click at [435, 361] on div "Upload Documents and Code Files" at bounding box center [424, 346] width 194 height 27
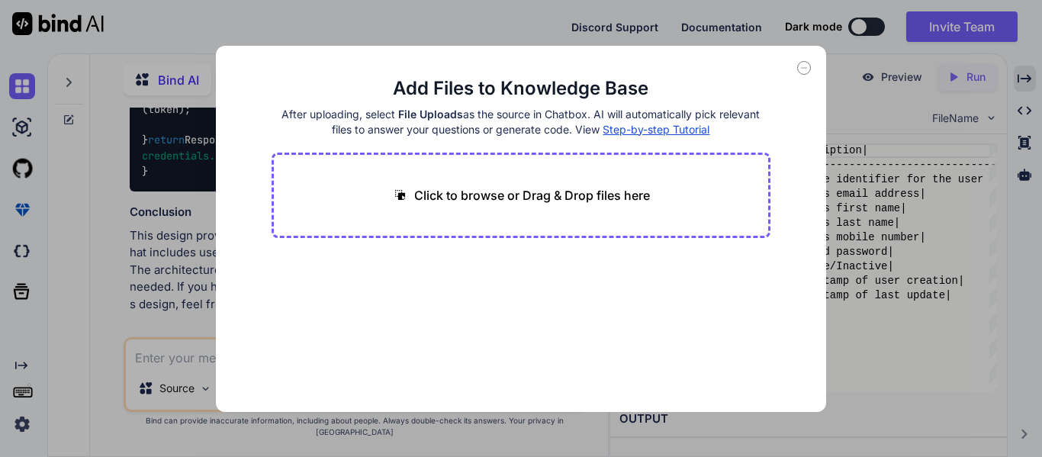
click at [508, 186] on p "Click to browse or Drag & Drop files here" at bounding box center [532, 195] width 236 height 18
click at [807, 71] on icon at bounding box center [804, 68] width 14 height 14
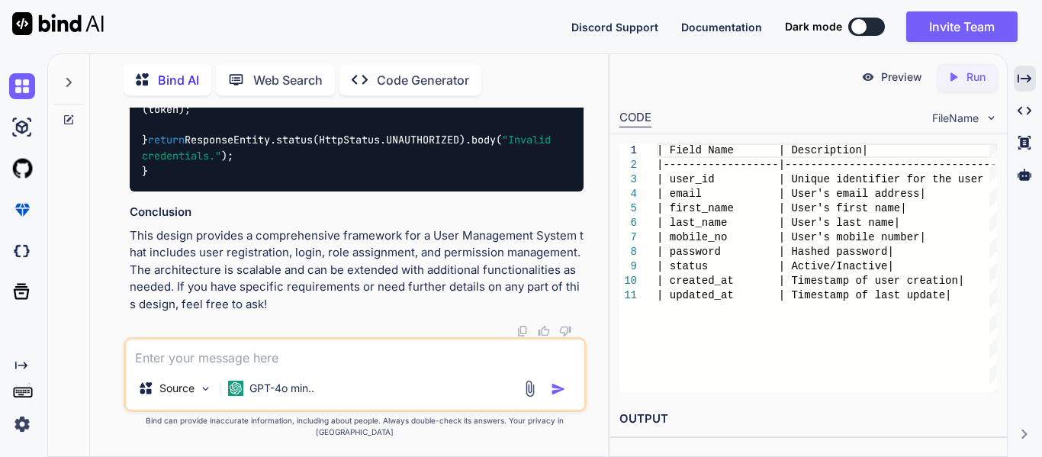
click at [530, 395] on img at bounding box center [530, 389] width 18 height 18
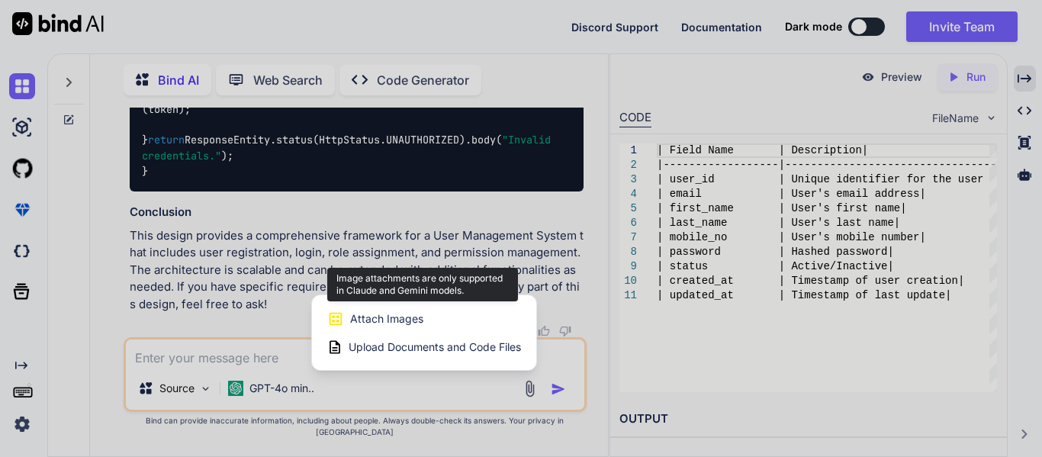
click at [381, 325] on span "Attach Images" at bounding box center [386, 318] width 73 height 15
click at [393, 327] on span "Attach Images" at bounding box center [386, 318] width 73 height 15
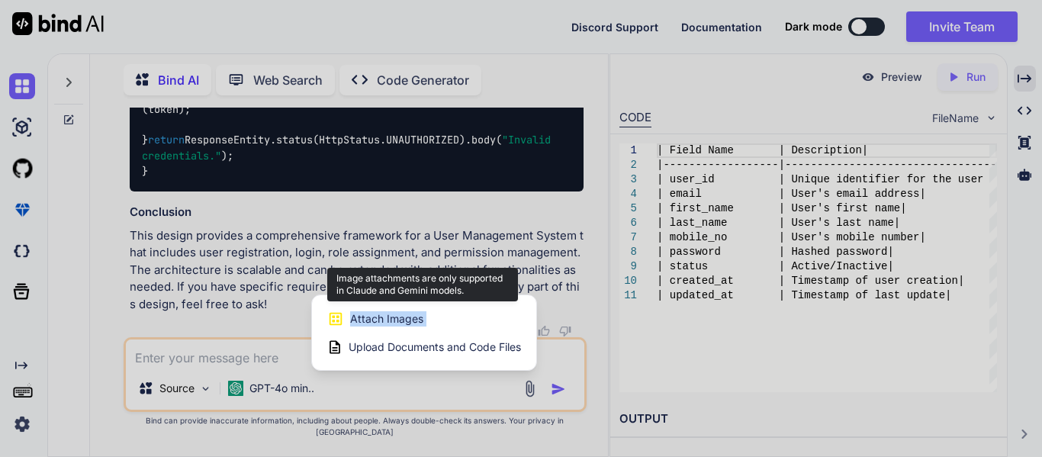
click at [393, 327] on span "Attach Images" at bounding box center [386, 318] width 73 height 15
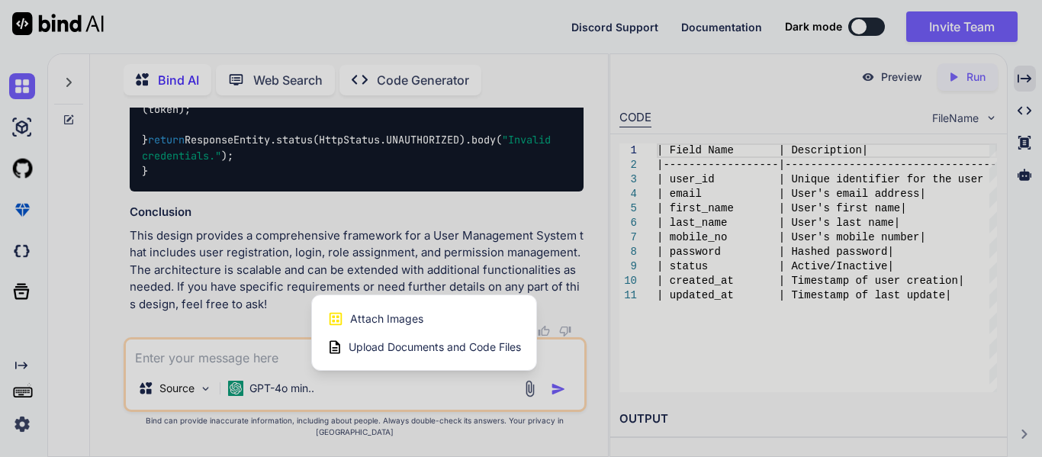
click at [188, 375] on div at bounding box center [521, 228] width 1042 height 457
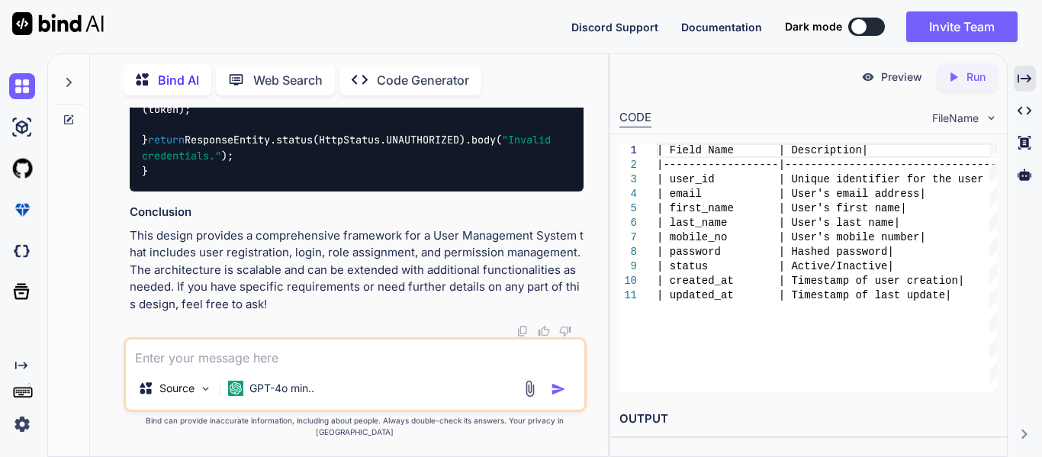
click at [171, 367] on textarea at bounding box center [355, 353] width 459 height 27
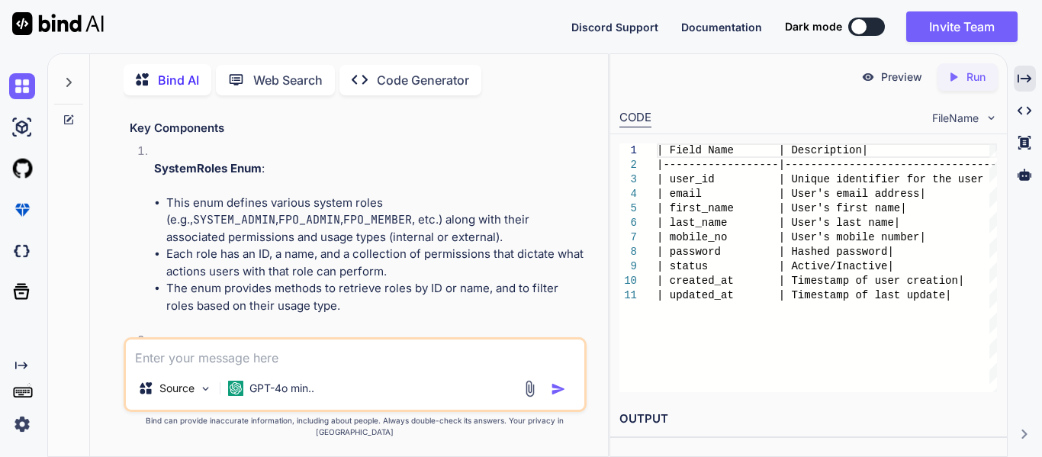
scroll to position [25518, 0]
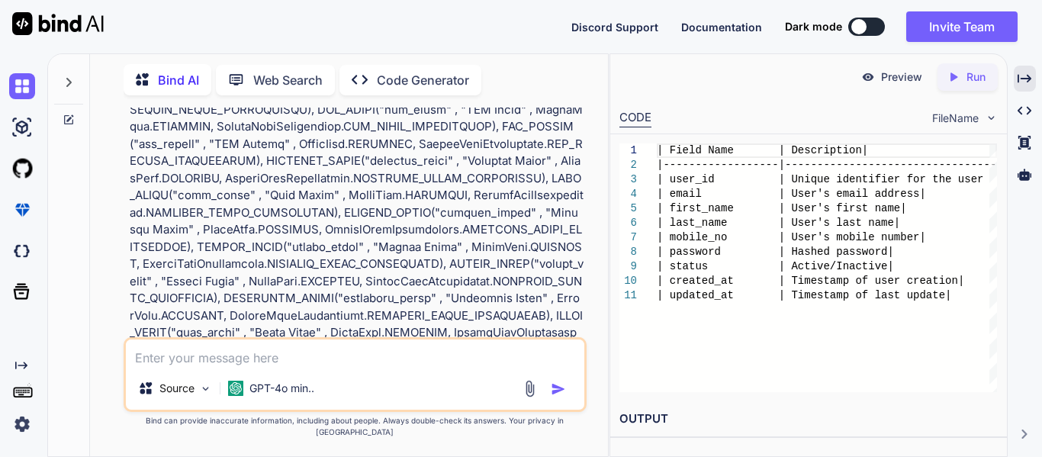
scroll to position [20341, 0]
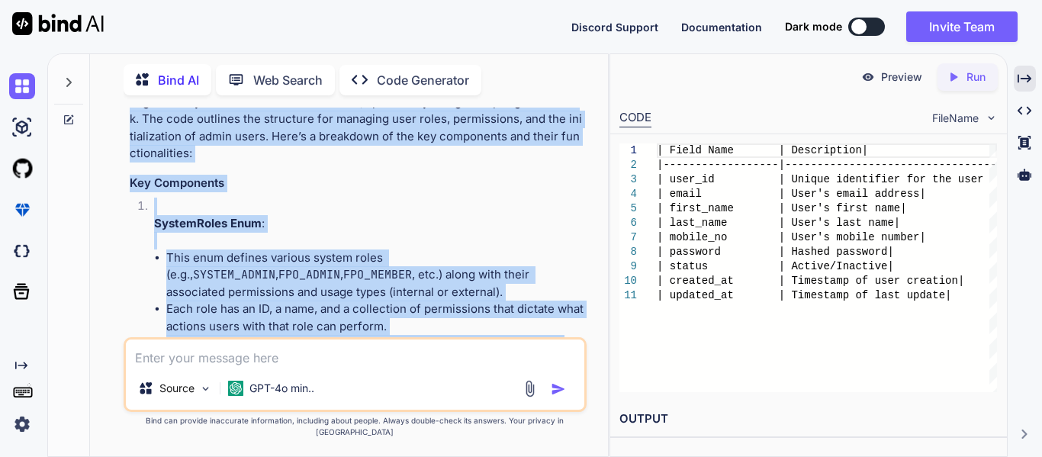
scroll to position [25633, 0]
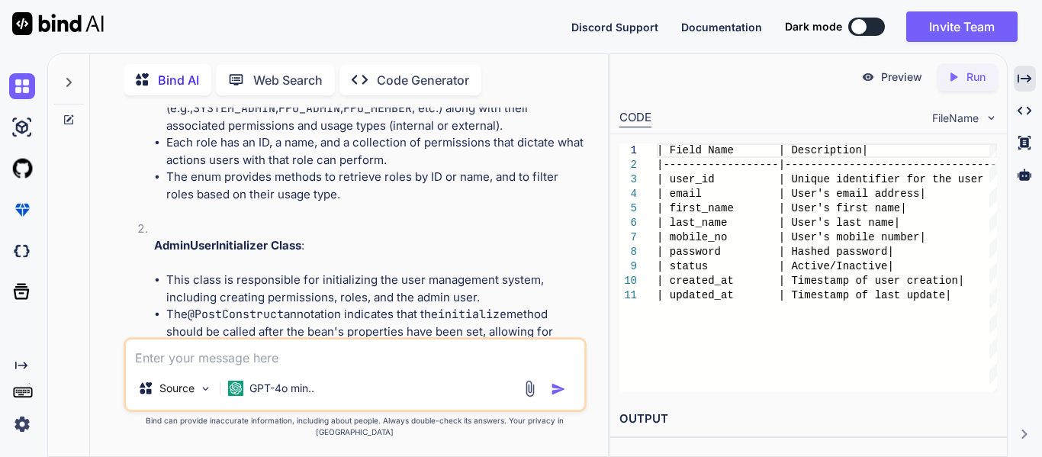
drag, startPoint x: 131, startPoint y: 317, endPoint x: 587, endPoint y: 179, distance: 476.2
click at [587, 179] on div "You Bind AI Creating a UML (Unified Modeling Language) diagram for user managem…" at bounding box center [355, 282] width 506 height 349
copy p "package com.pb.feed.model.role; import com.pb.feed.exception.FeedException; imp…"
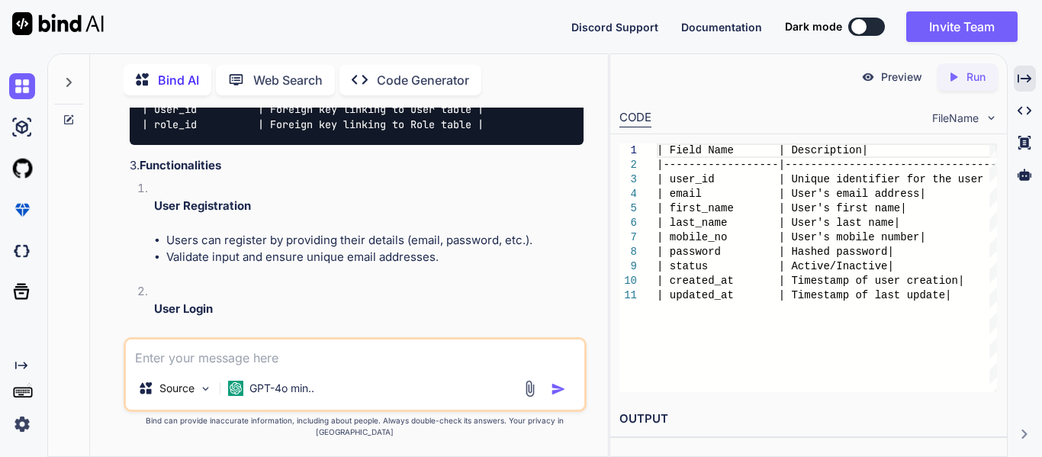
scroll to position [27897, 0]
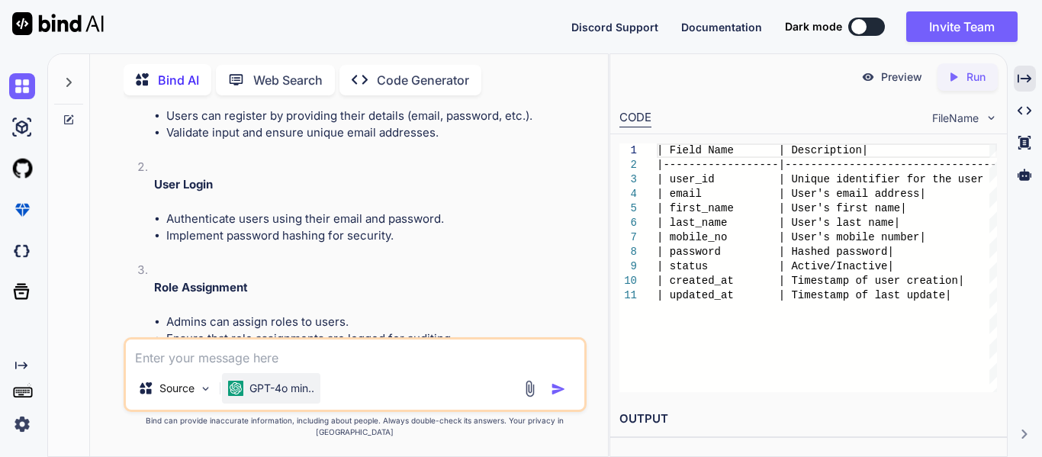
click at [260, 396] on p "GPT-4o min.." at bounding box center [282, 388] width 65 height 15
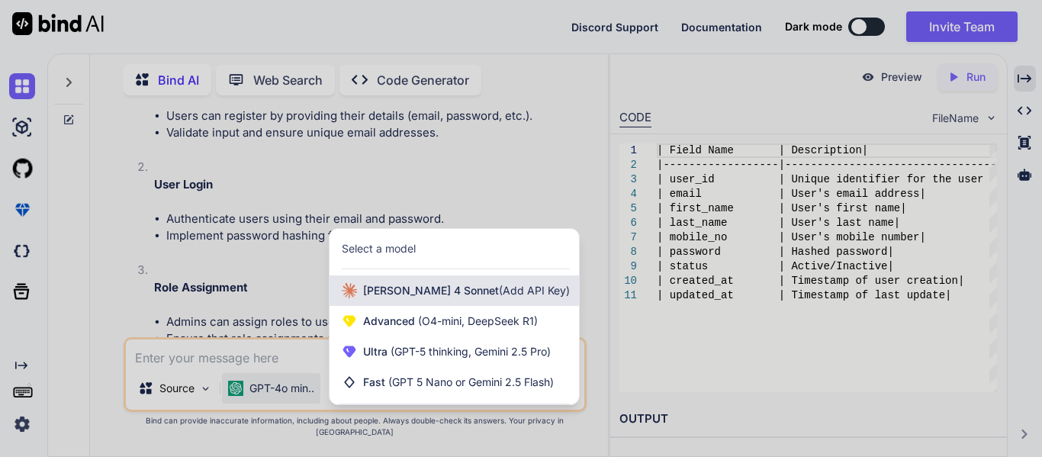
click at [404, 298] on span "[PERSON_NAME] 4 Sonnet (Add API Key)" at bounding box center [466, 290] width 207 height 15
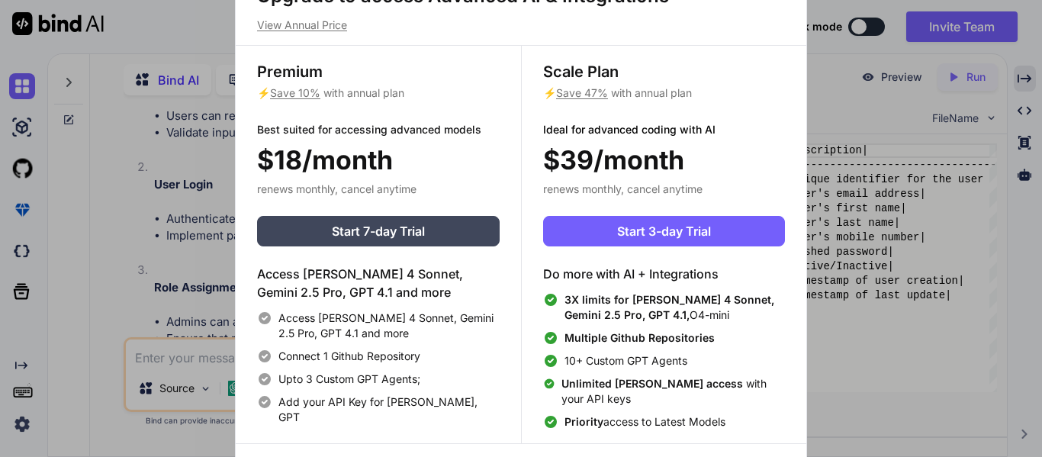
click at [182, 336] on div "Upgrade to access Advanced AI & Integrations View Annual Price Premium ⚡ Save 1…" at bounding box center [521, 228] width 1042 height 457
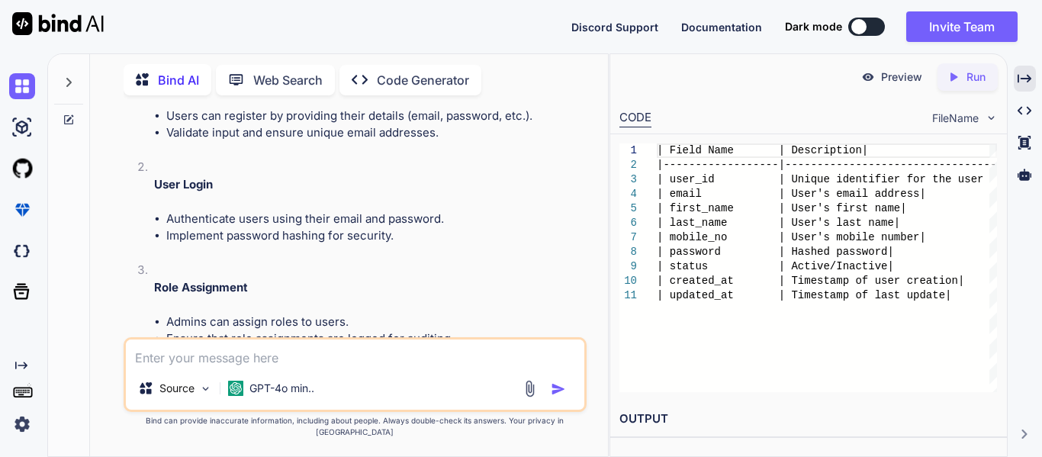
click at [526, 398] on img at bounding box center [530, 389] width 18 height 18
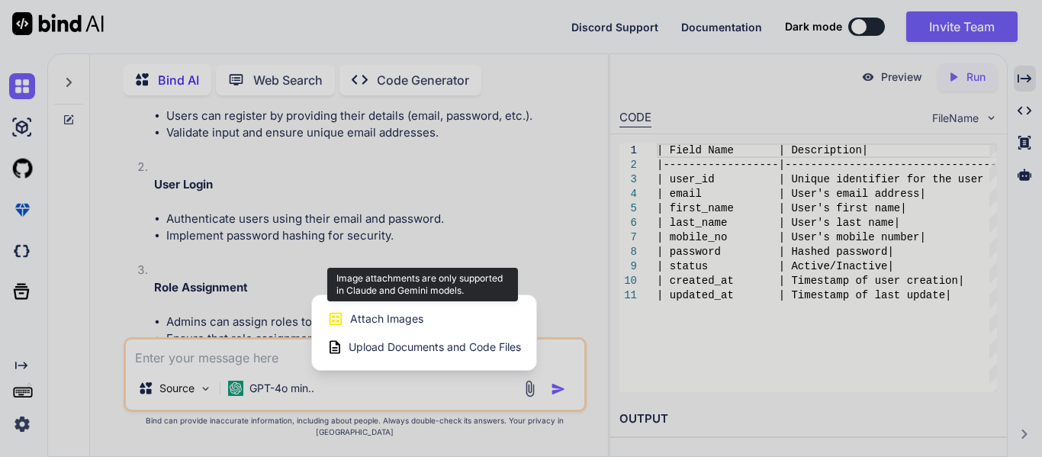
click at [371, 333] on div "Attach Images Image attachments are only supported in Claude and Gemini models." at bounding box center [424, 318] width 194 height 29
click at [404, 324] on span "Attach Images" at bounding box center [386, 318] width 73 height 15
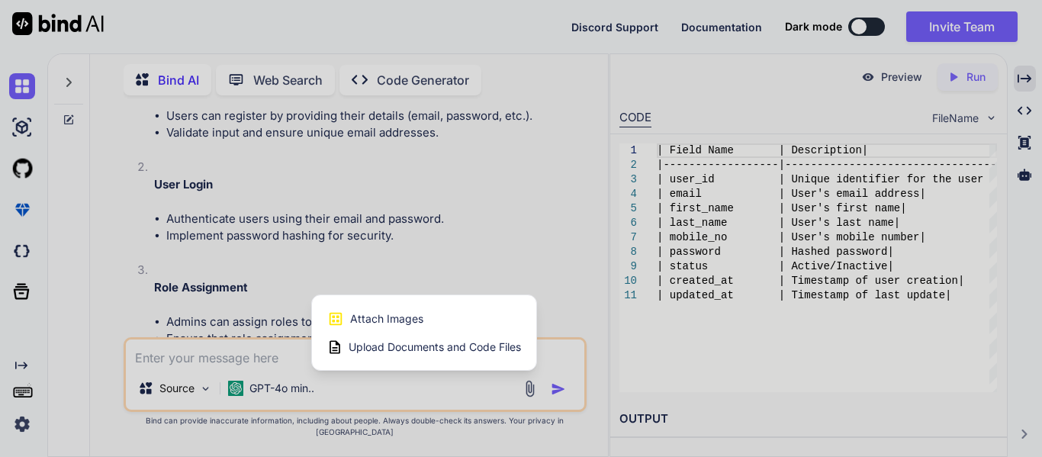
click at [404, 355] on span "Upload Documents and Code Files" at bounding box center [435, 347] width 172 height 15
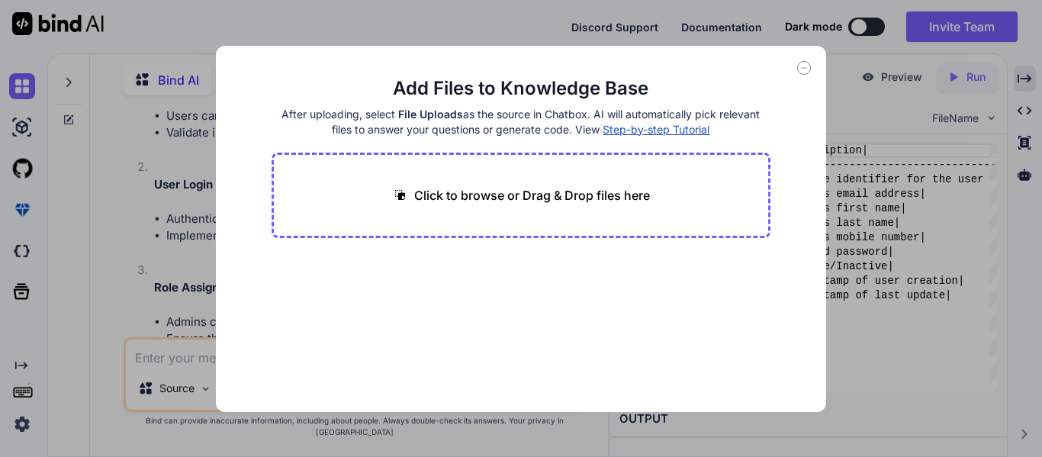
click at [473, 192] on p "Click to browse or Drag & Drop files here" at bounding box center [532, 195] width 236 height 18
click at [486, 201] on p "Click to browse or Drag & Drop files here" at bounding box center [532, 195] width 236 height 18
click at [803, 60] on div "Add Files to Knowledge Base After uploading, select File Uploads as the source …" at bounding box center [521, 229] width 610 height 366
click at [800, 78] on div "Add Files to Knowledge Base After uploading, select File Uploads as the source …" at bounding box center [521, 229] width 610 height 366
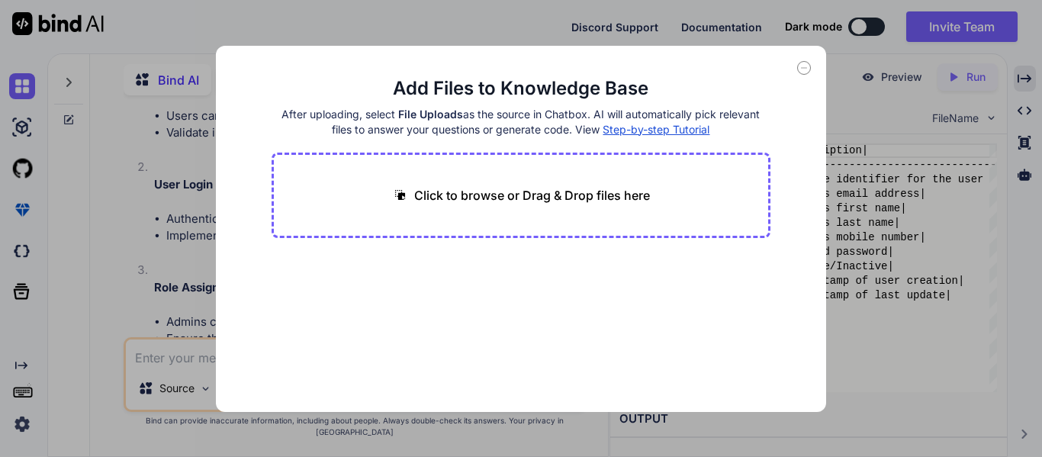
click at [803, 79] on div "Add Files to Knowledge Base After uploading, select File Uploads as the source …" at bounding box center [521, 229] width 610 height 366
click at [805, 69] on icon at bounding box center [804, 68] width 14 height 14
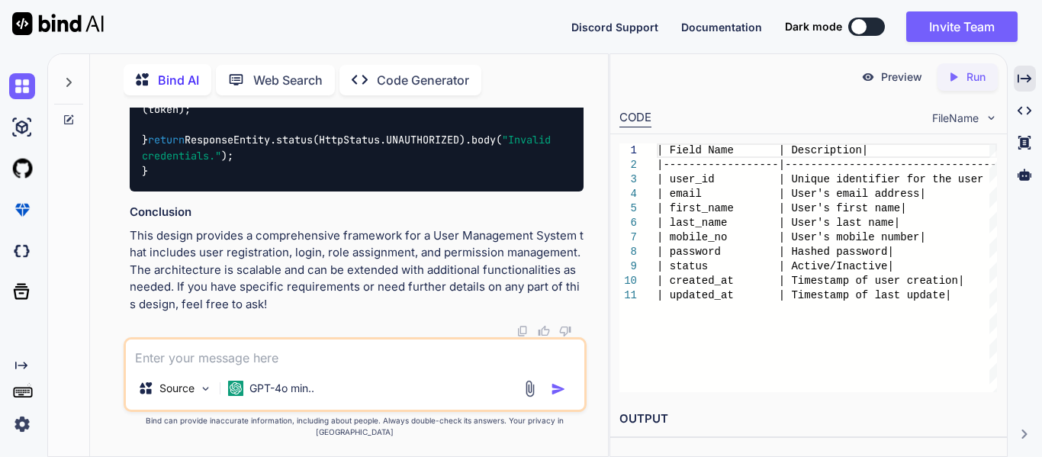
scroll to position [36510, 0]
click at [1034, 76] on div "Created with Pixso." at bounding box center [1025, 79] width 22 height 26
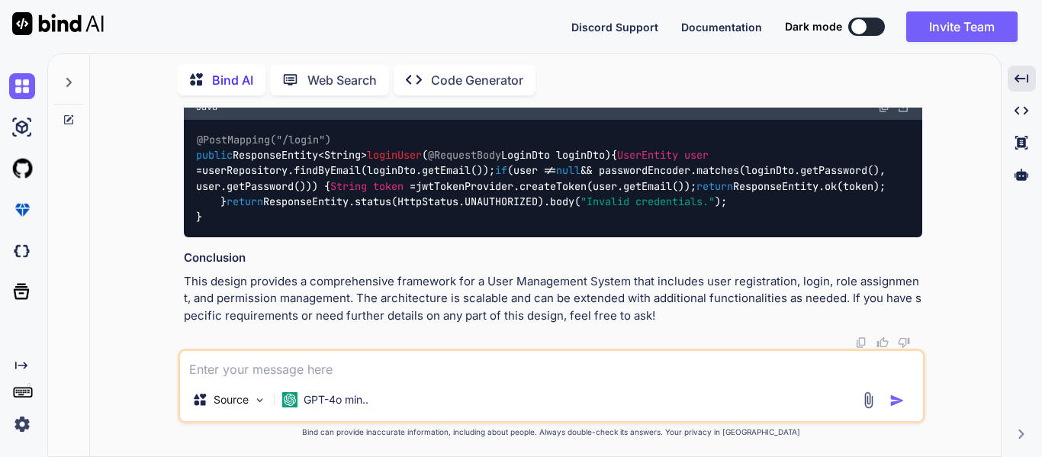
scroll to position [30261, 0]
click at [122, 181] on div "You Bind AI Creating a UML (Unified Modeling Language) diagram for user managem…" at bounding box center [551, 282] width 899 height 349
click at [448, 383] on div "Source GPT-4o min.." at bounding box center [552, 386] width 748 height 75
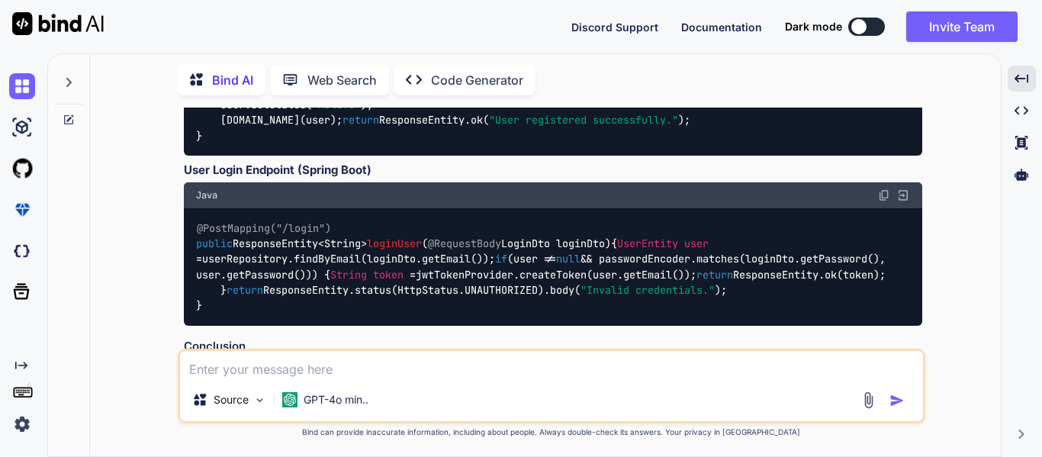
scroll to position [29704, 0]
